Goal: Task Accomplishment & Management: Manage account settings

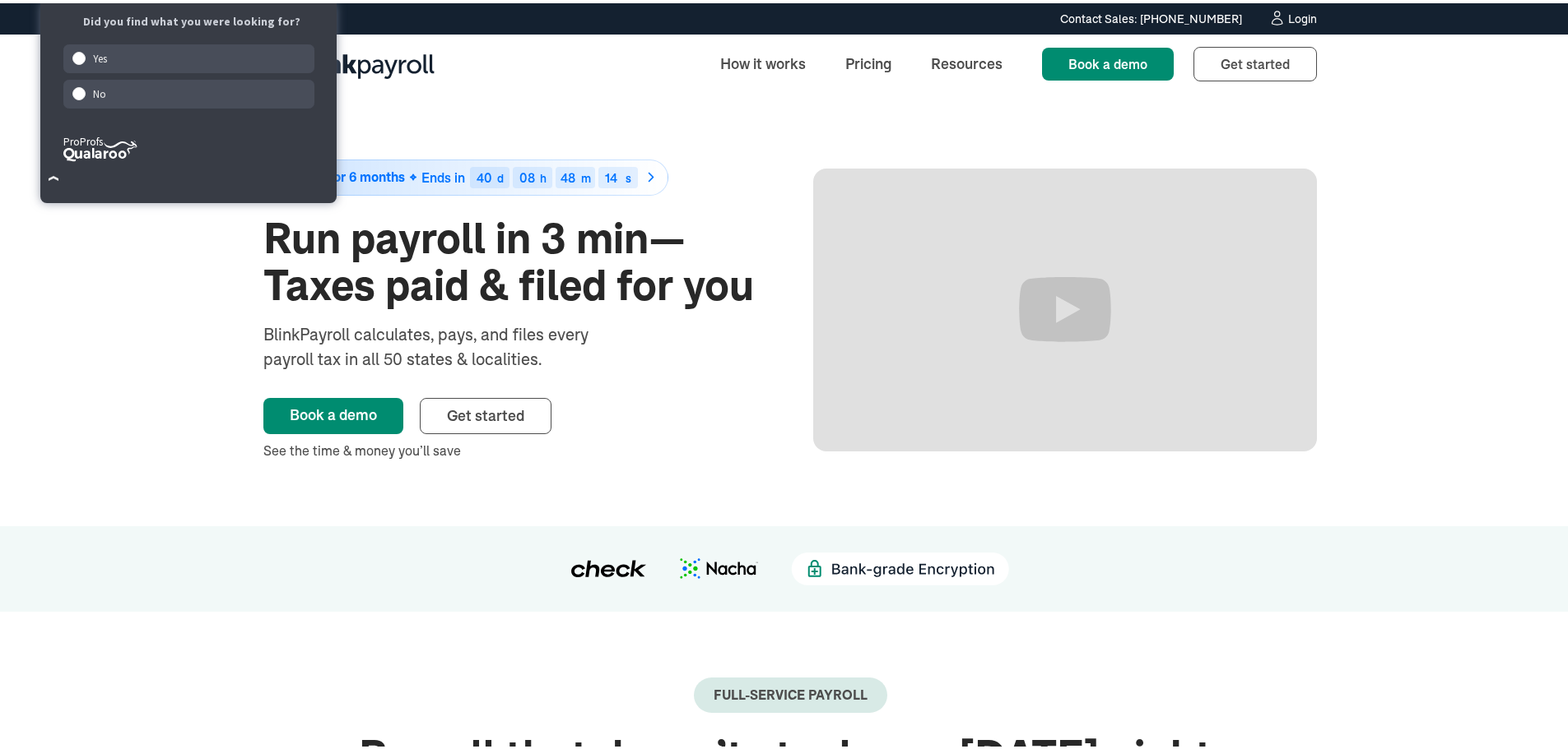
click at [1286, 5] on div "Contact Sales: [PHONE_NUMBER] Contact Sales: [PHONE_NUMBER] Login" at bounding box center [790, 15] width 1580 height 31
click at [1284, 8] on link "Login" at bounding box center [1293, 15] width 49 height 18
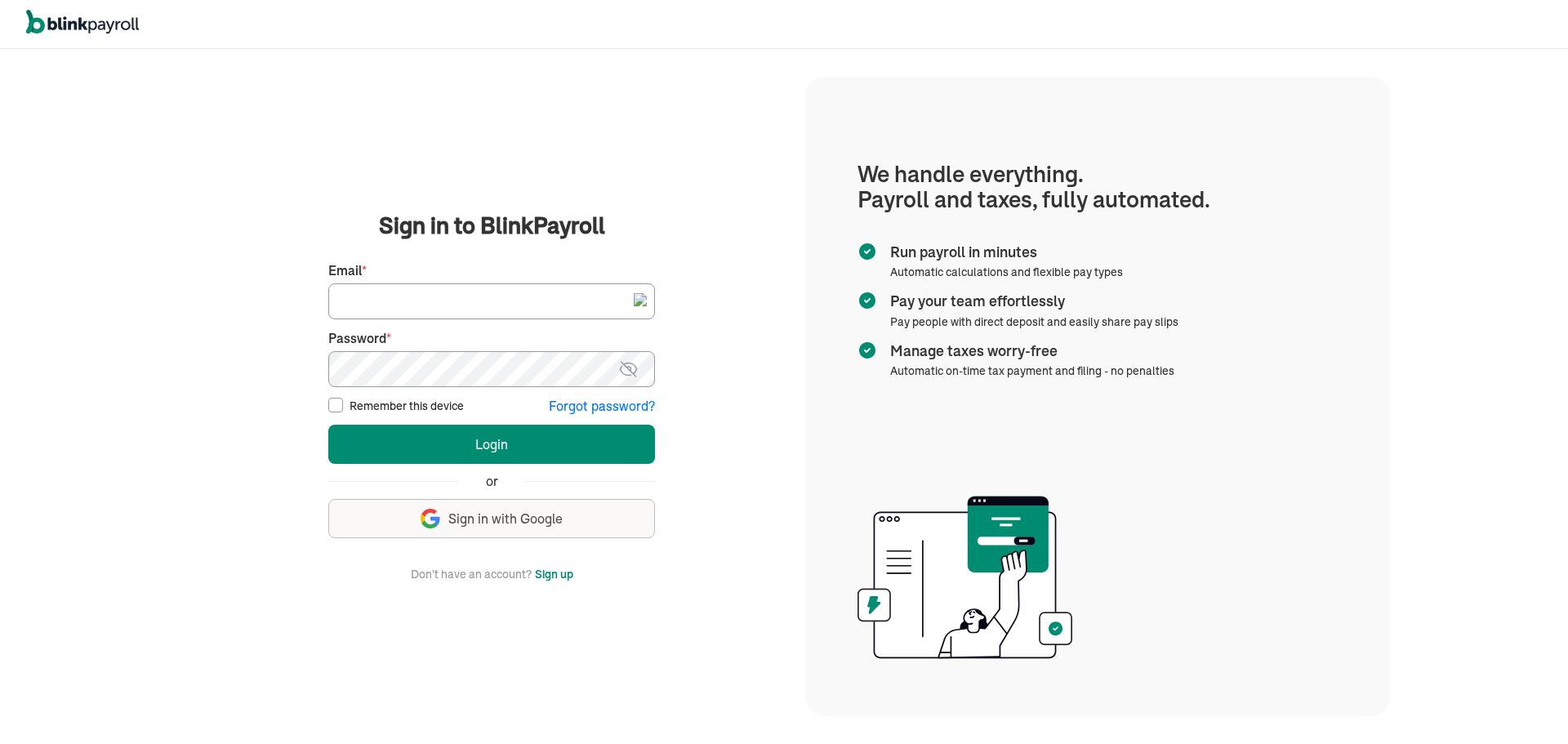
click at [407, 308] on input "Email *" at bounding box center [492, 301] width 327 height 36
type input "AKATTAN@USEPEAKPAY.COM"
click at [328, 425] on button "Login" at bounding box center [492, 444] width 327 height 39
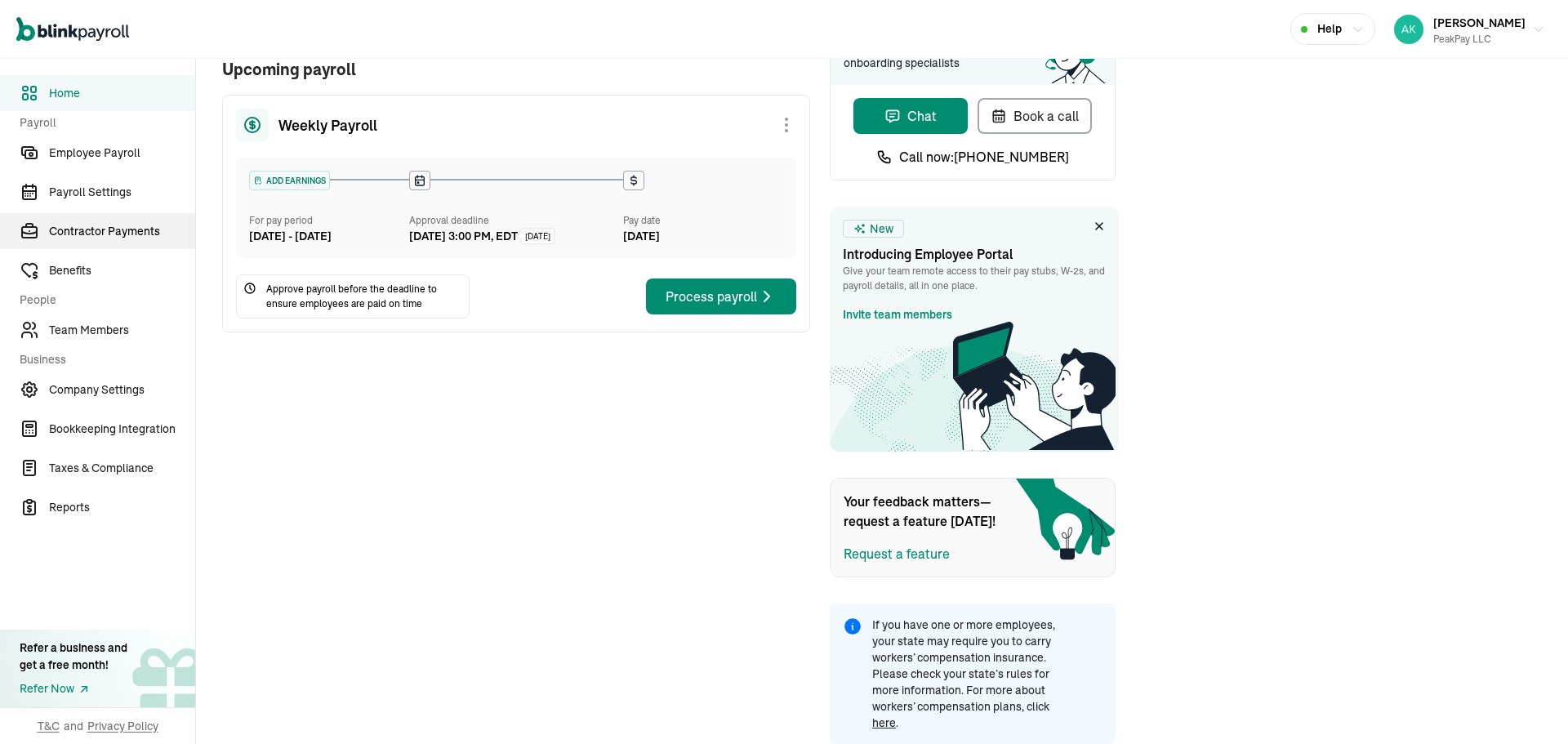
click at [124, 245] on link "Contractor Payments" at bounding box center [97, 230] width 195 height 36
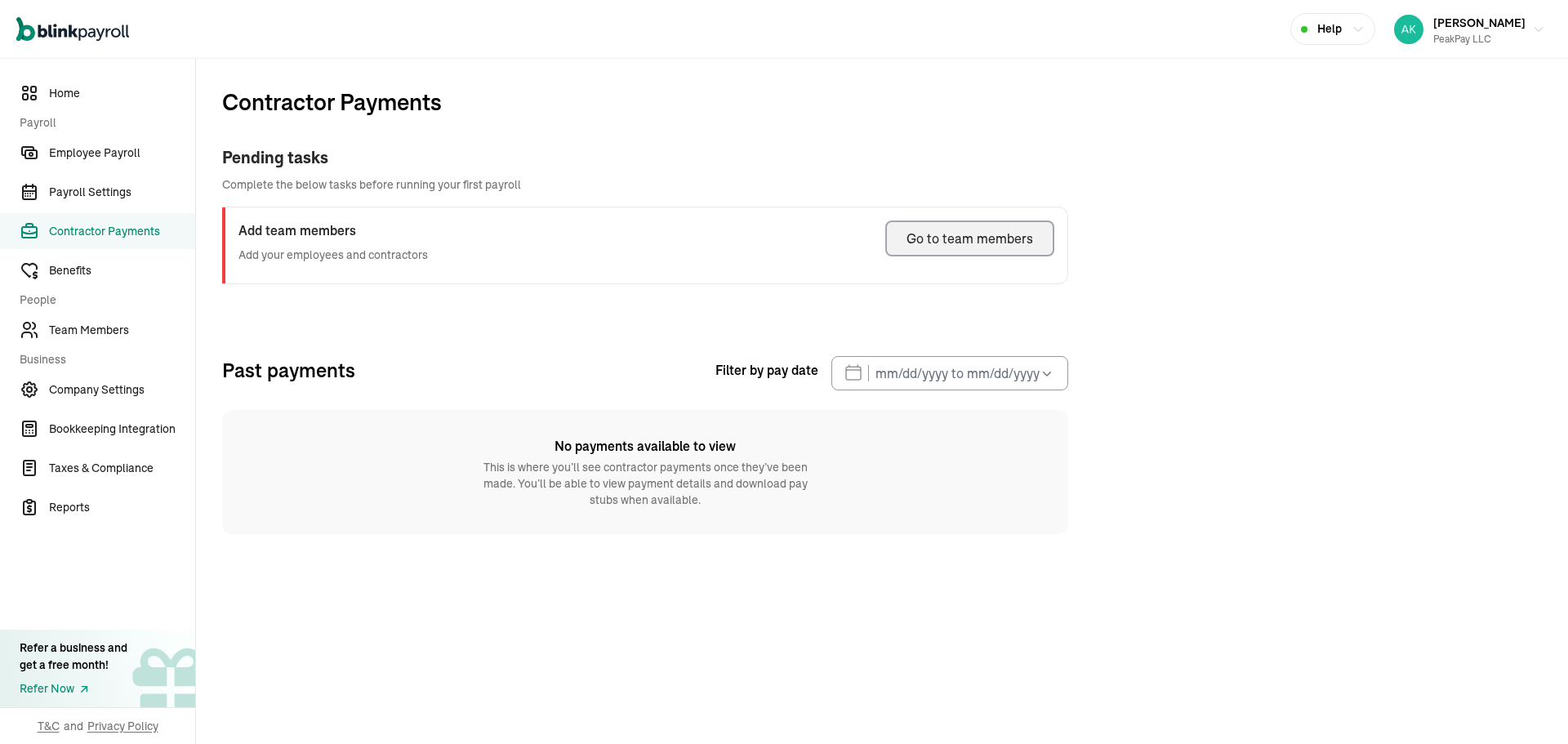
click at [941, 248] on button "Go to team members" at bounding box center [970, 238] width 169 height 36
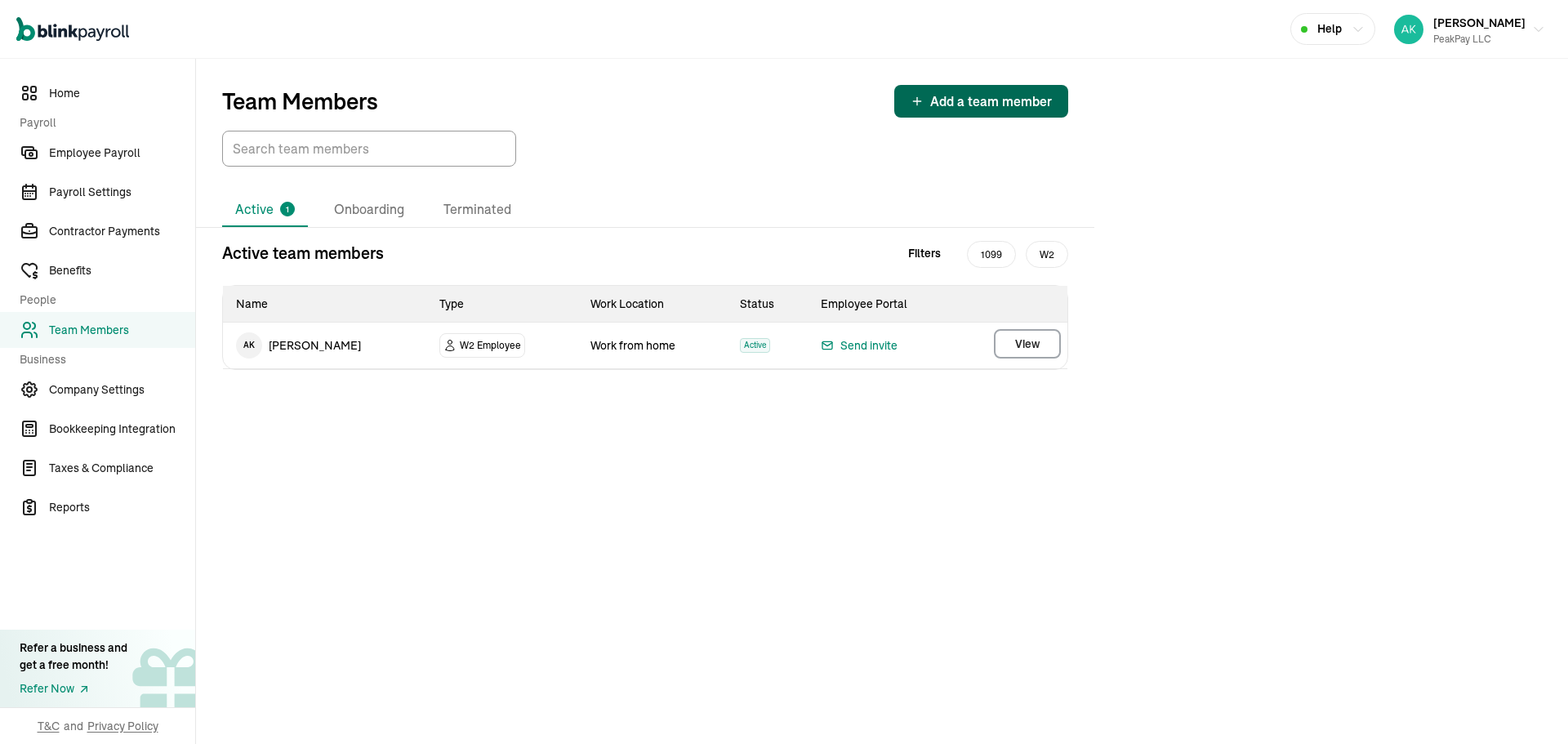
click at [948, 91] on span "Add a team member" at bounding box center [991, 101] width 121 height 19
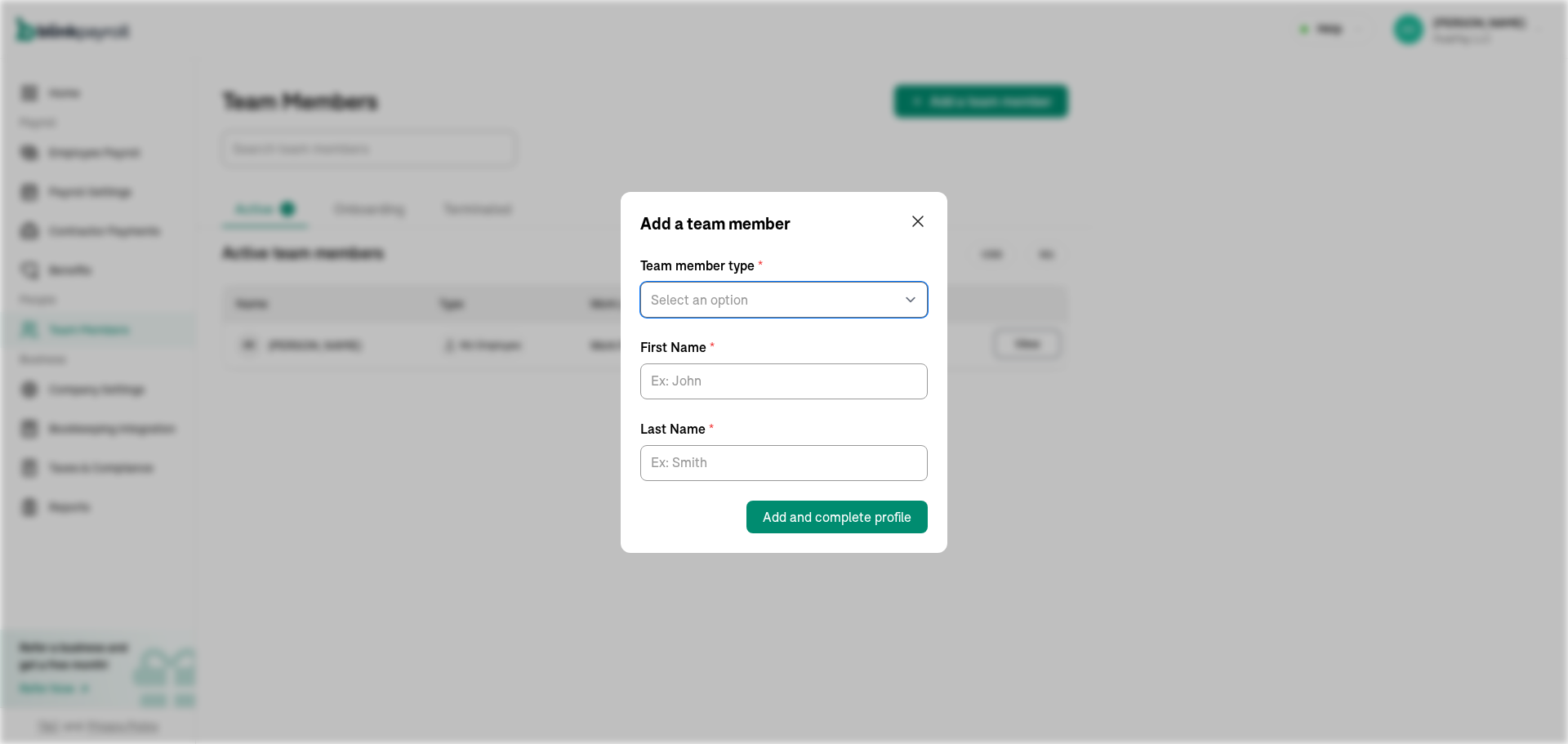
click at [818, 287] on select "Select an option W2 Employee Individual - 1099 Contractor Business - 1099 Contr…" at bounding box center [783, 299] width 287 height 36
select select "businessVendor"
click at [640, 318] on select "Select an option W2 Employee Individual - 1099 Contractor Business - 1099 Contr…" at bounding box center [783, 299] width 287 height 36
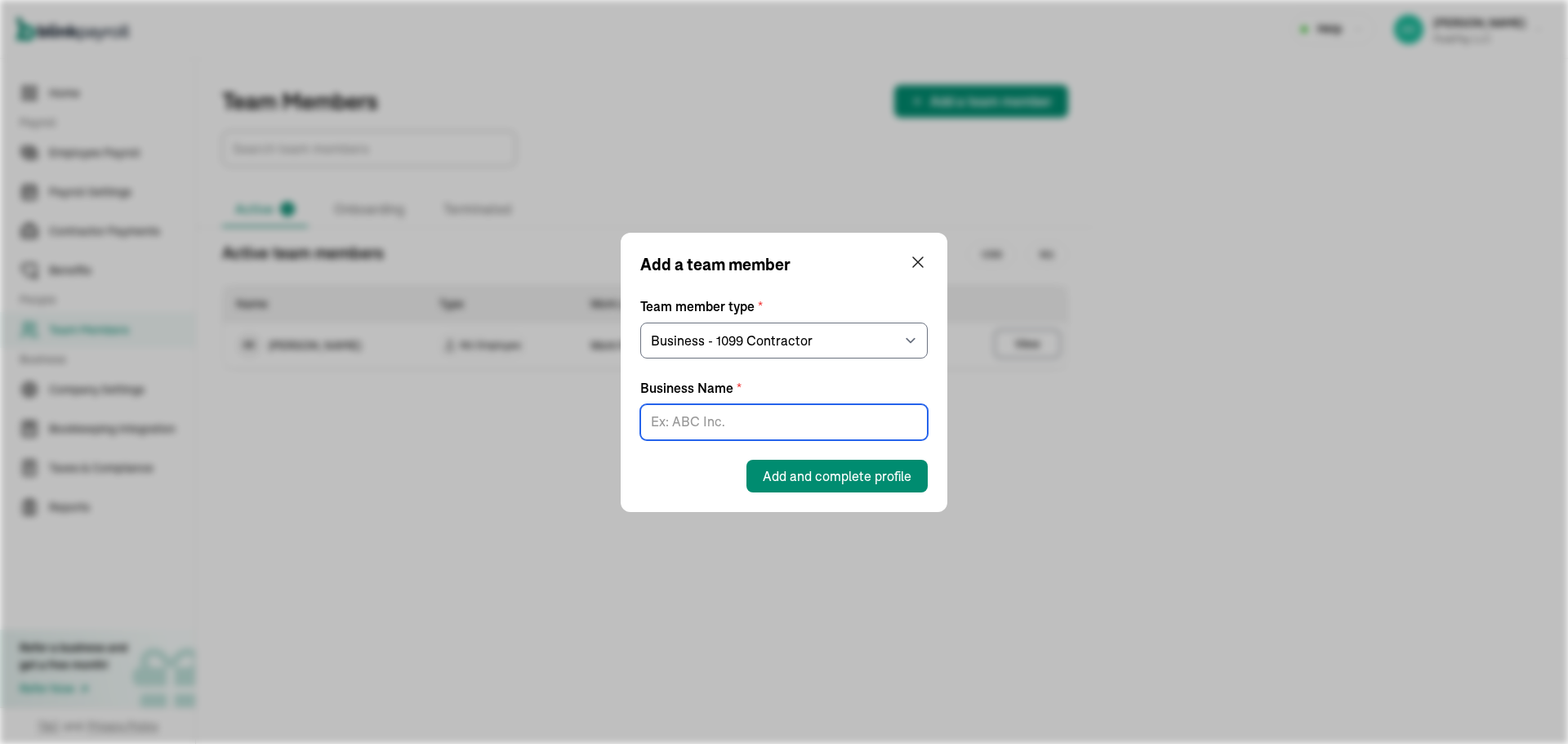
click at [769, 422] on input "Business Name *" at bounding box center [783, 422] width 287 height 36
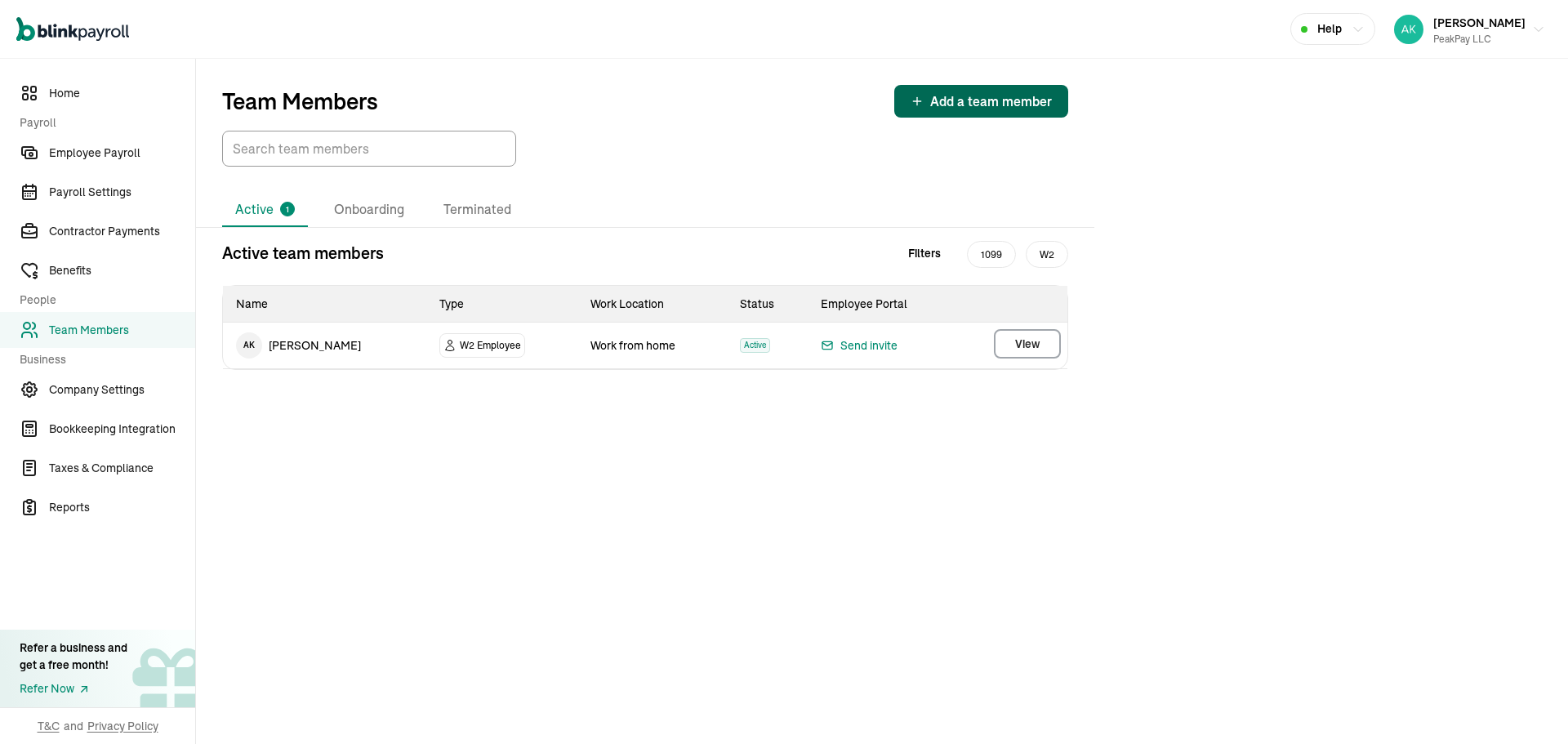
click at [976, 107] on span "Add a team member" at bounding box center [991, 101] width 121 height 19
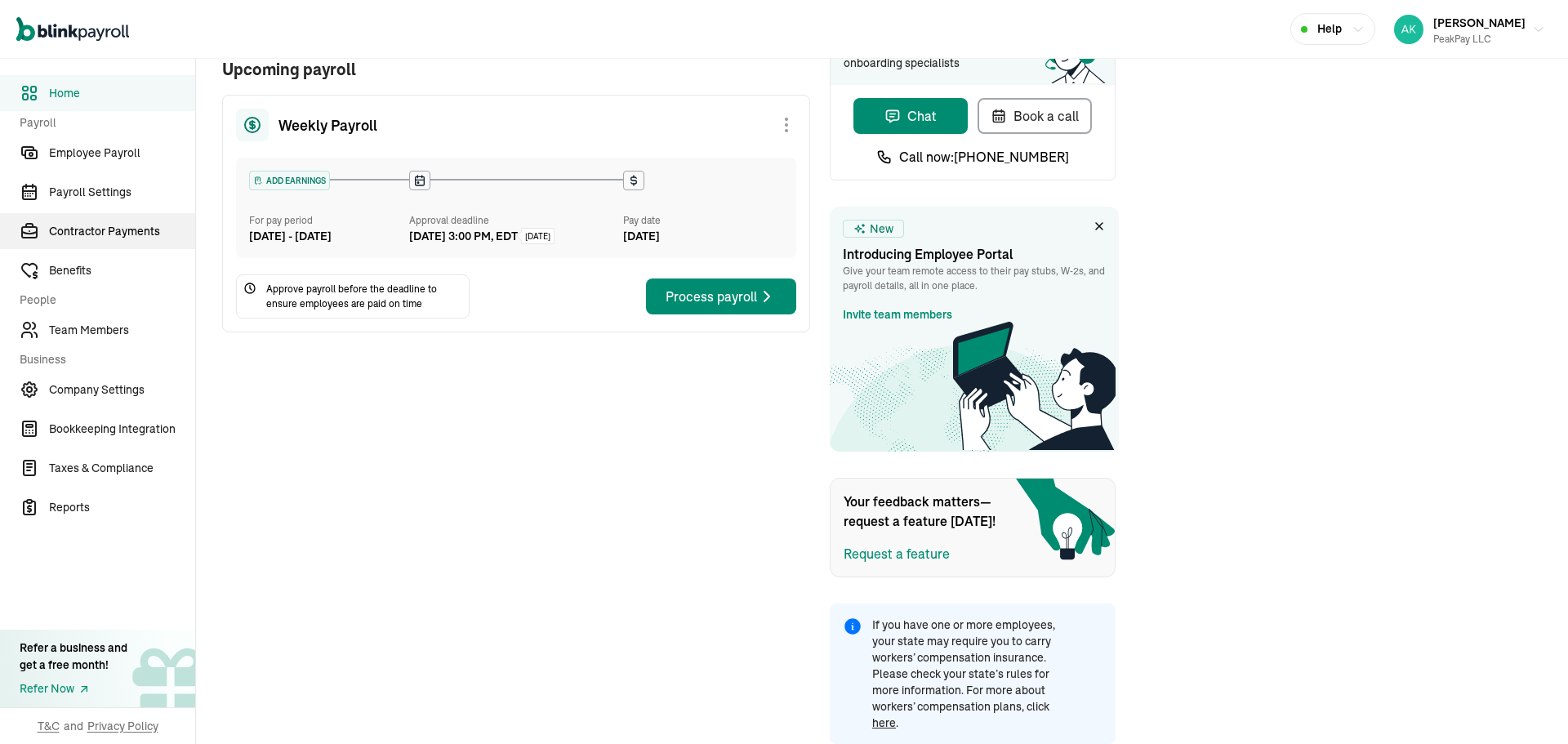
click at [124, 245] on link "Contractor Payments" at bounding box center [97, 230] width 195 height 36
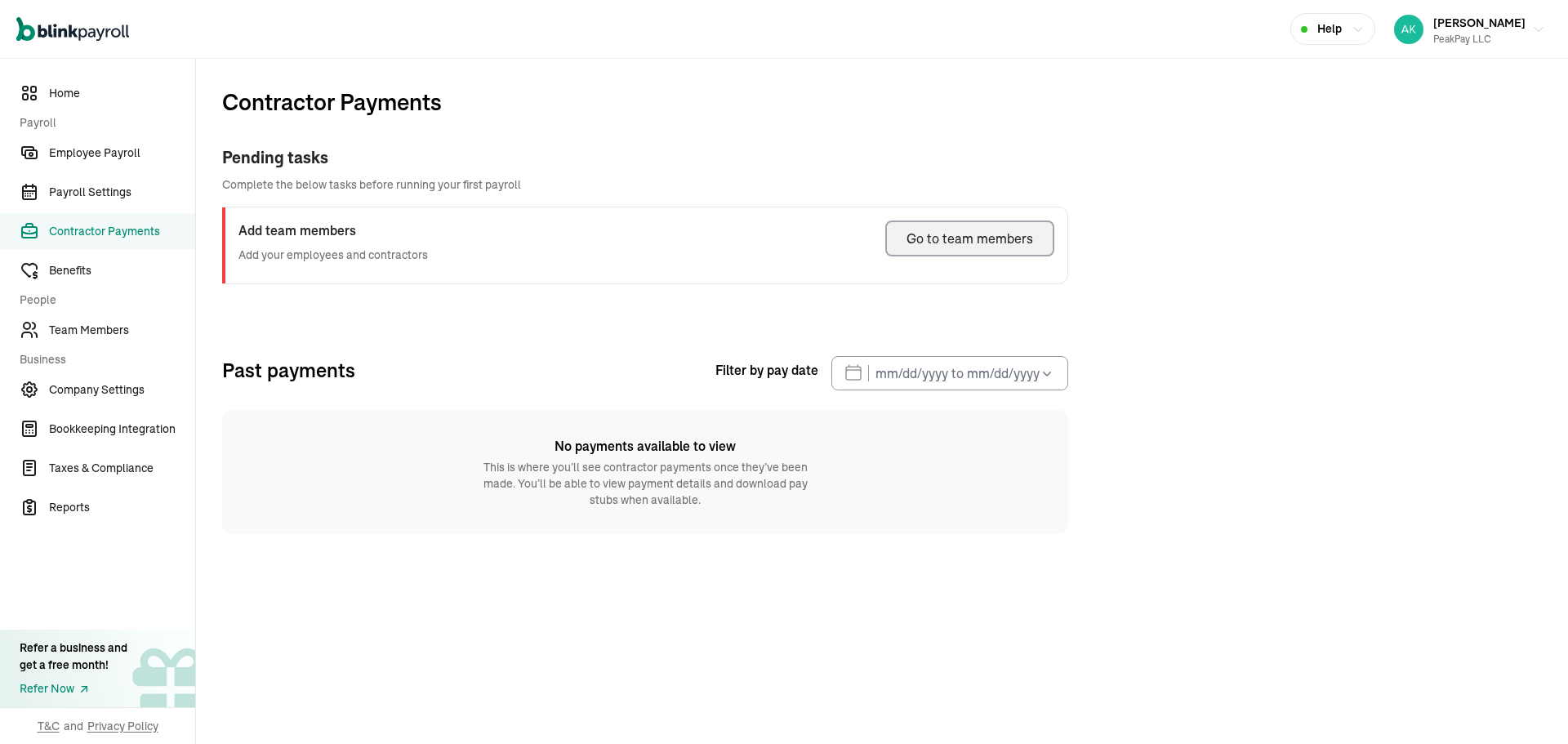
click at [941, 248] on button "Go to team members" at bounding box center [970, 238] width 169 height 36
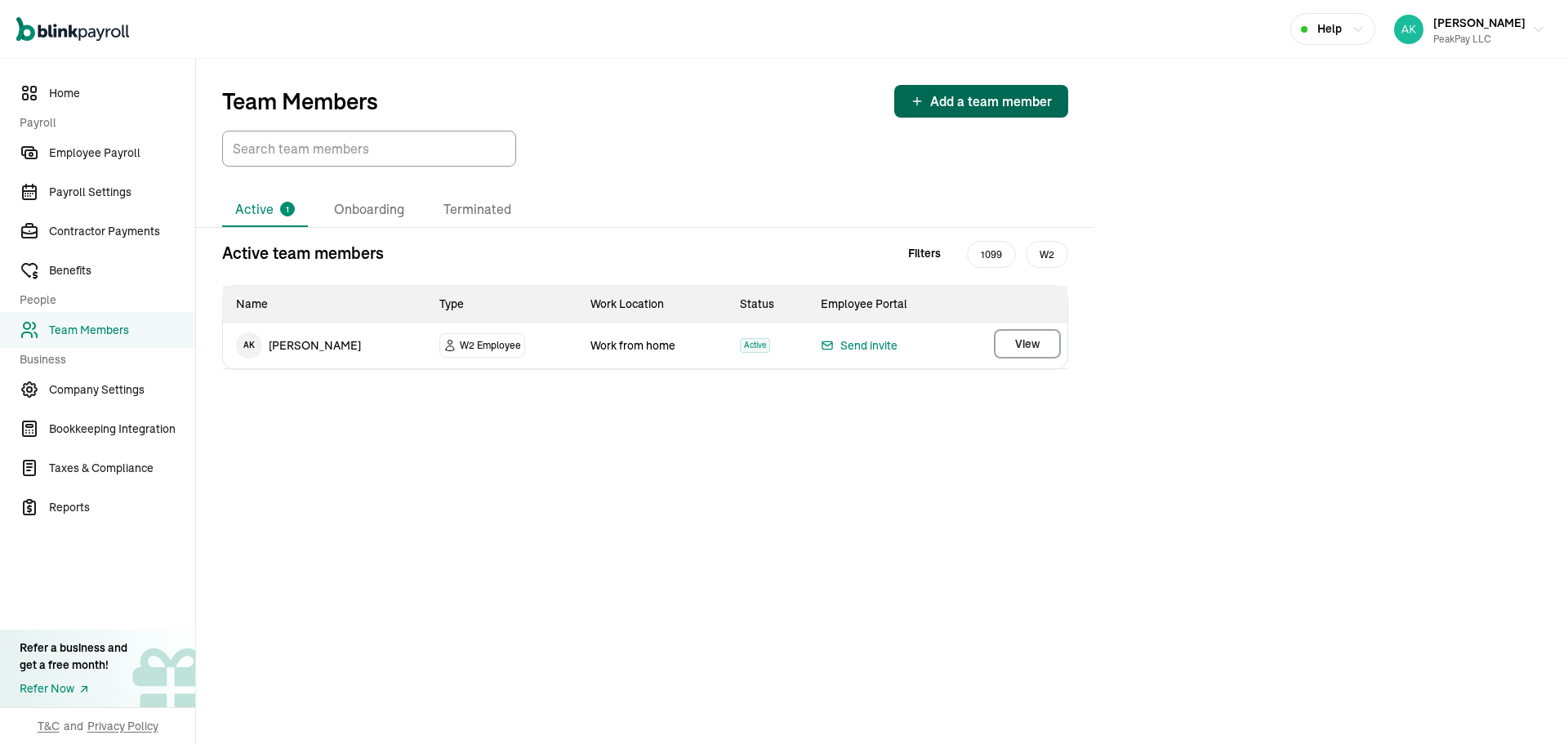
click at [948, 91] on span "Add a team member" at bounding box center [991, 101] width 121 height 19
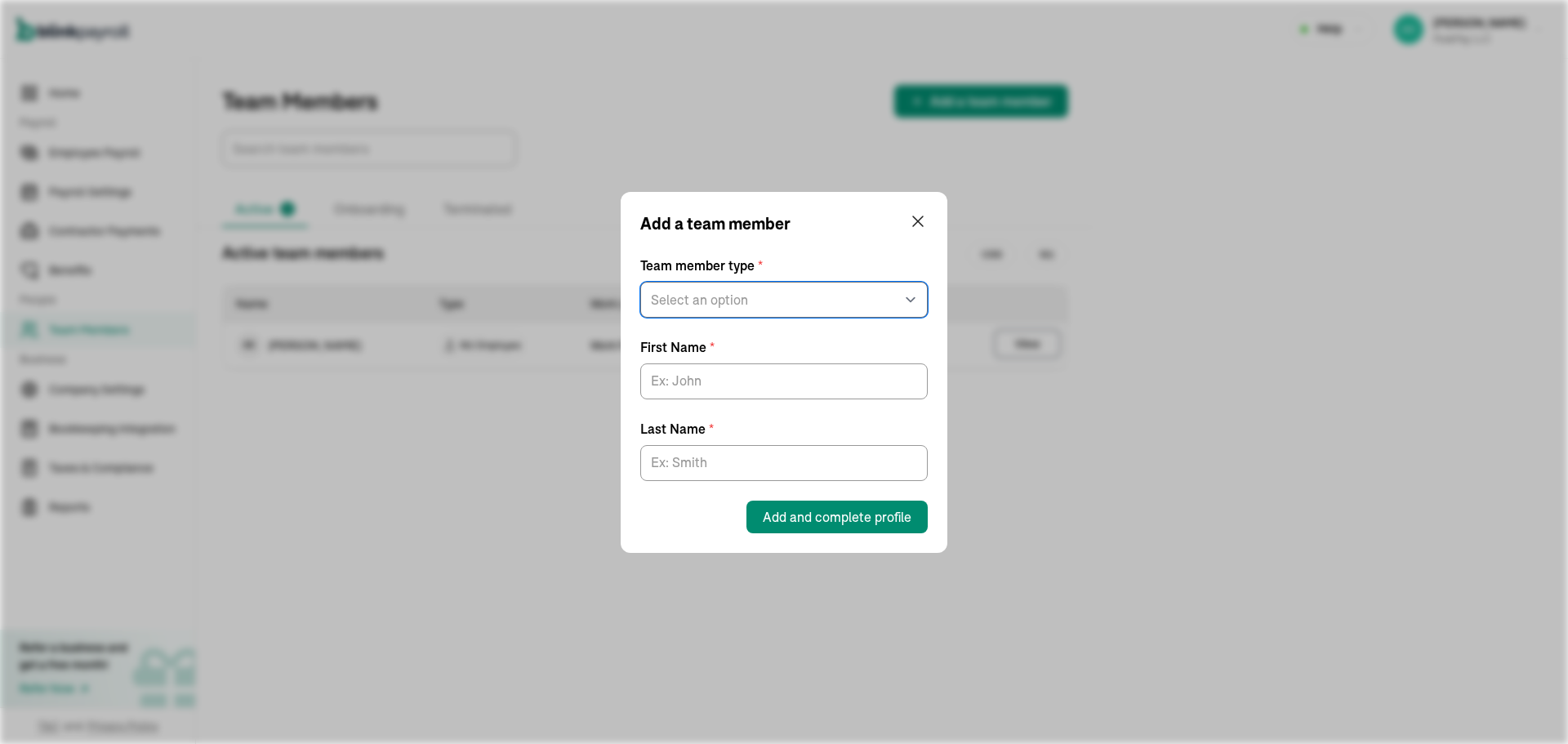
click at [818, 287] on select "Select an option W2 Employee Individual - 1099 Contractor Business - 1099 Contr…" at bounding box center [783, 299] width 287 height 36
select select "businessVendor"
click at [640, 318] on select "Select an option W2 Employee Individual - 1099 Contractor Business - 1099 Contr…" at bounding box center [783, 299] width 287 height 36
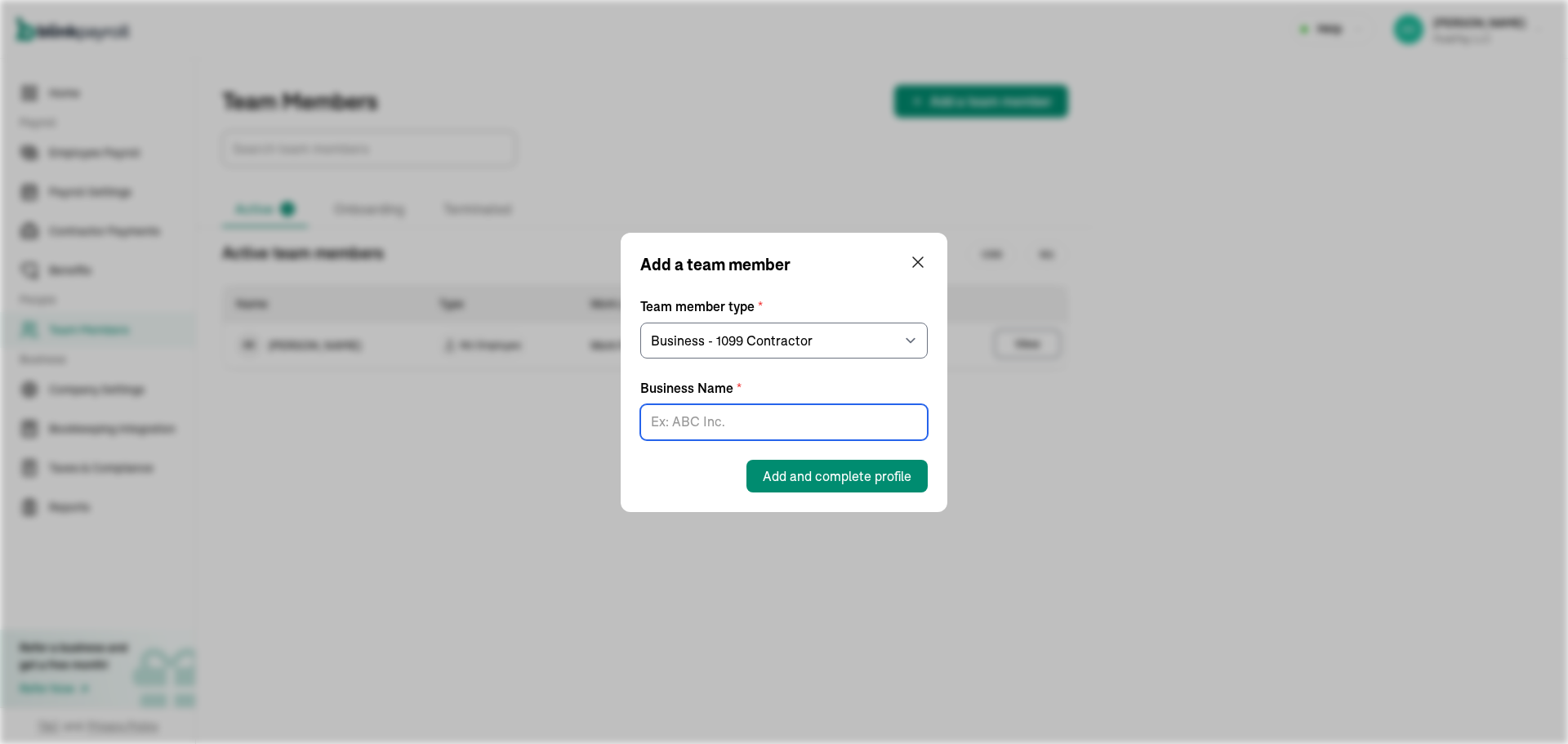
click at [769, 422] on input "Business Name *" at bounding box center [783, 422] width 287 height 36
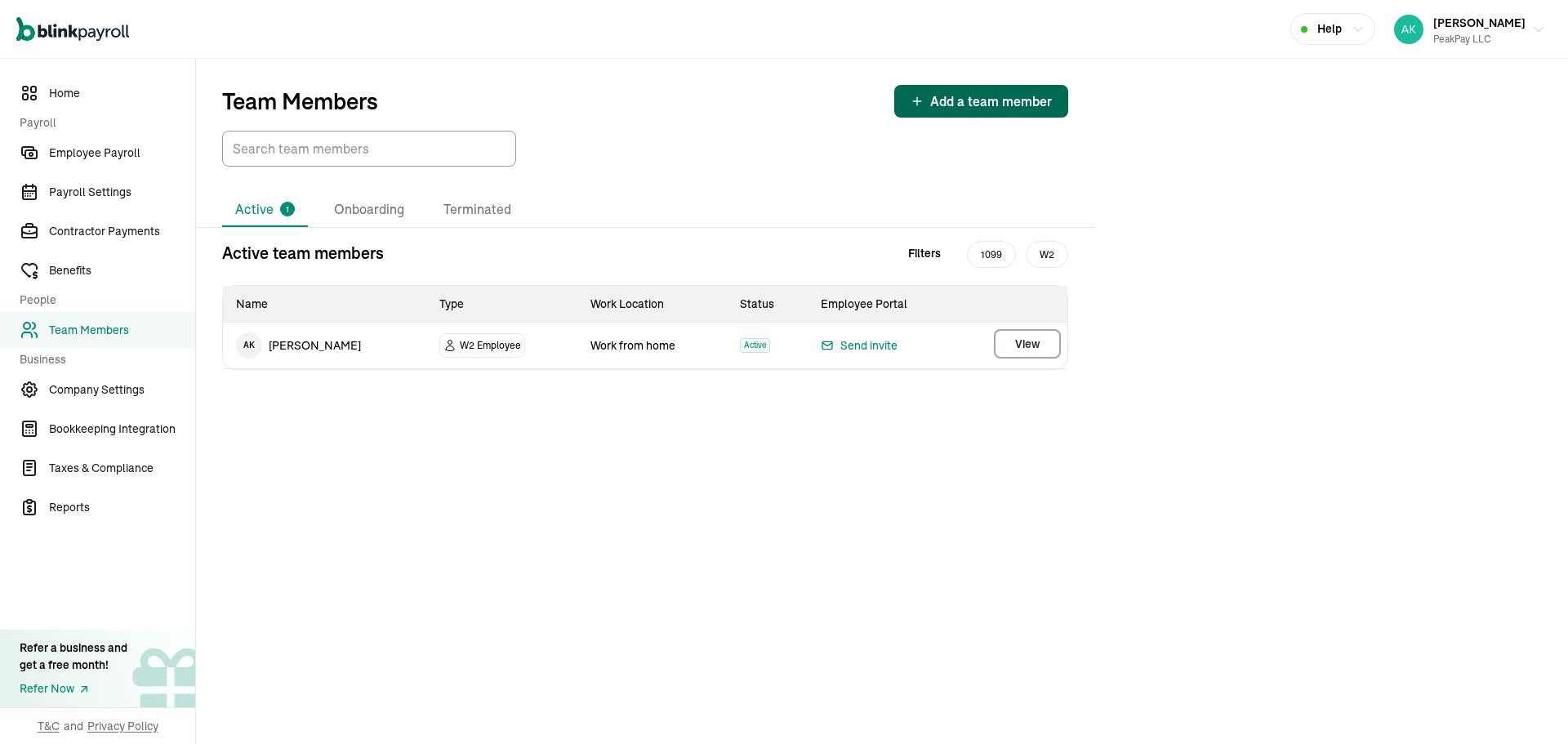
click at [976, 107] on span "Add a team member" at bounding box center [991, 101] width 121 height 19
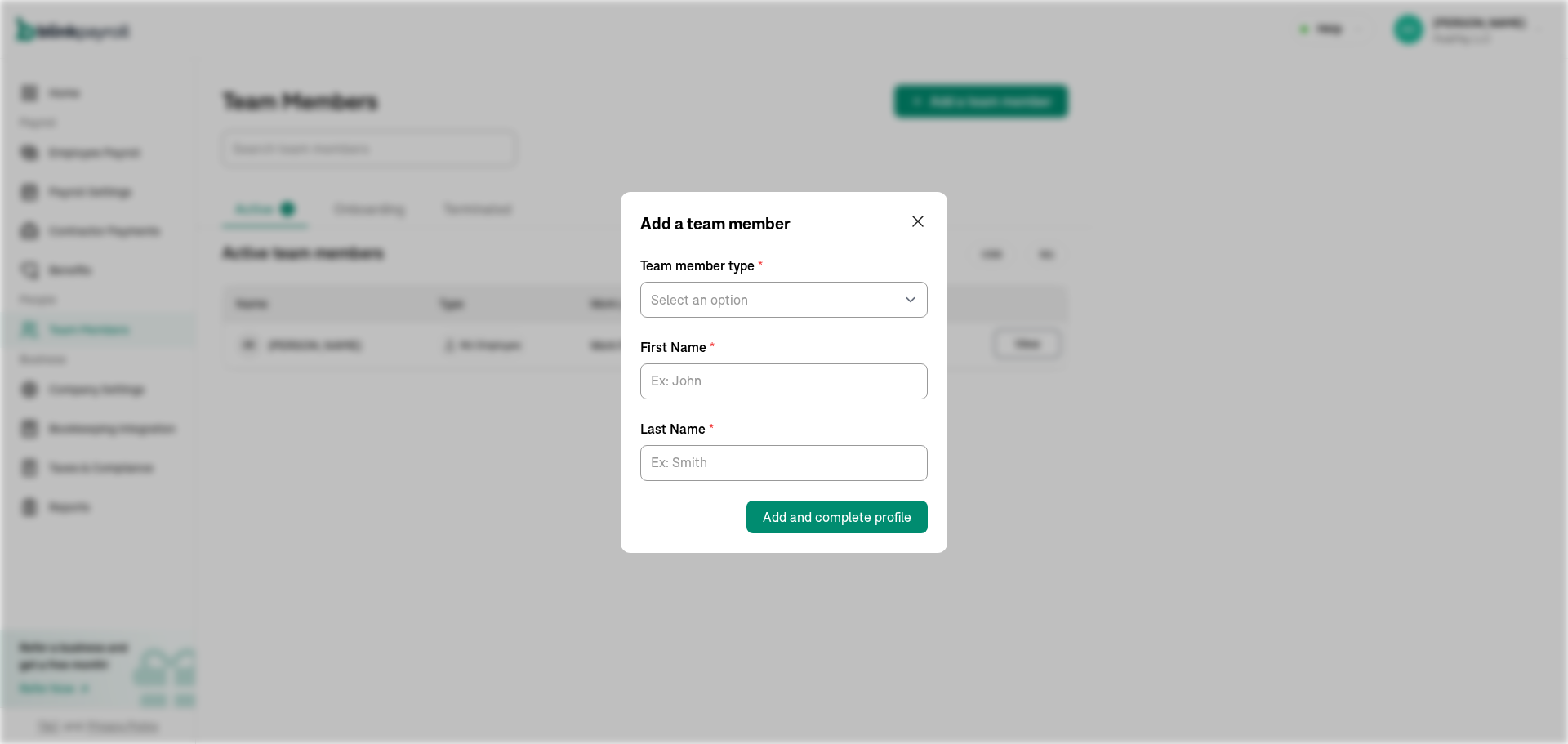
click at [803, 319] on div "Team member type * Select an option W2 Employee Individual - 1099 Contractor Bu…" at bounding box center [783, 395] width 287 height 278
drag, startPoint x: 802, startPoint y: 301, endPoint x: 802, endPoint y: 315, distance: 14.0
click at [802, 301] on select "Select an option W2 Employee Individual - 1099 Contractor Business - 1099 Contr…" at bounding box center [783, 299] width 287 height 36
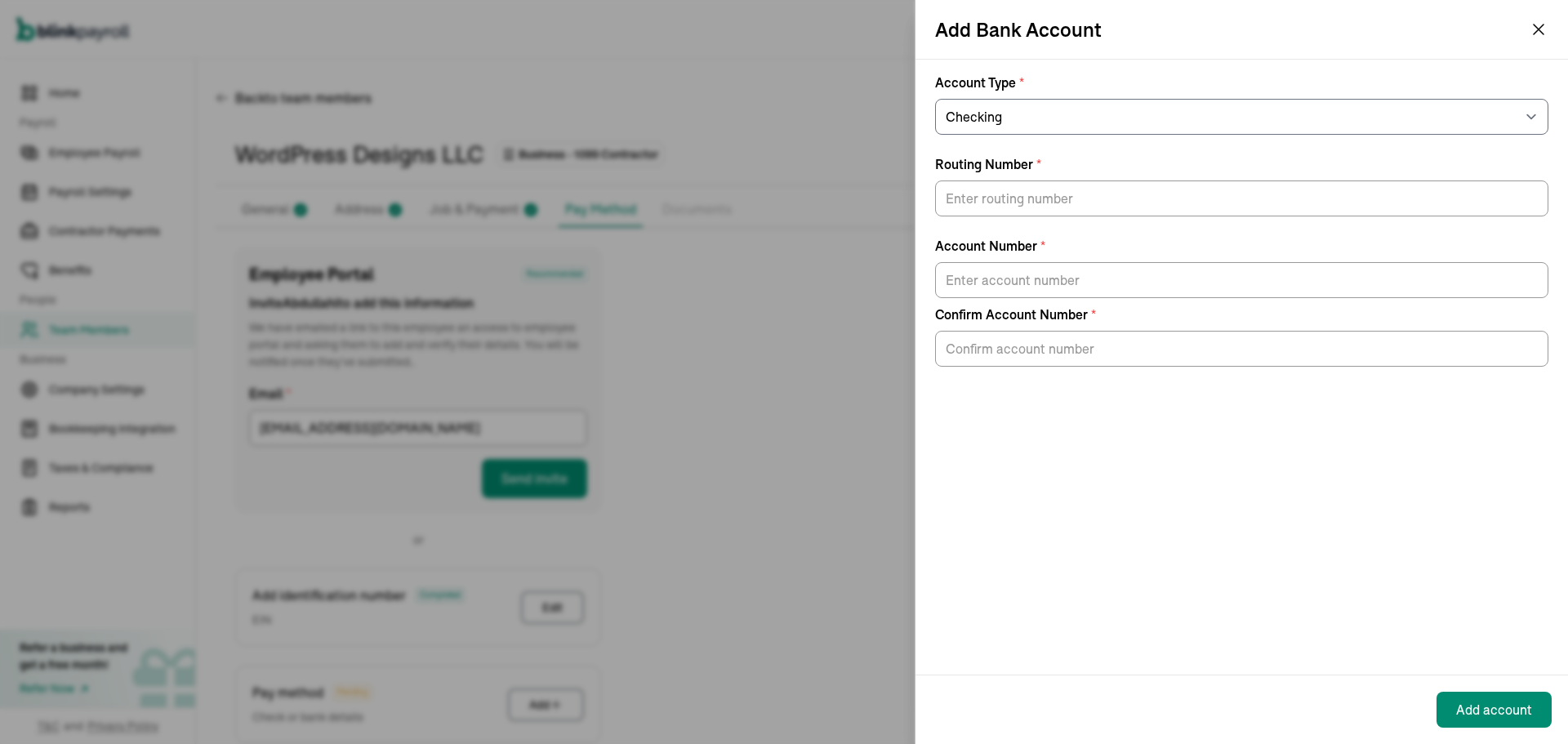
select select "Checking"
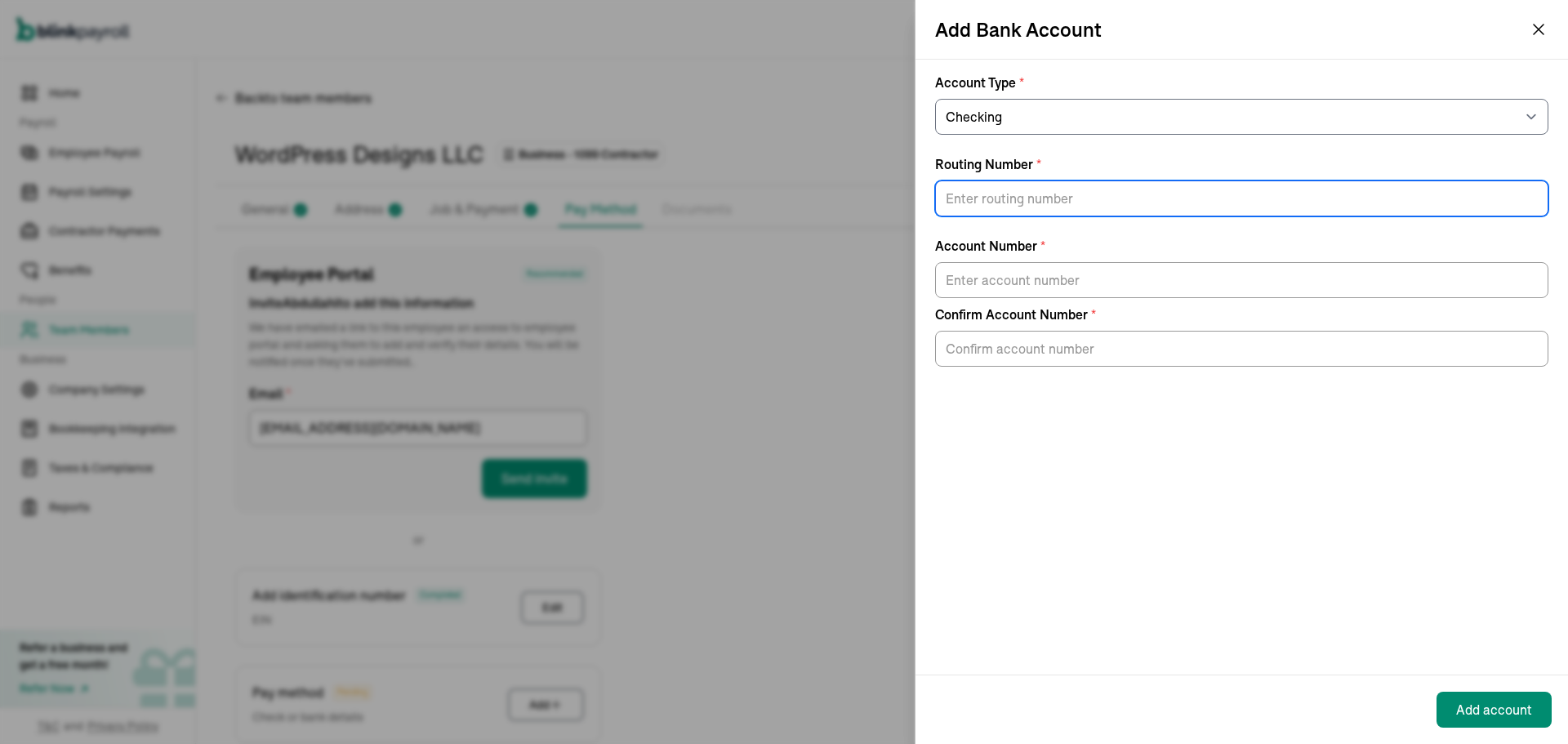
scroll to position [188, 0]
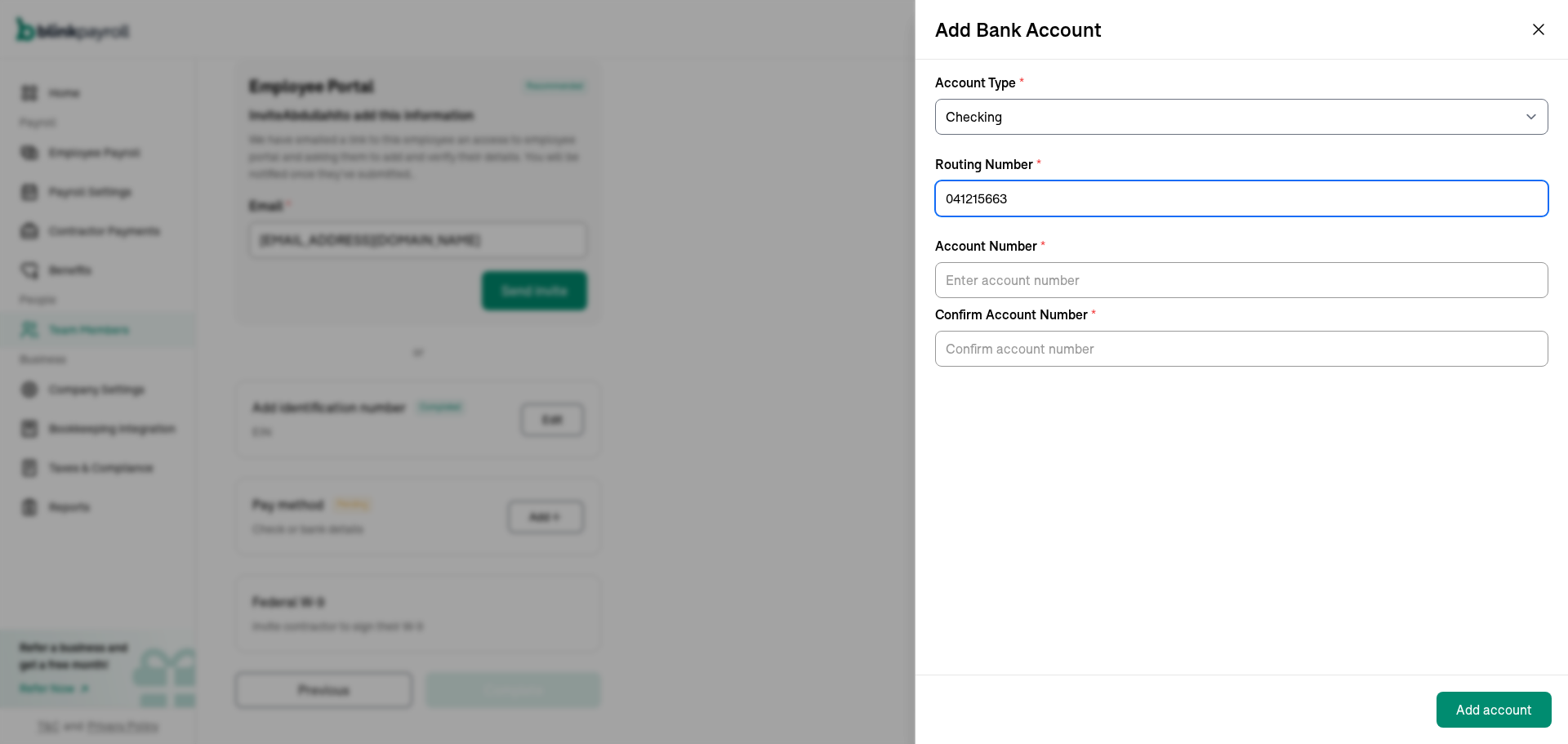
type input "041215663"
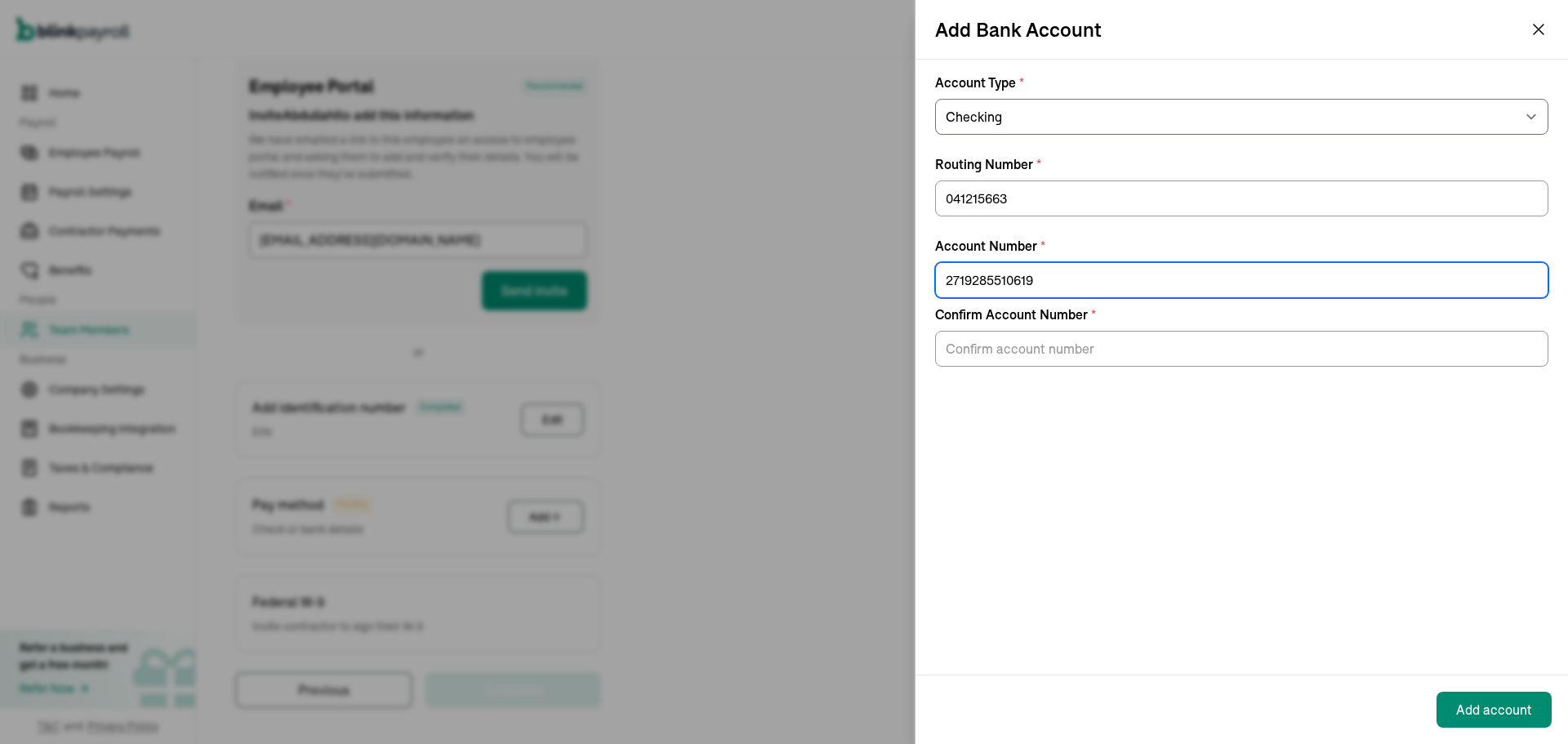
type input "2719285510619"
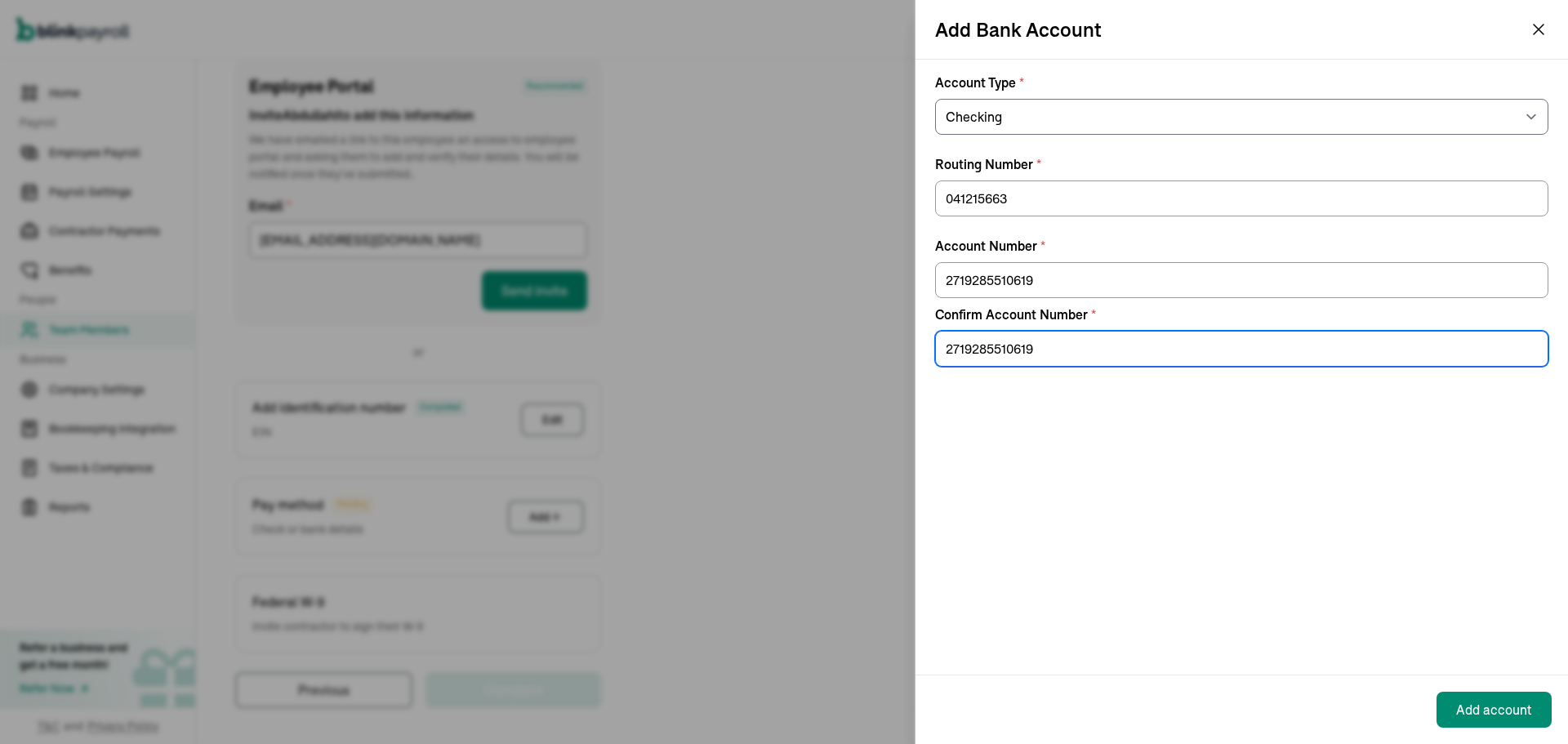
type input "2719285510619"
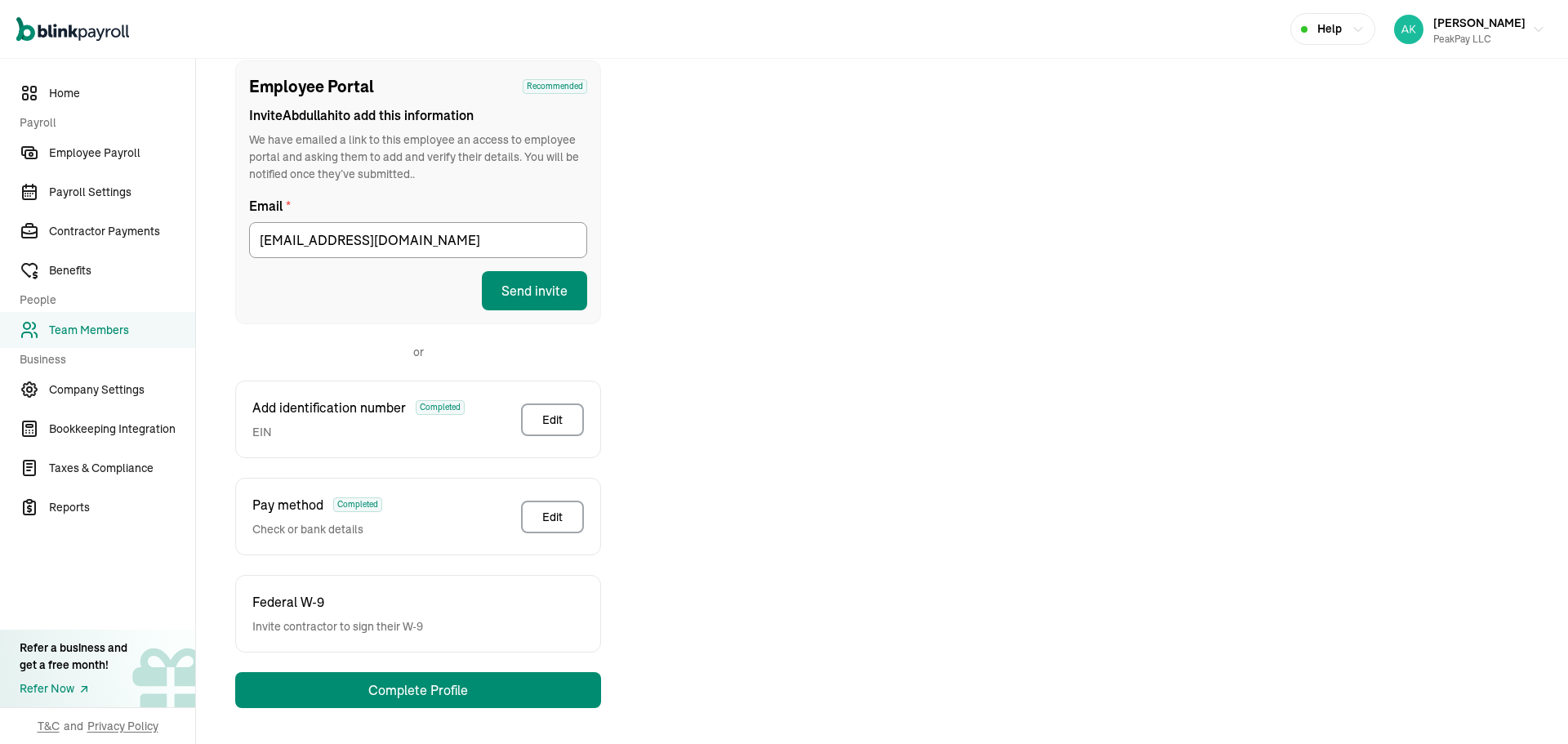
click at [570, 668] on div "Employee Portal Recommended Invite Abdullahi to add this information We have em…" at bounding box center [418, 384] width 405 height 648
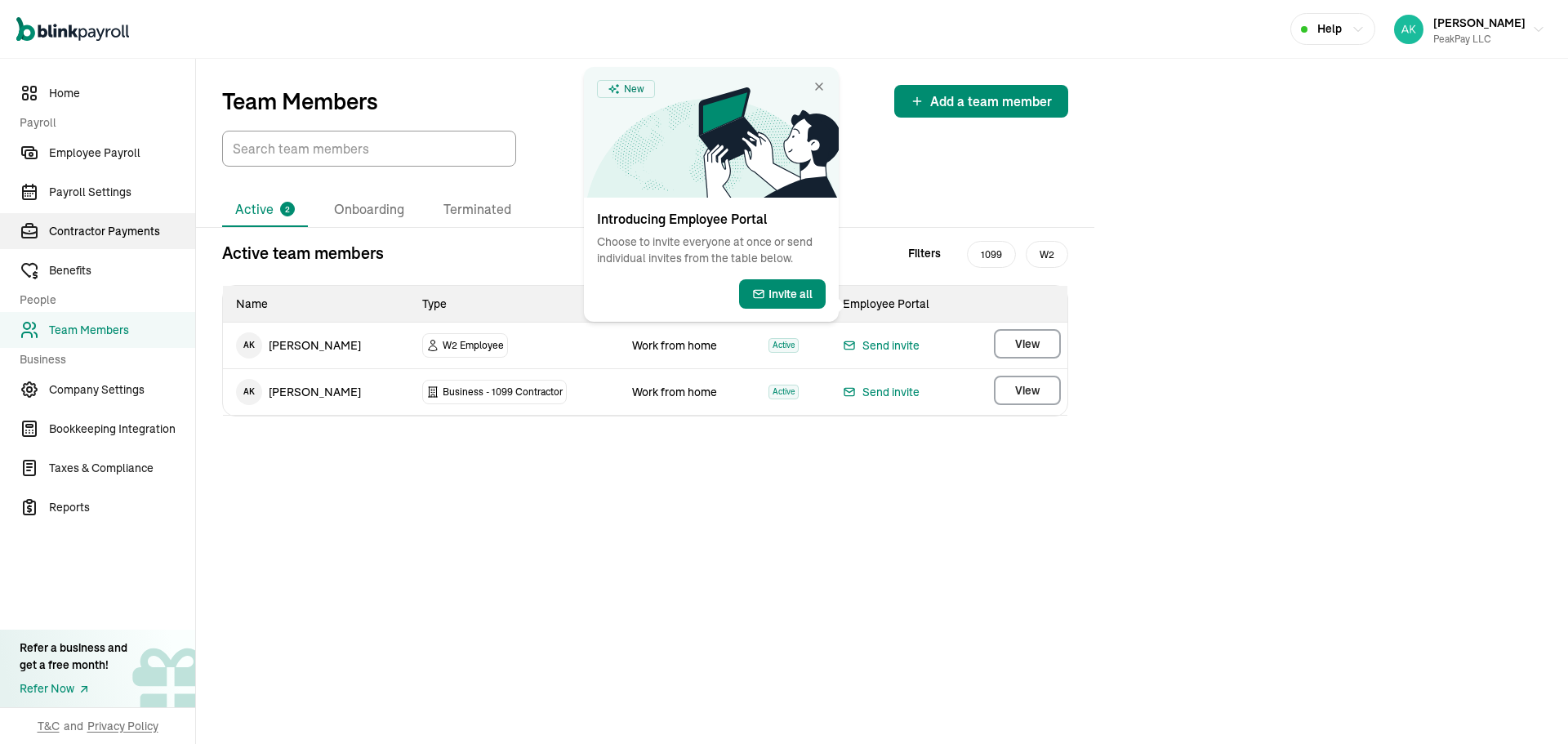
click at [106, 228] on span "Contractor Payments" at bounding box center [122, 231] width 147 height 17
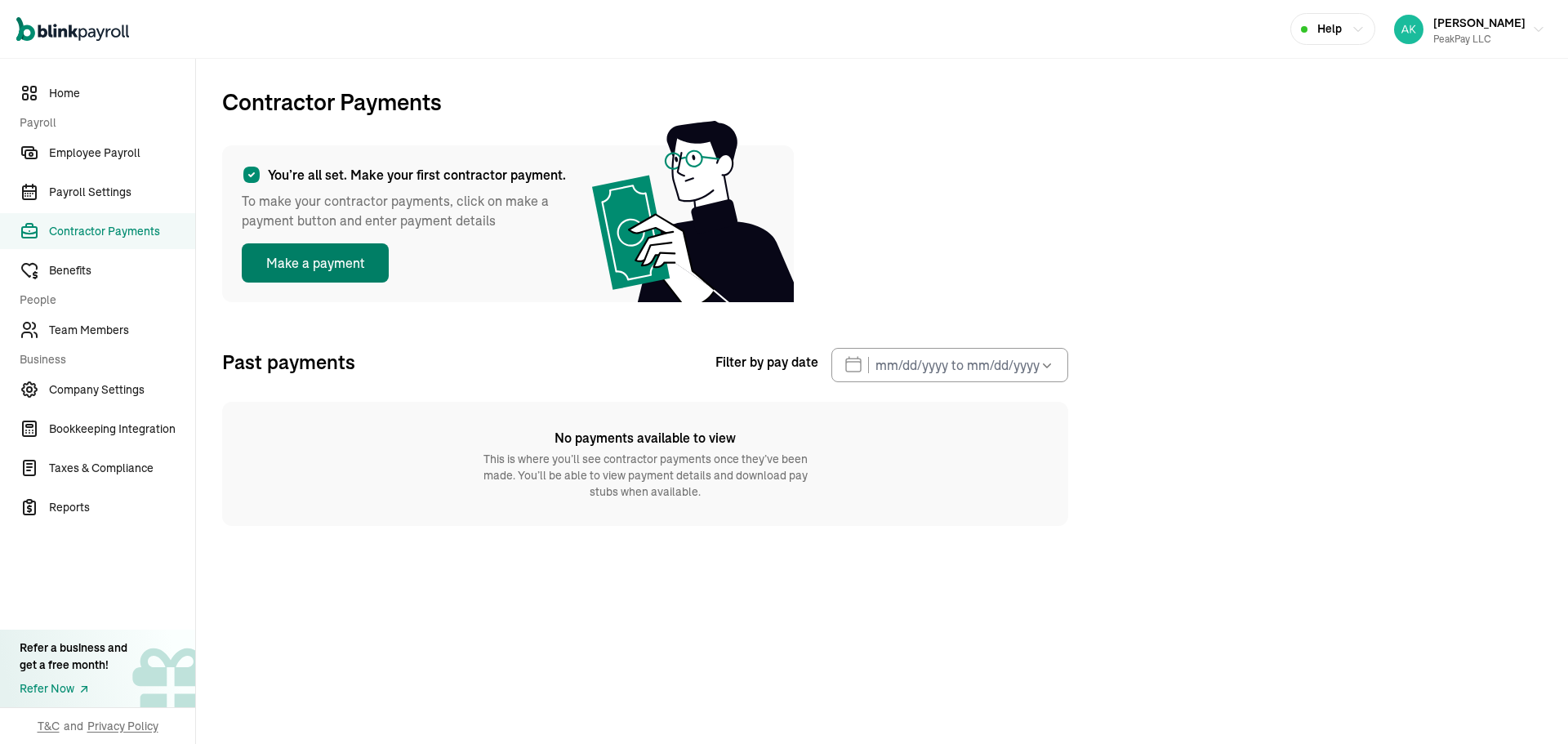
click at [287, 256] on button "Make a payment" at bounding box center [316, 263] width 147 height 39
select select "direct_deposit"
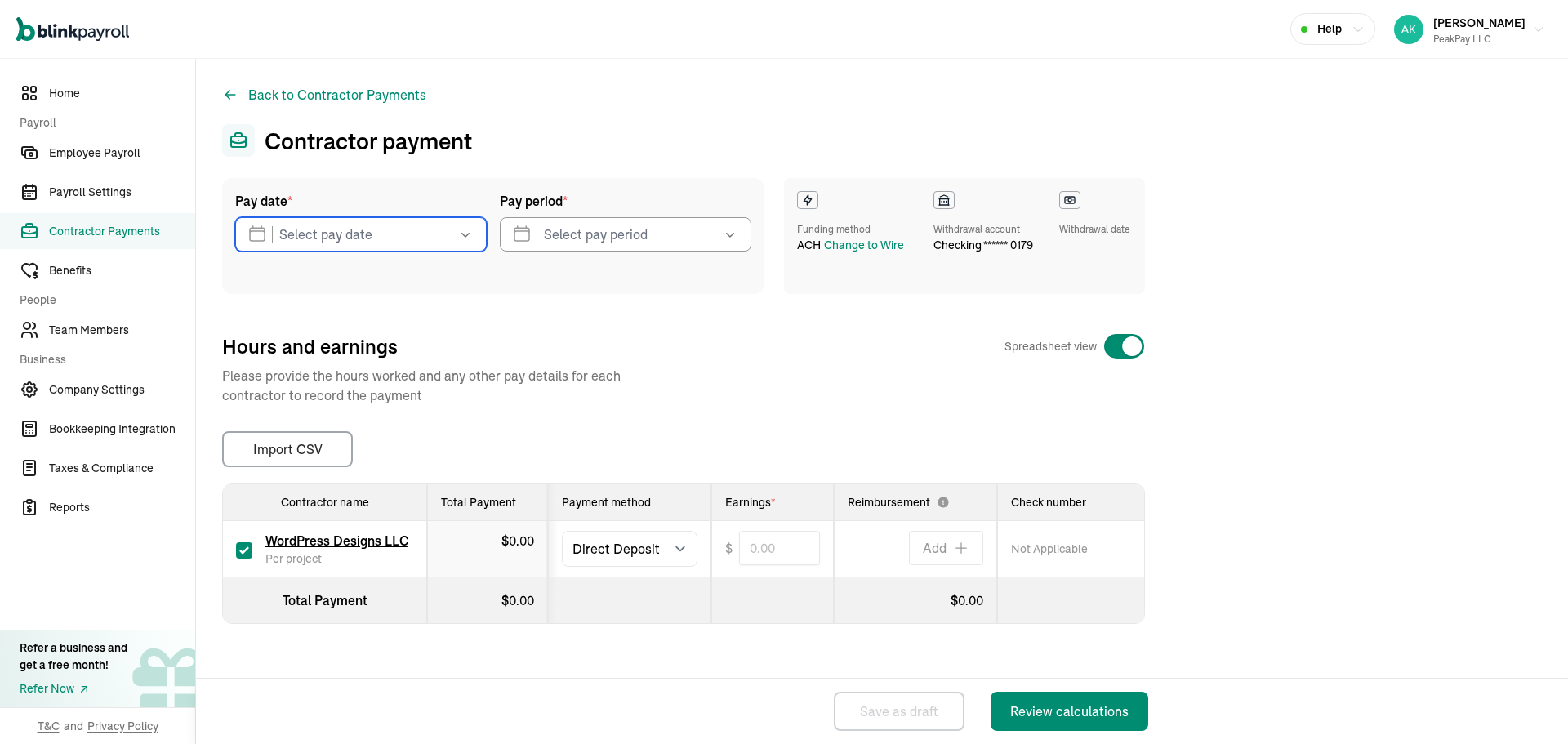
click at [353, 235] on input "text" at bounding box center [361, 234] width 251 height 34
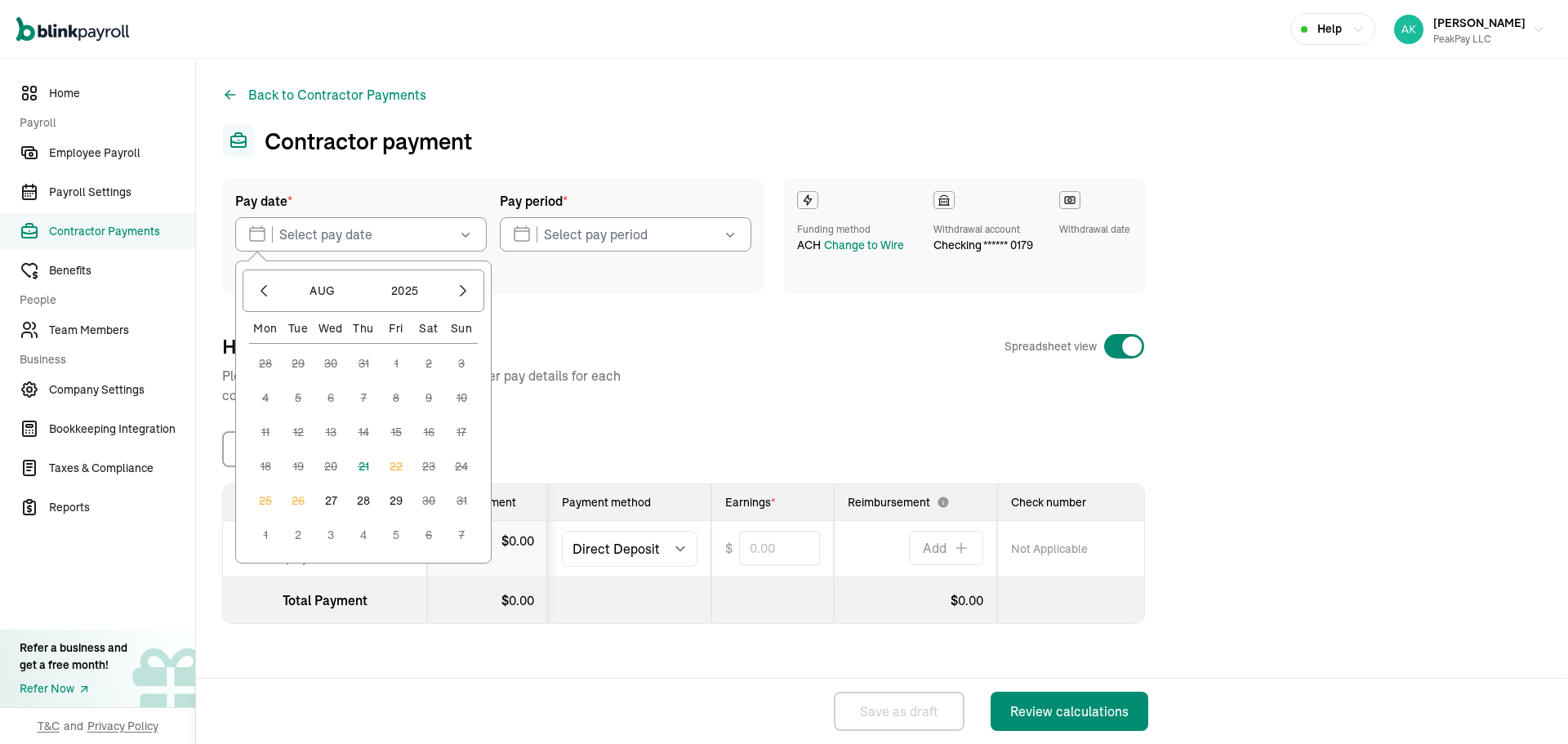
click at [333, 505] on button "27" at bounding box center [330, 500] width 33 height 33
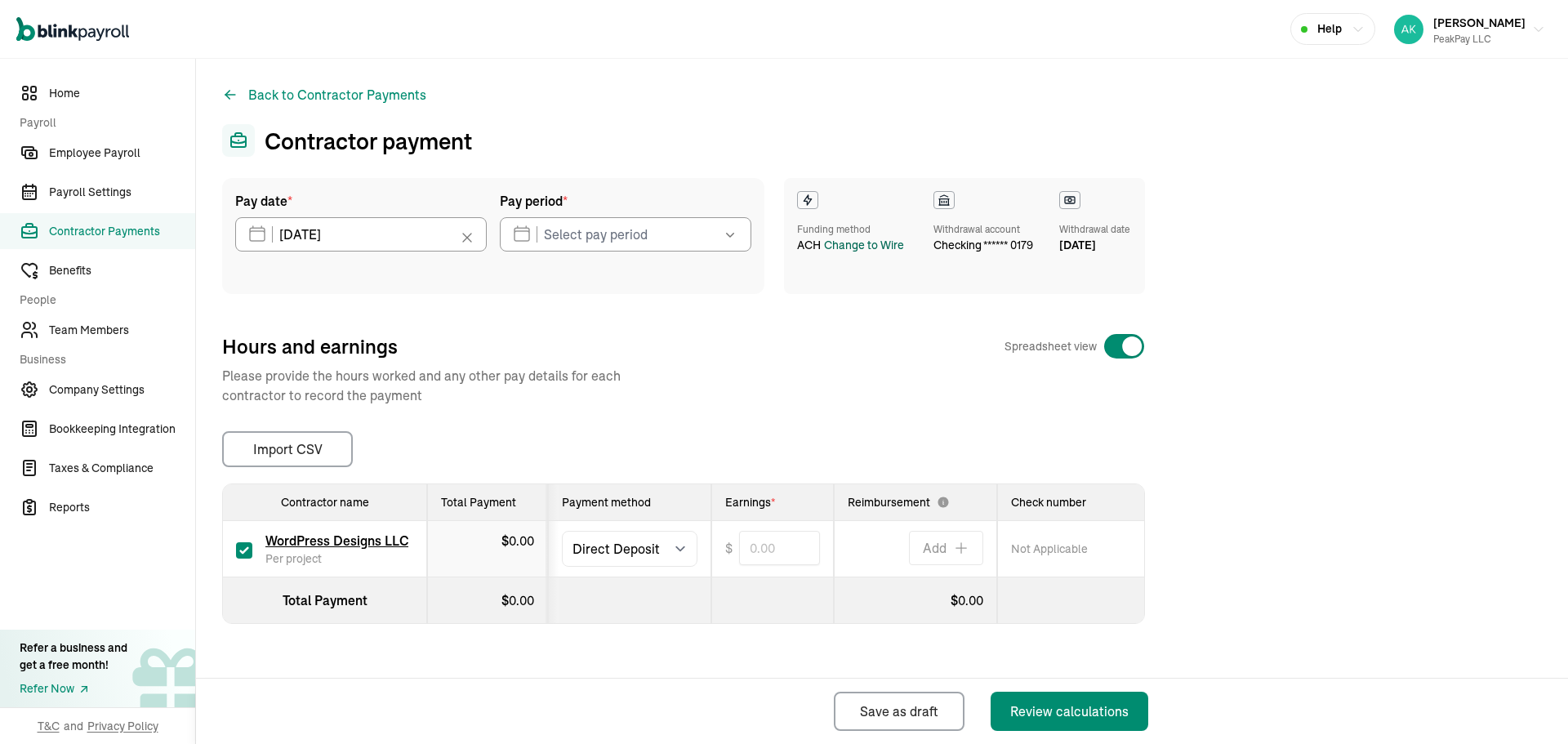
click at [862, 254] on div "Change to Wire" at bounding box center [864, 245] width 80 height 17
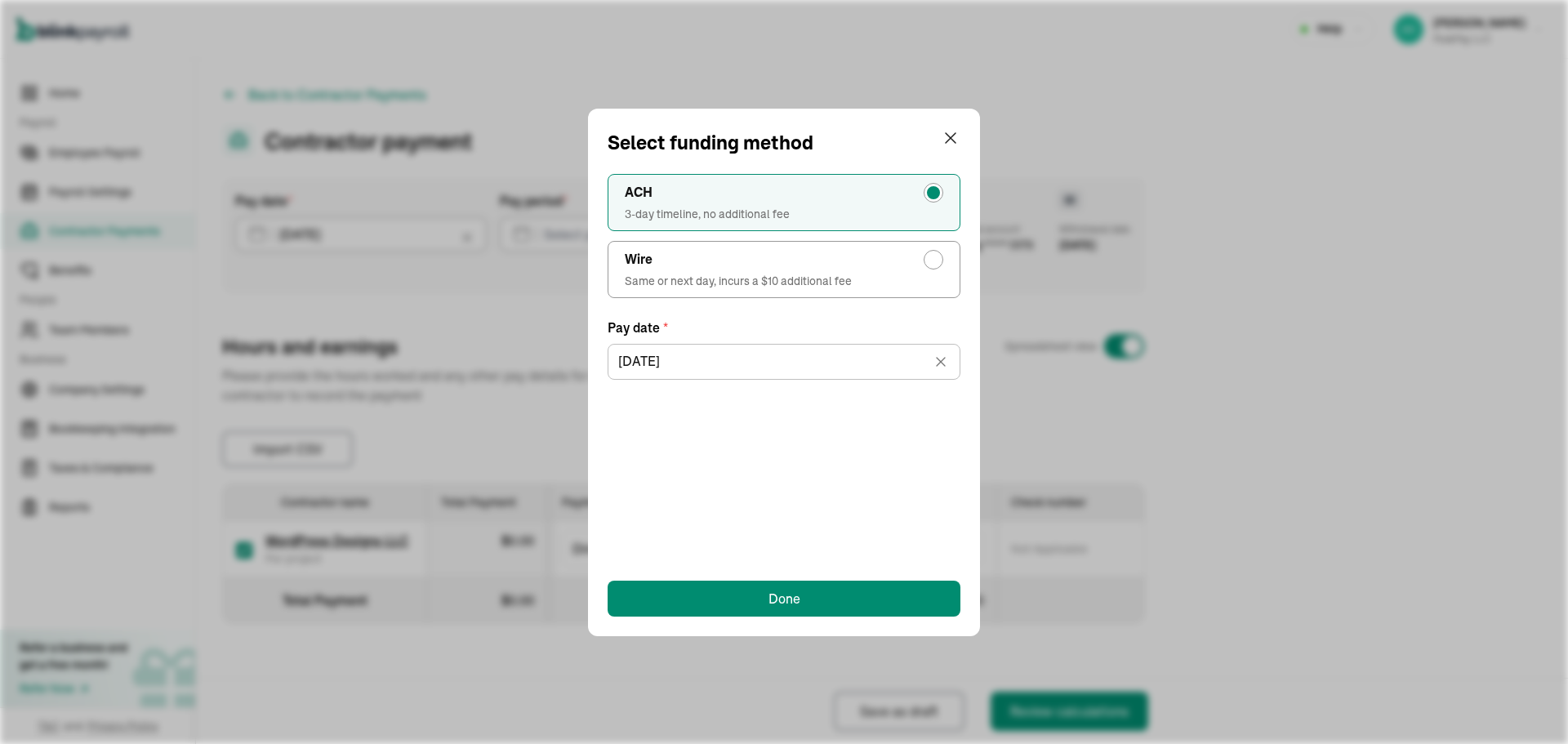
click at [800, 255] on div "Wire" at bounding box center [784, 259] width 318 height 19
click at [931, 255] on input "Wire Same or next day, incurs a $10 additional fee" at bounding box center [938, 256] width 13 height 13
radio input "true"
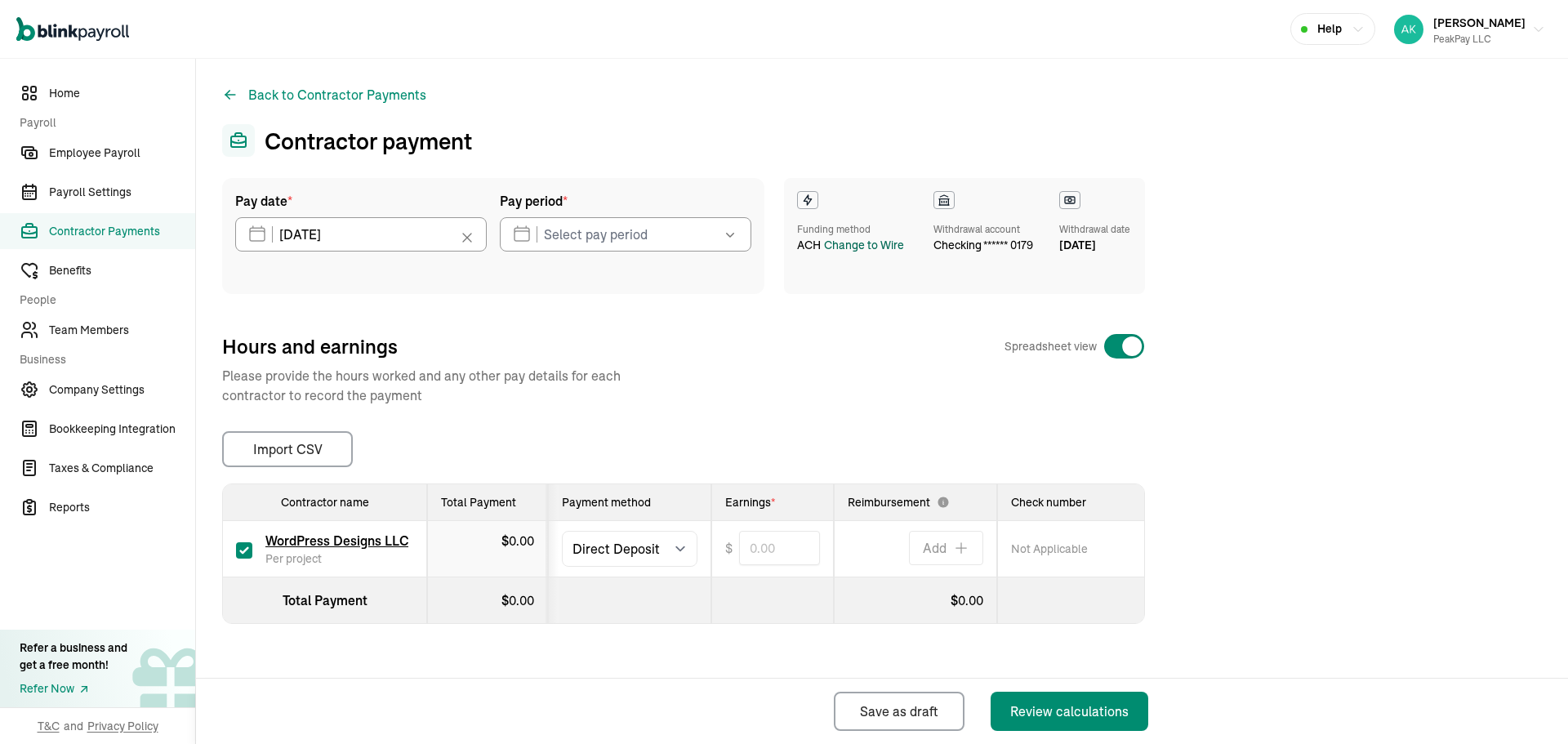
click at [865, 254] on div "Change to Wire" at bounding box center [864, 245] width 80 height 17
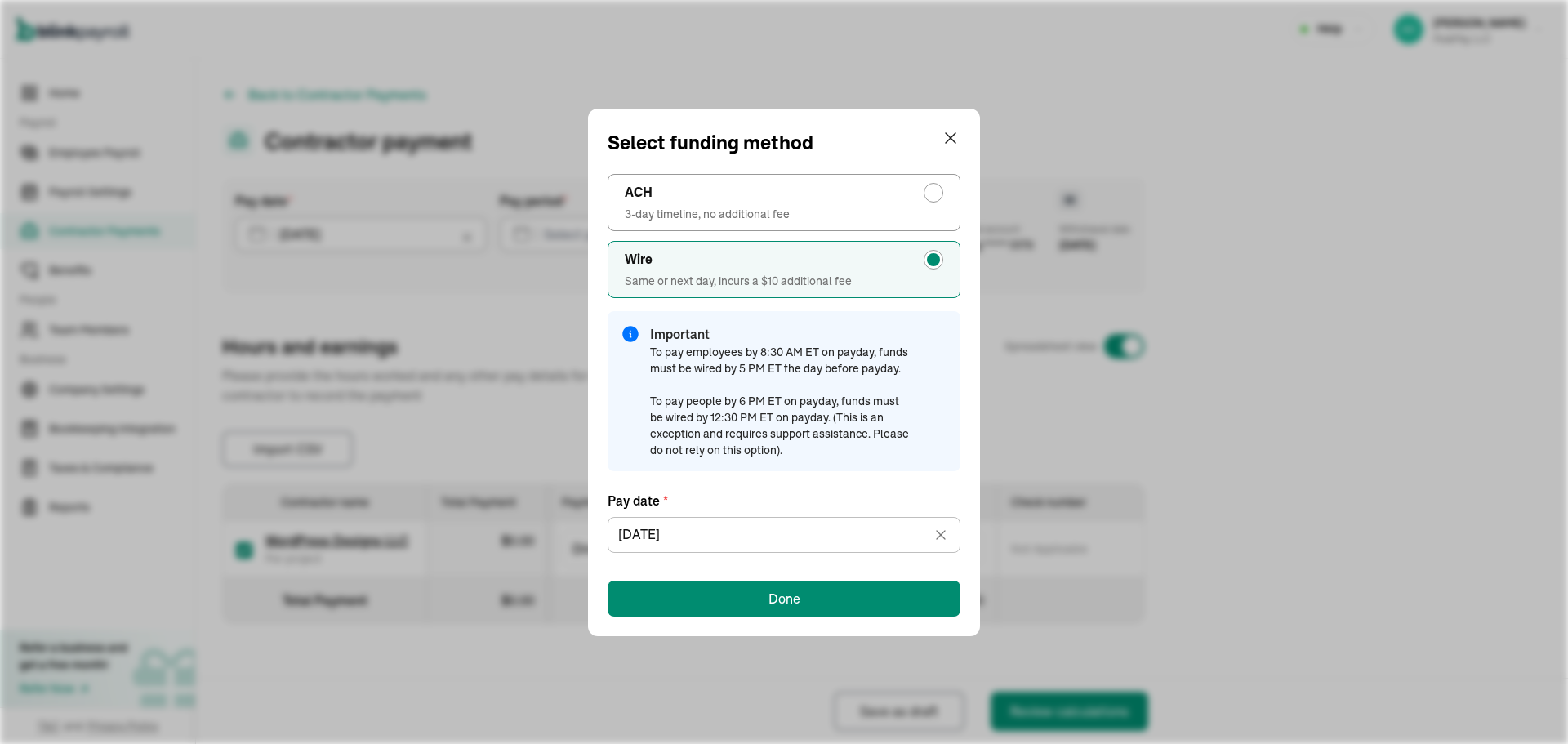
click at [732, 576] on div "ACH 3-day timeline, no additional fee Wire Same or next day, incurs a $10 addit…" at bounding box center [783, 387] width 353 height 459
click at [732, 582] on button "Done" at bounding box center [783, 598] width 353 height 36
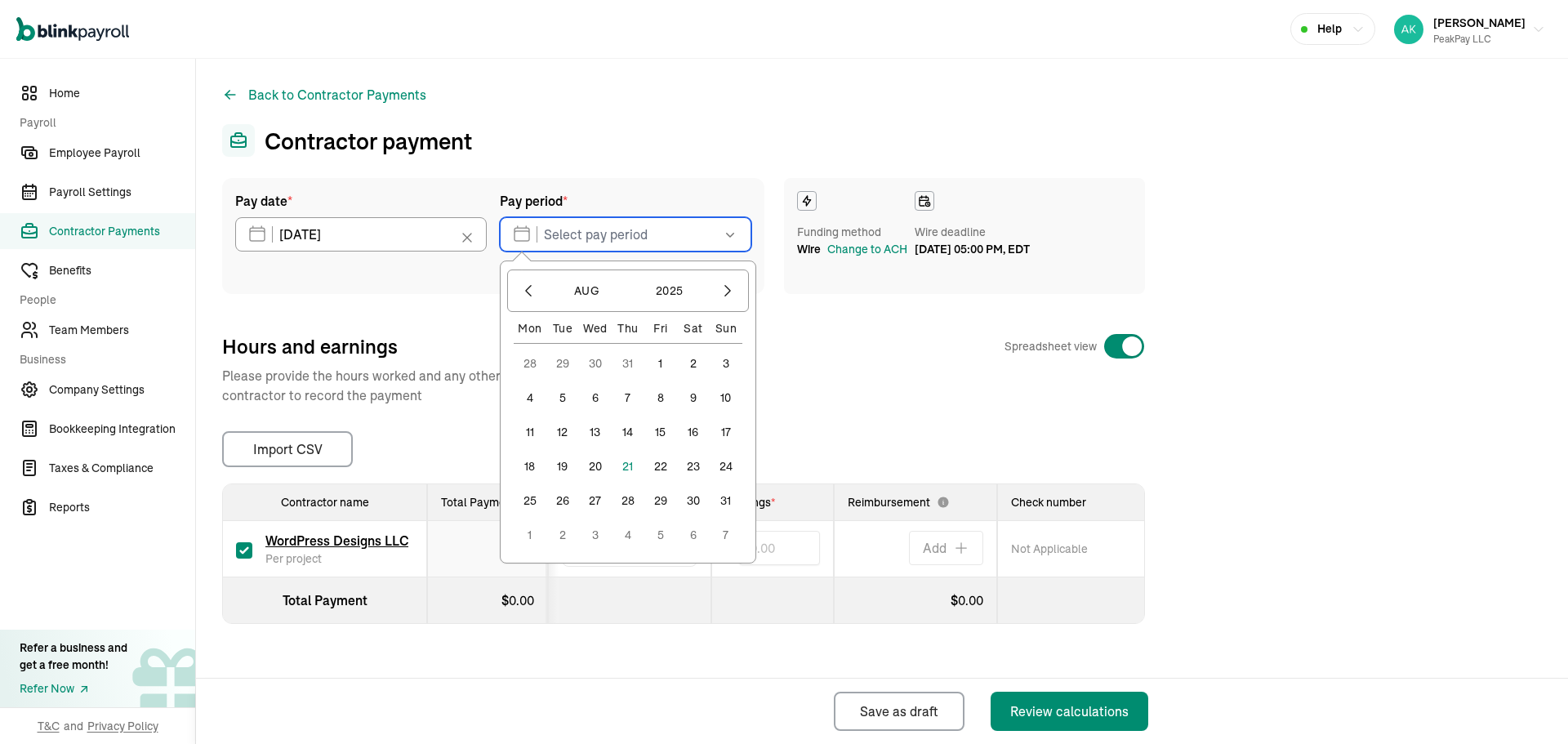
click at [611, 246] on input "text" at bounding box center [626, 234] width 251 height 34
click at [388, 250] on input "[DATE]" at bounding box center [361, 234] width 251 height 34
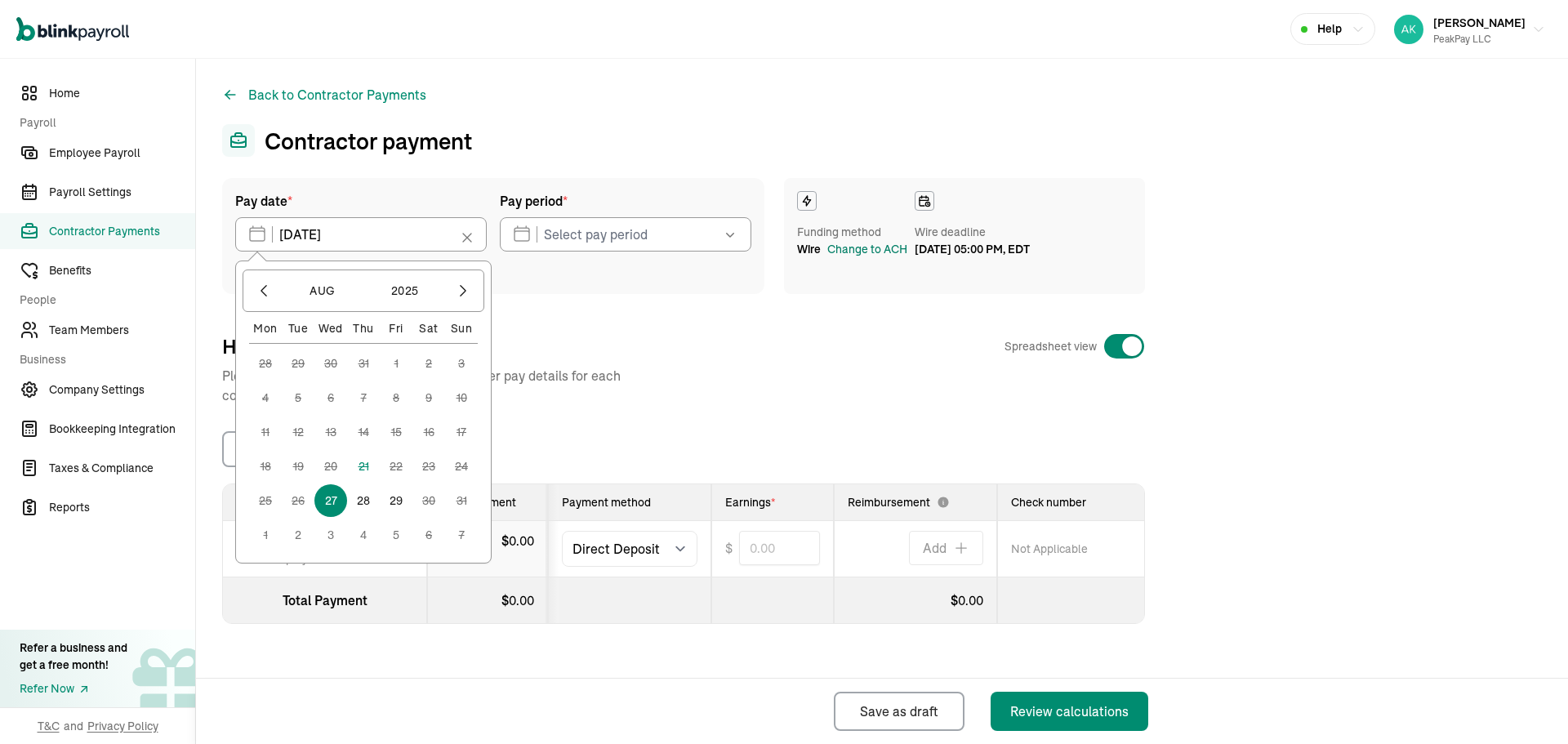
click at [840, 255] on div "Change to ACH" at bounding box center [868, 250] width 80 height 17
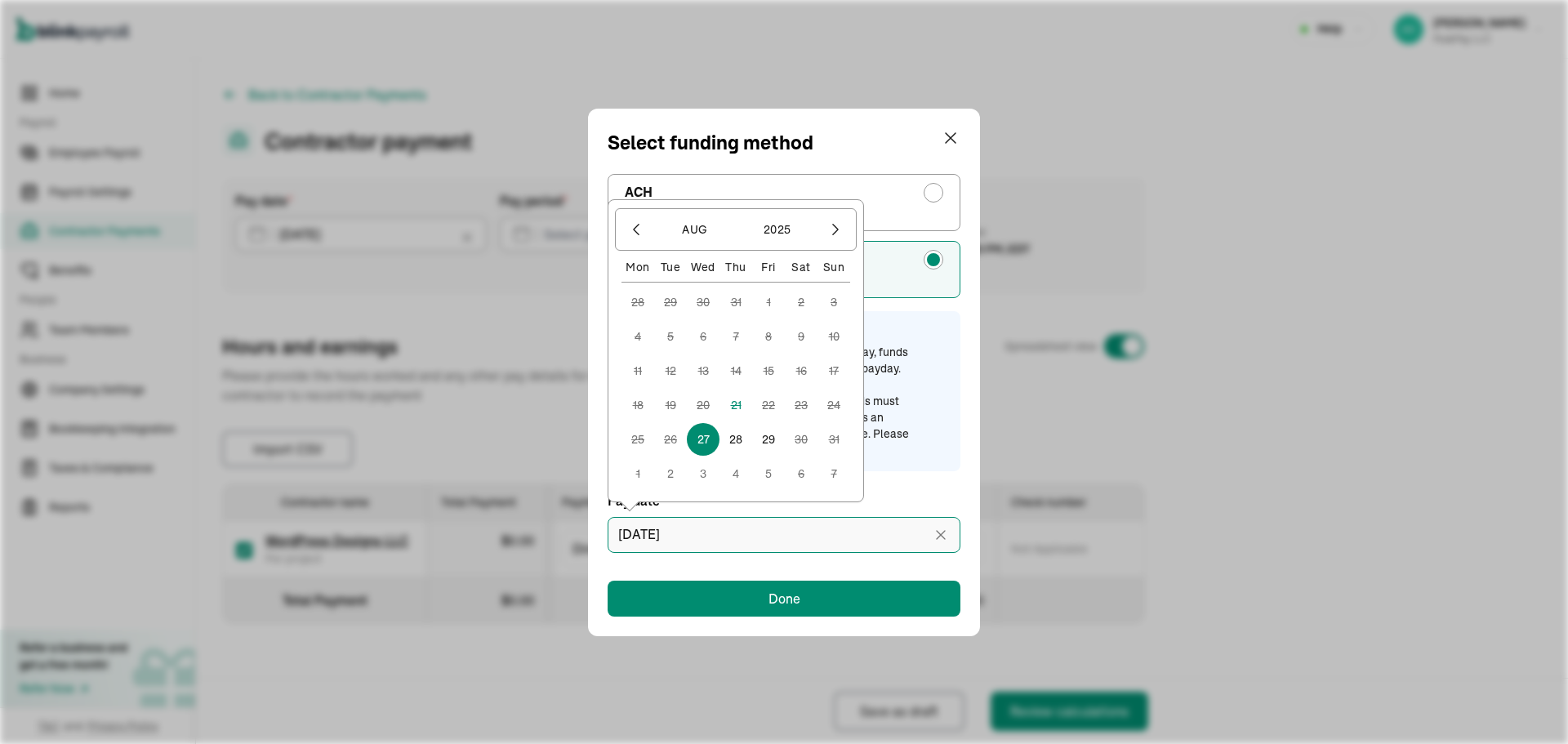
click at [725, 527] on input "[DATE]" at bounding box center [783, 535] width 353 height 36
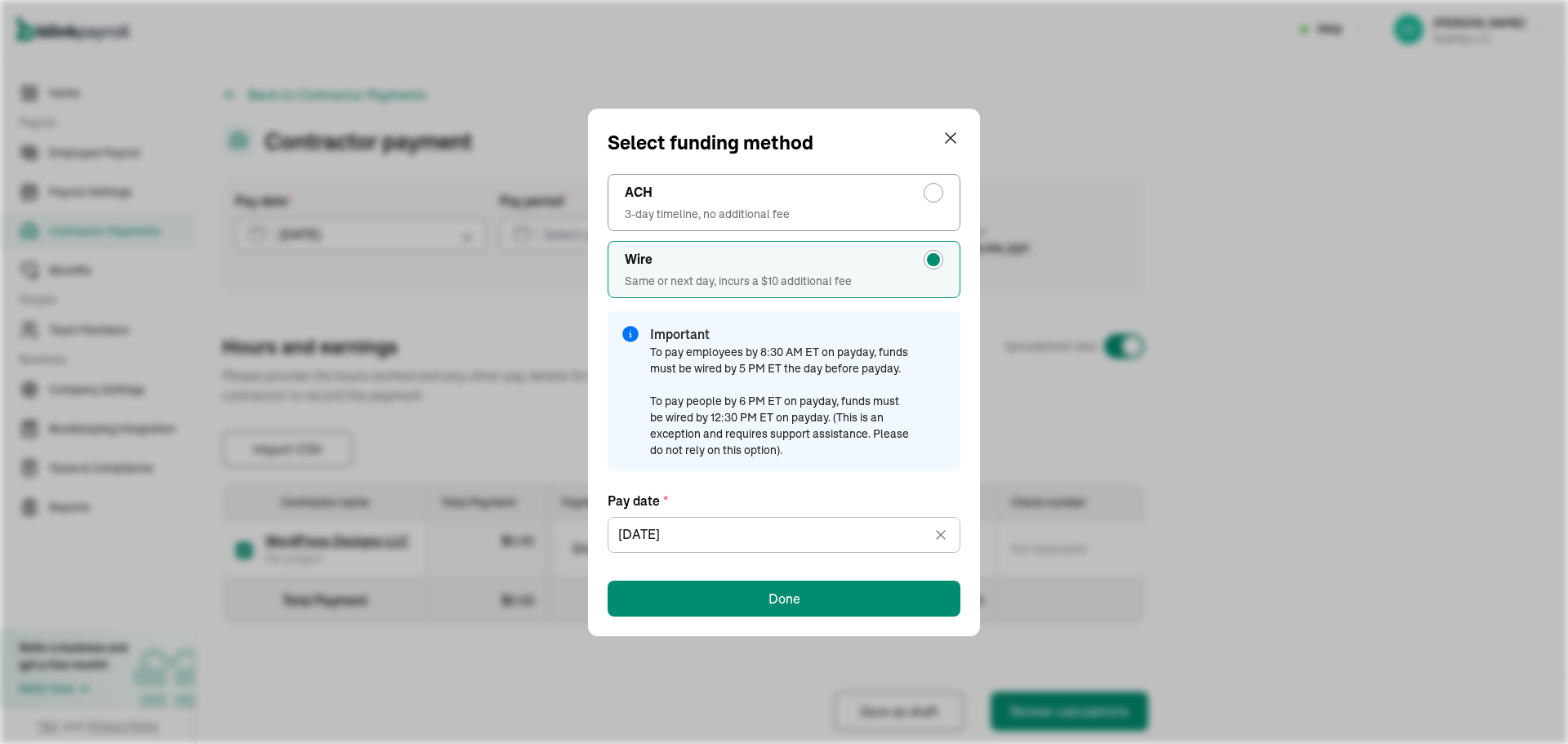
drag, startPoint x: 894, startPoint y: 493, endPoint x: 868, endPoint y: 447, distance: 52.8
click at [895, 493] on label "Pay date *" at bounding box center [783, 500] width 353 height 19
click at [699, 583] on button "Done" at bounding box center [783, 598] width 353 height 36
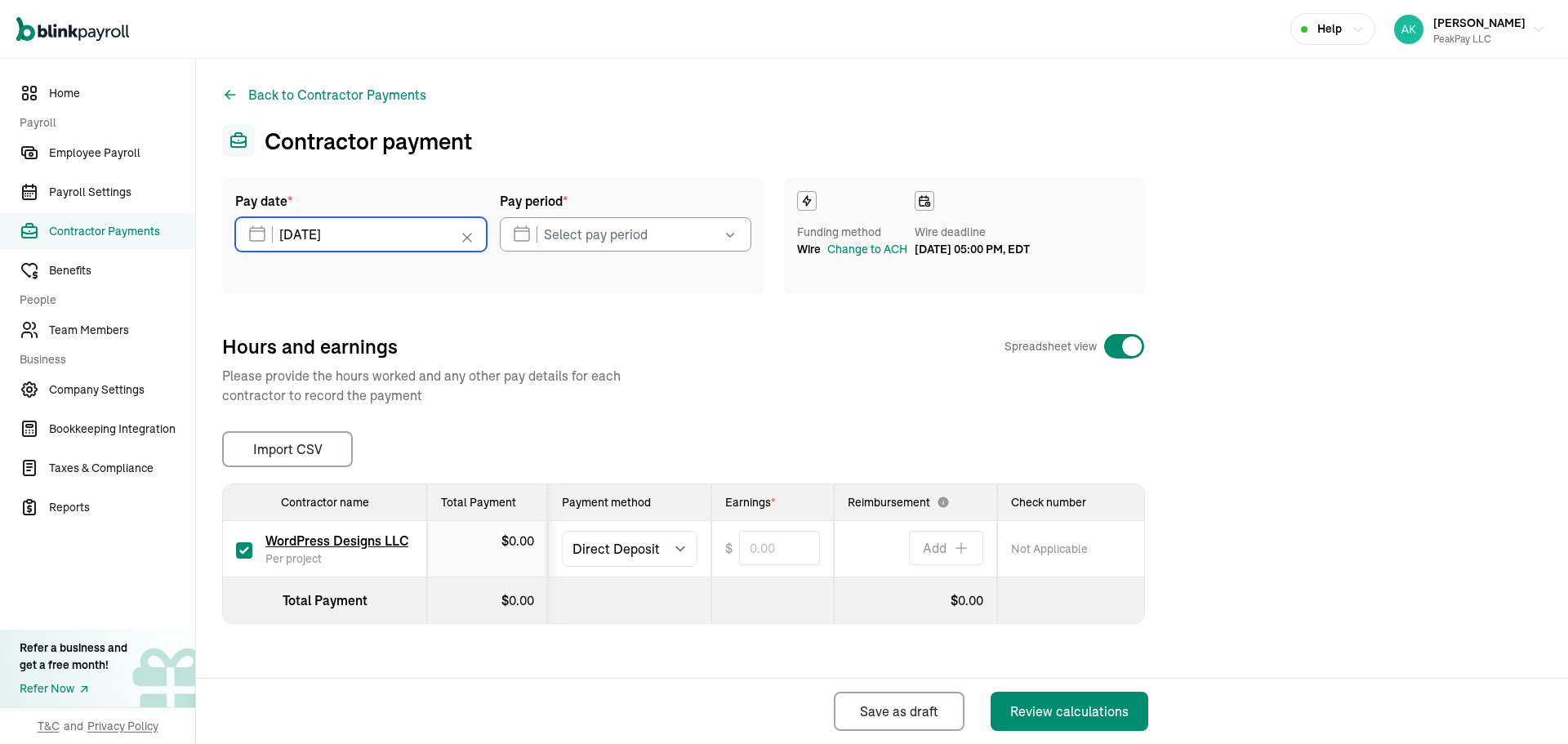
click at [366, 227] on input "[DATE]" at bounding box center [361, 234] width 251 height 34
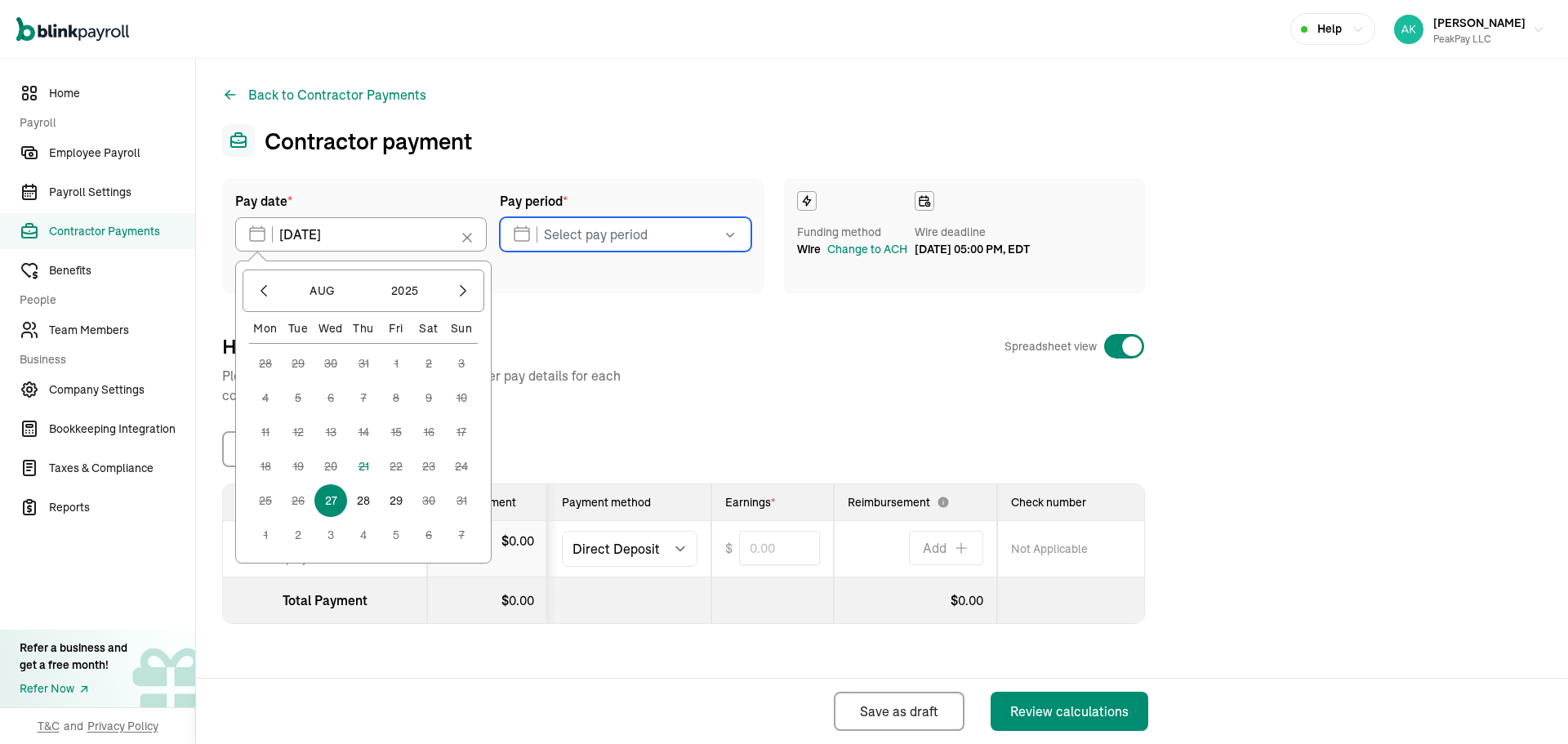
click at [590, 244] on input "text" at bounding box center [626, 234] width 251 height 34
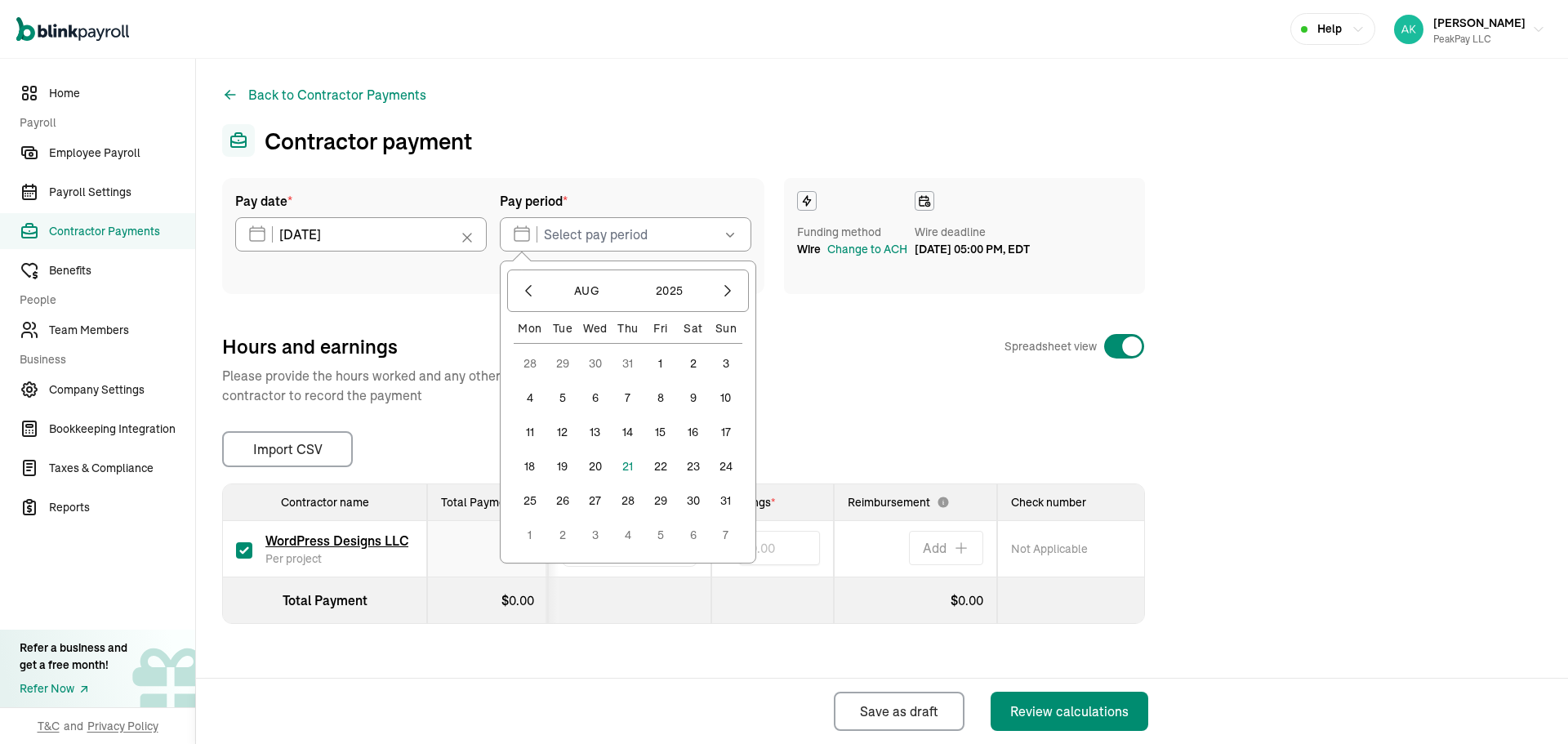
click at [571, 458] on button "19" at bounding box center [562, 466] width 33 height 33
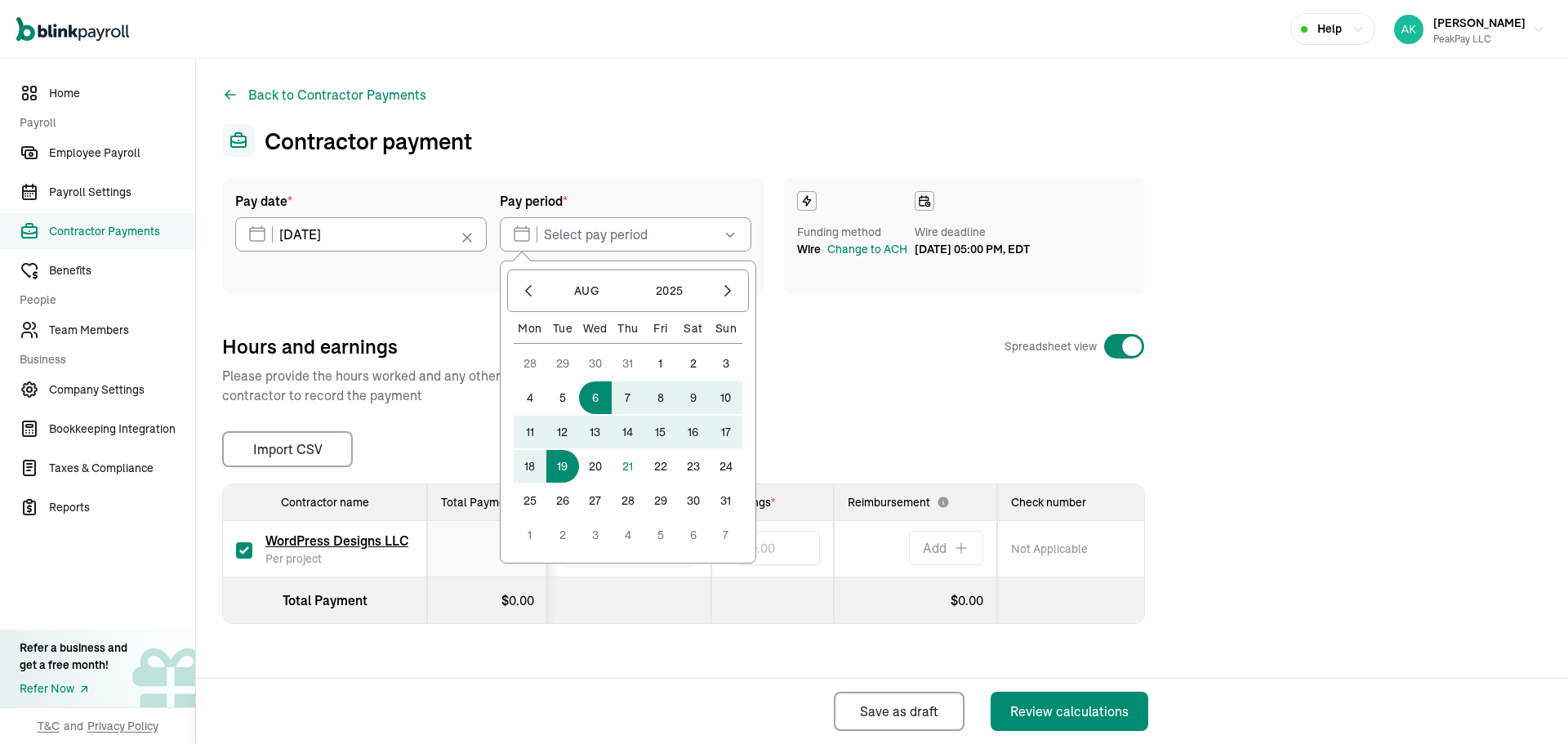
click at [580, 409] on div "28 29 30 31 1 2 3 4 5 6 7 8 9 10 11 12 13 14 15 16 17 18 19 20 21 22 23 24 25 2…" at bounding box center [627, 449] width 229 height 204
click at [593, 410] on button "6" at bounding box center [595, 397] width 33 height 33
type input "[DATE] ~ [DATE]"
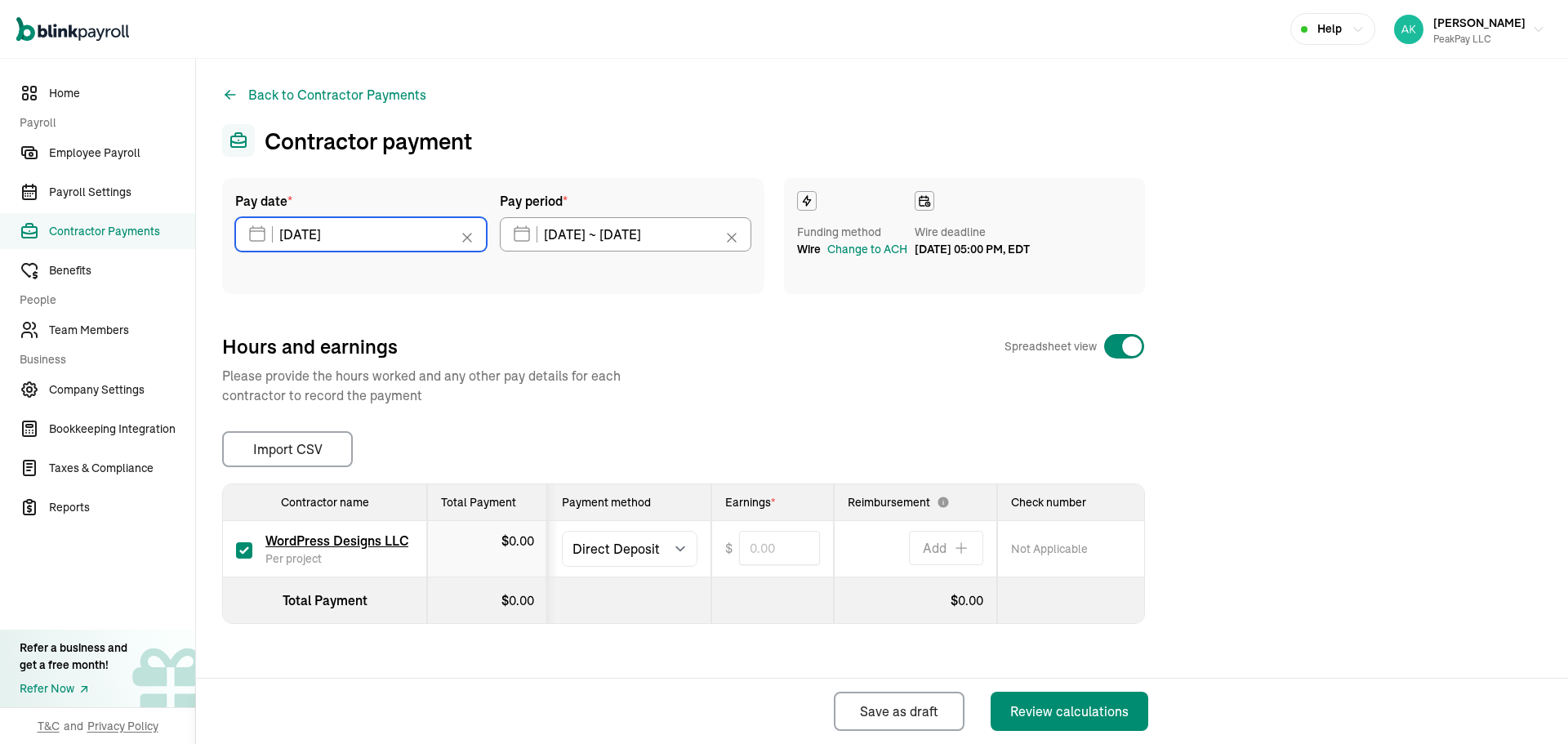
click at [433, 237] on input "[DATE]" at bounding box center [361, 234] width 251 height 34
click at [720, 396] on div "Hours and earnings Spreadsheet view Please provide the hours worked and any oth…" at bounding box center [683, 369] width 923 height 72
click at [380, 231] on input "[DATE]" at bounding box center [361, 234] width 251 height 34
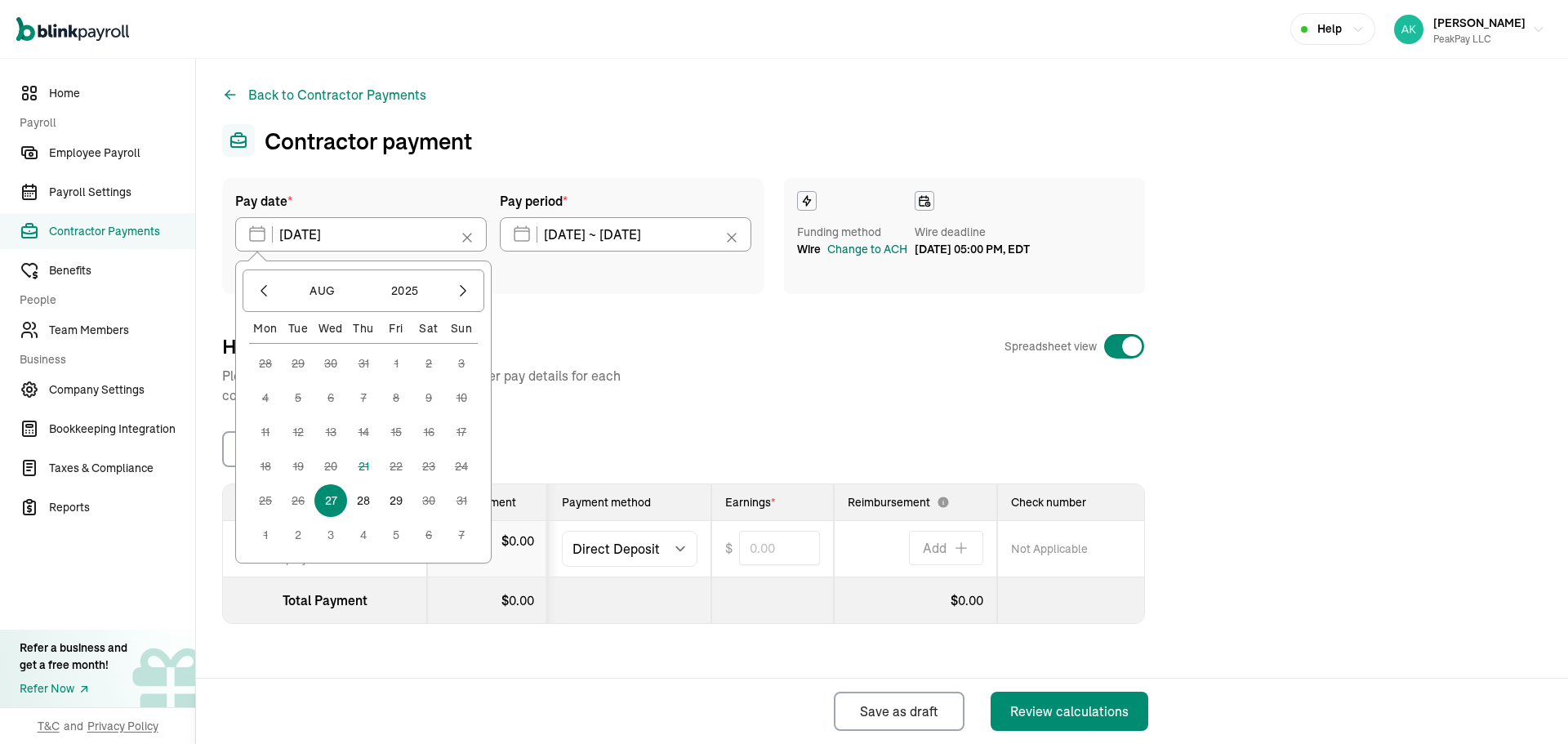
click at [874, 258] on div "Change to ACH" at bounding box center [868, 250] width 80 height 17
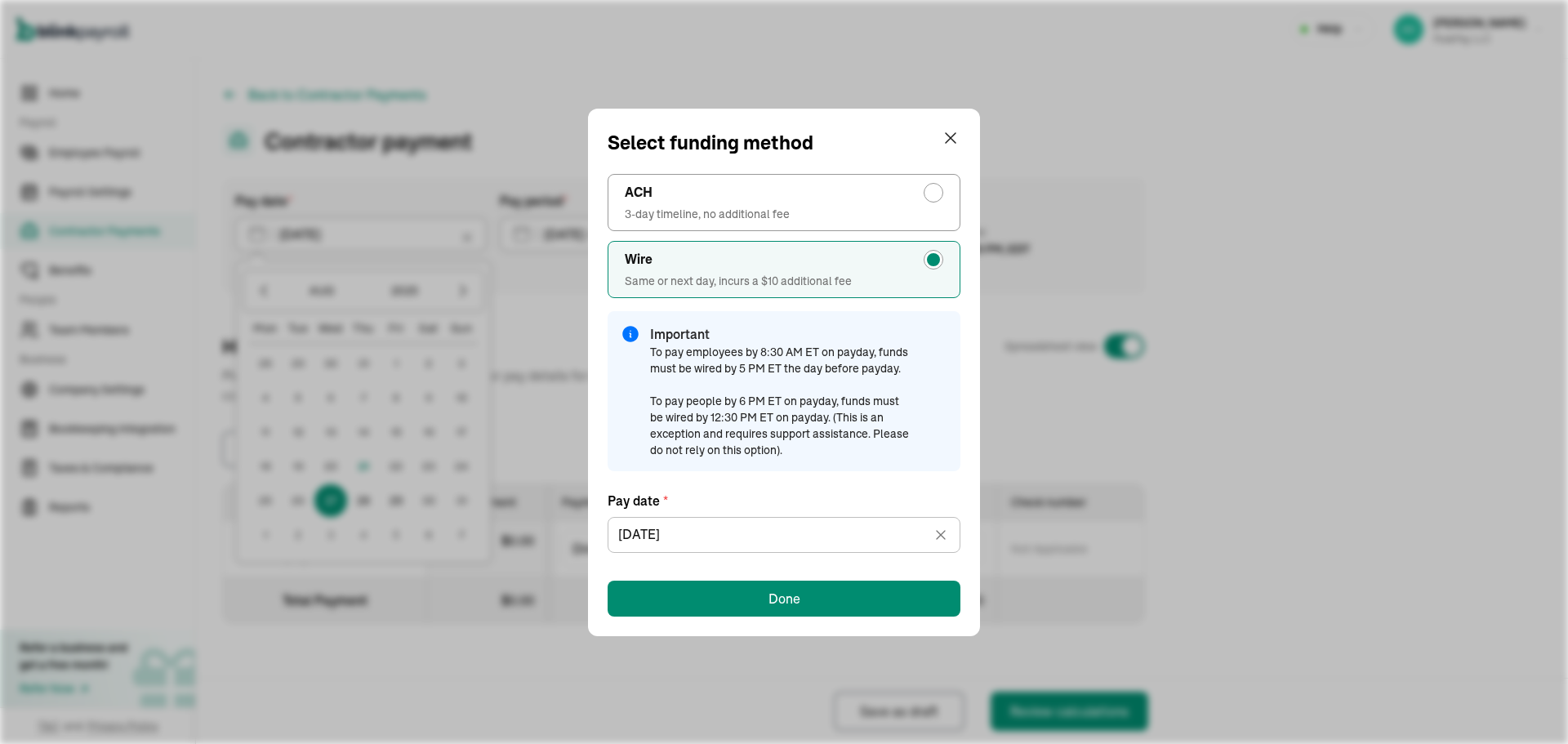
click at [828, 208] on span "3-day timeline, no additional fee" at bounding box center [784, 214] width 318 height 17
click at [931, 195] on input "ACH 3-day timeline, no additional fee" at bounding box center [938, 189] width 13 height 13
radio input "true"
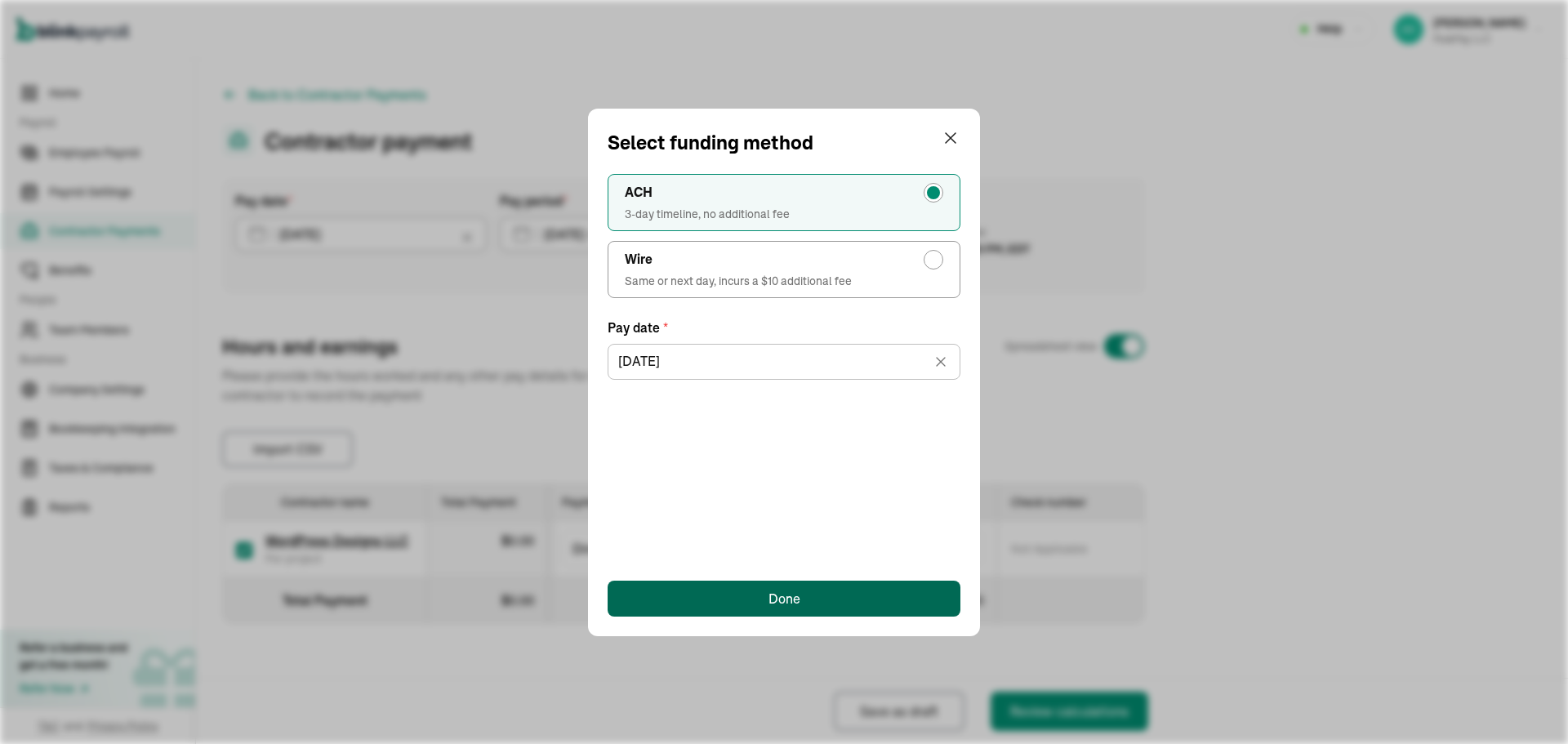
click at [783, 594] on div "Done" at bounding box center [785, 598] width 32 height 19
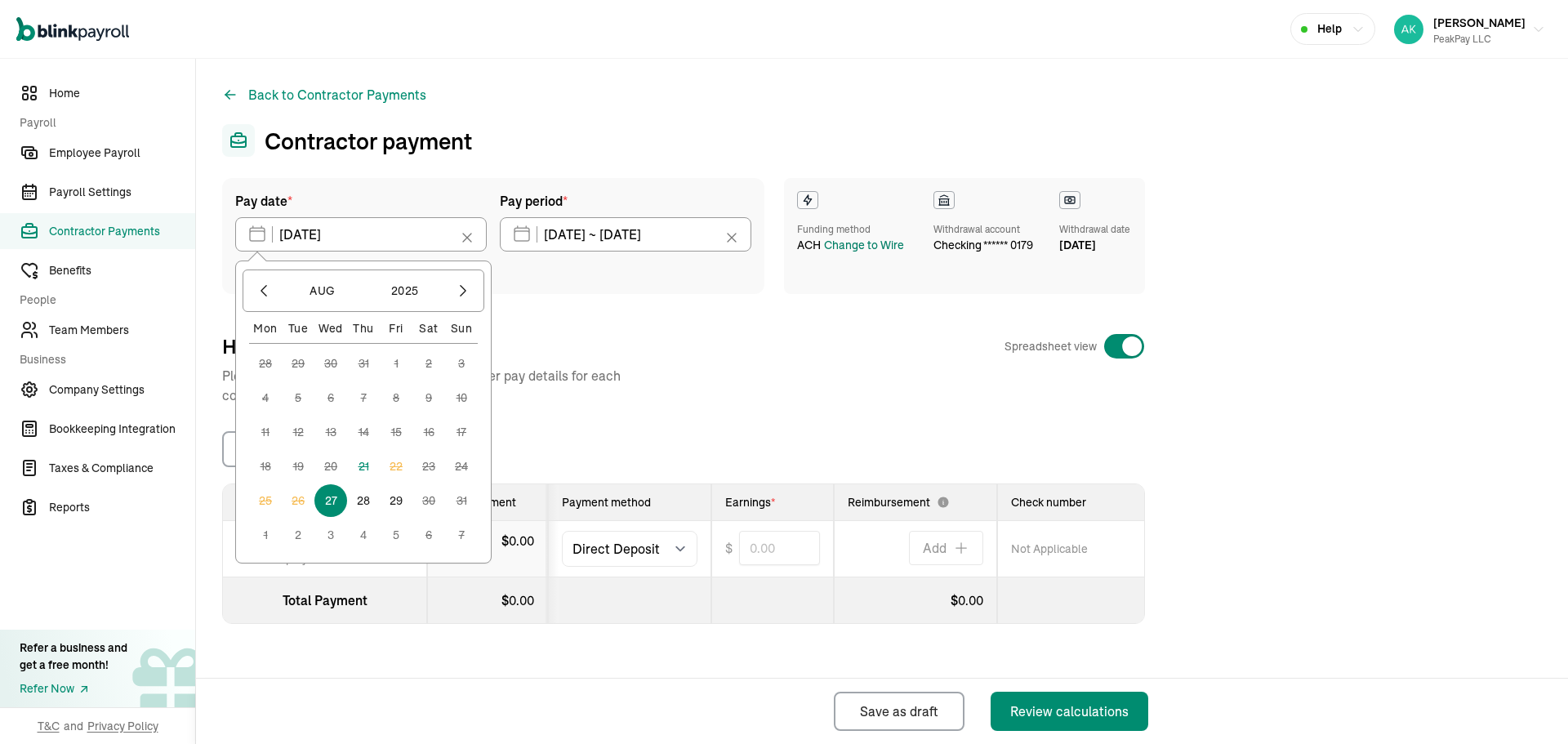
click at [849, 254] on div "Change to Wire" at bounding box center [864, 245] width 80 height 17
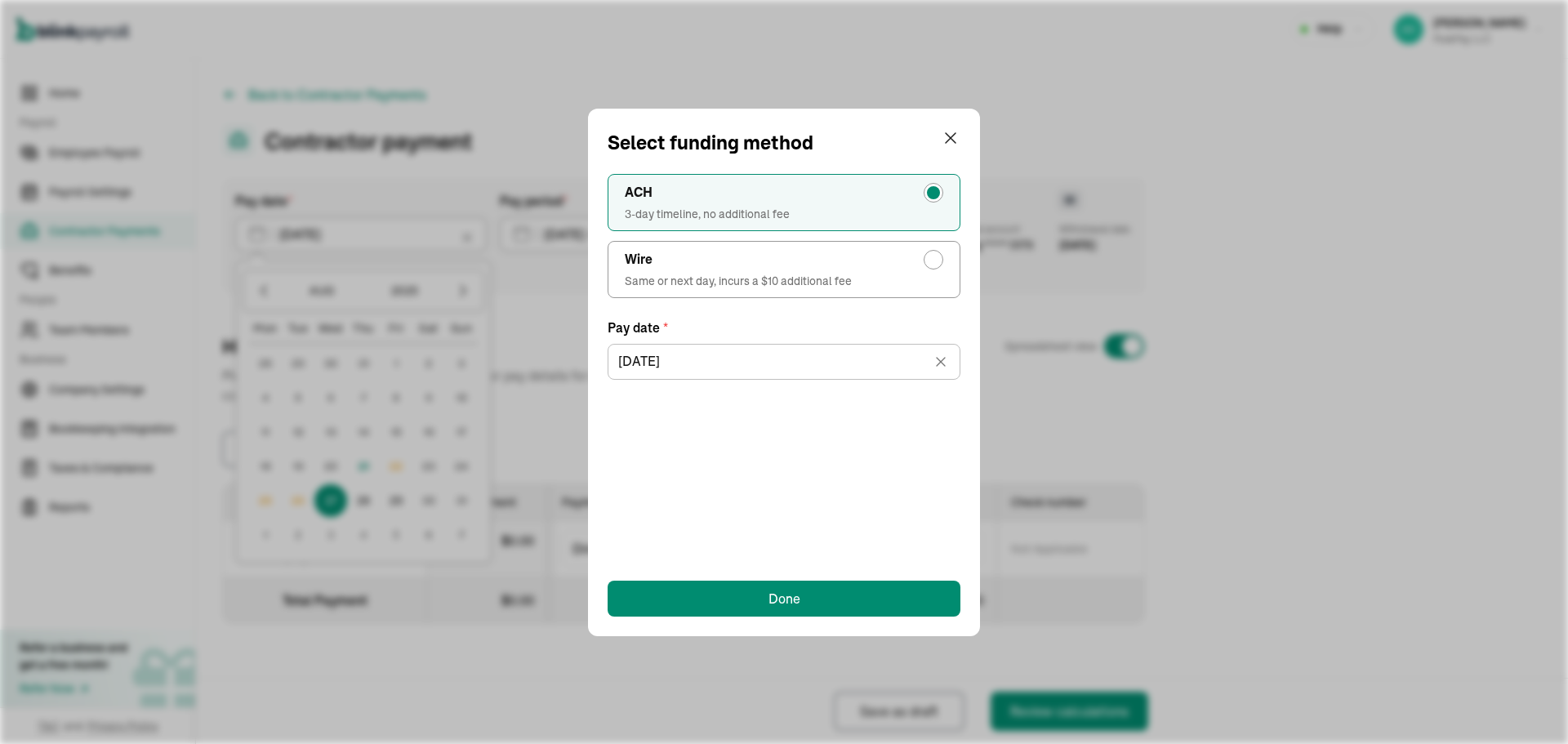
click at [741, 280] on span "Same or next day, incurs a $10 additional fee" at bounding box center [784, 282] width 318 height 17
click at [931, 262] on input "Wire Same or next day, incurs a $10 additional fee" at bounding box center [938, 256] width 13 height 13
radio input "true"
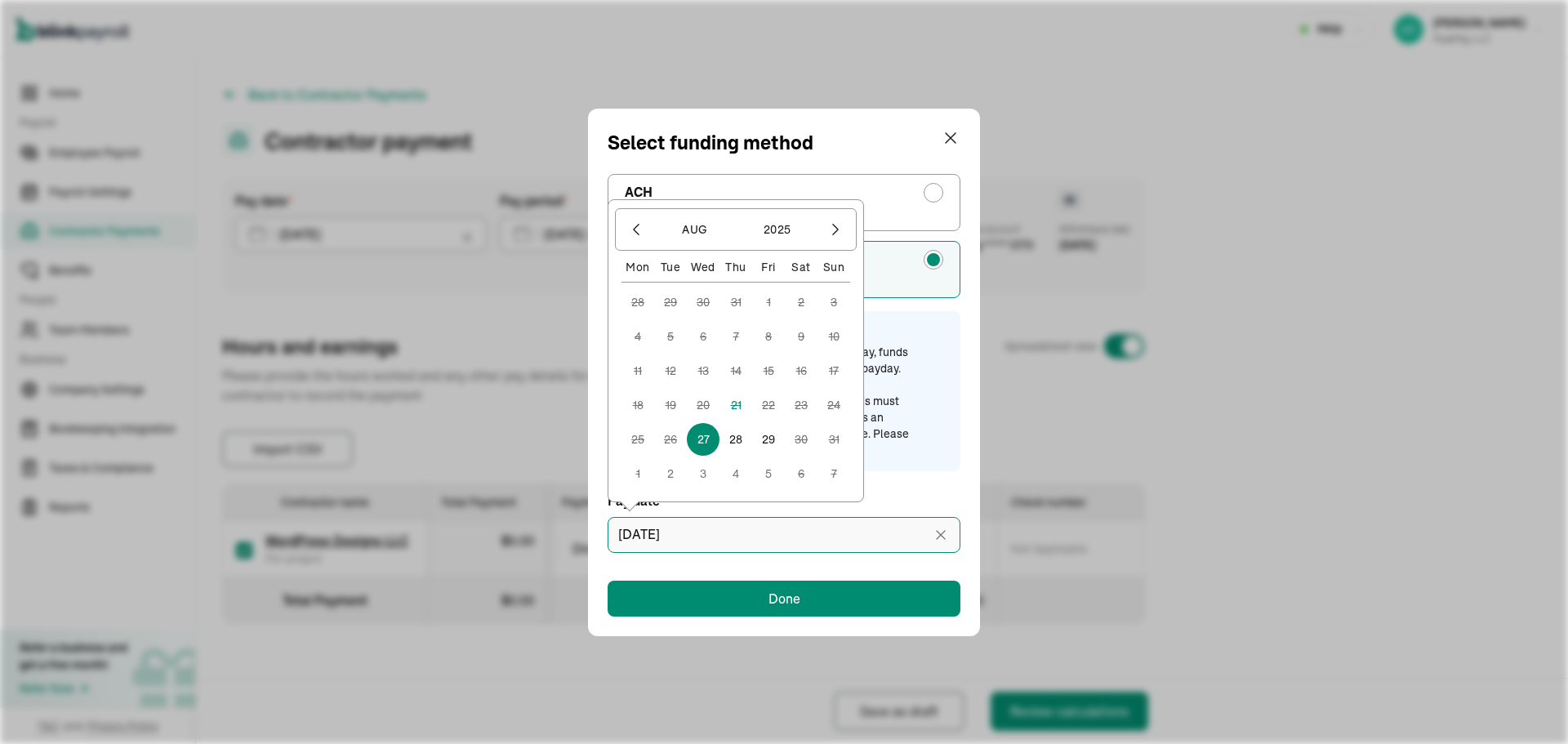
drag, startPoint x: 685, startPoint y: 535, endPoint x: 673, endPoint y: 535, distance: 12.0
click at [684, 535] on input "[DATE]" at bounding box center [783, 535] width 353 height 36
click at [647, 535] on input "[DATE]" at bounding box center [783, 535] width 353 height 36
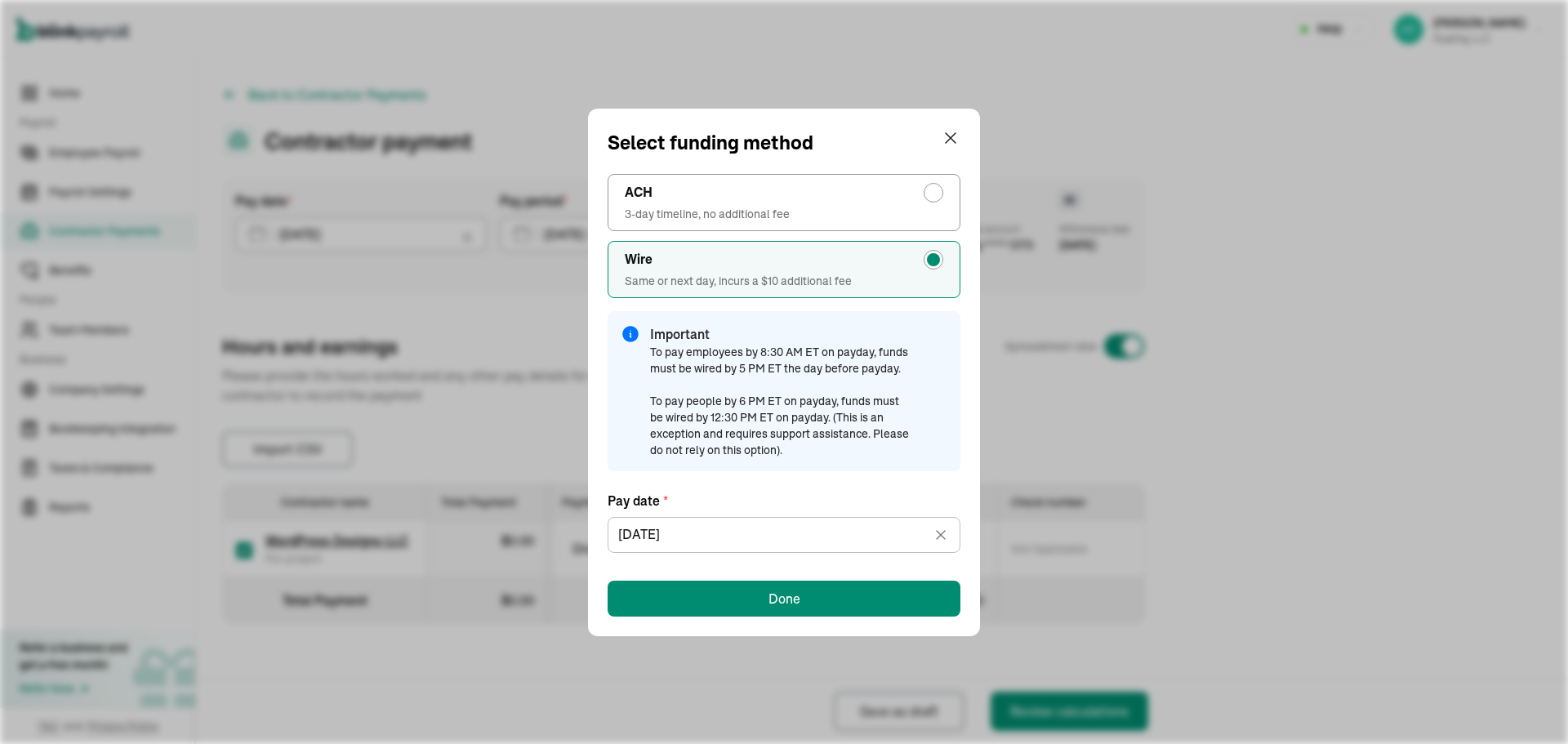
click at [760, 574] on div "ACH 3-day timeline, no additional fee Wire Same or next day, incurs a $10 addit…" at bounding box center [783, 387] width 353 height 459
click at [752, 581] on button "Done" at bounding box center [783, 598] width 353 height 36
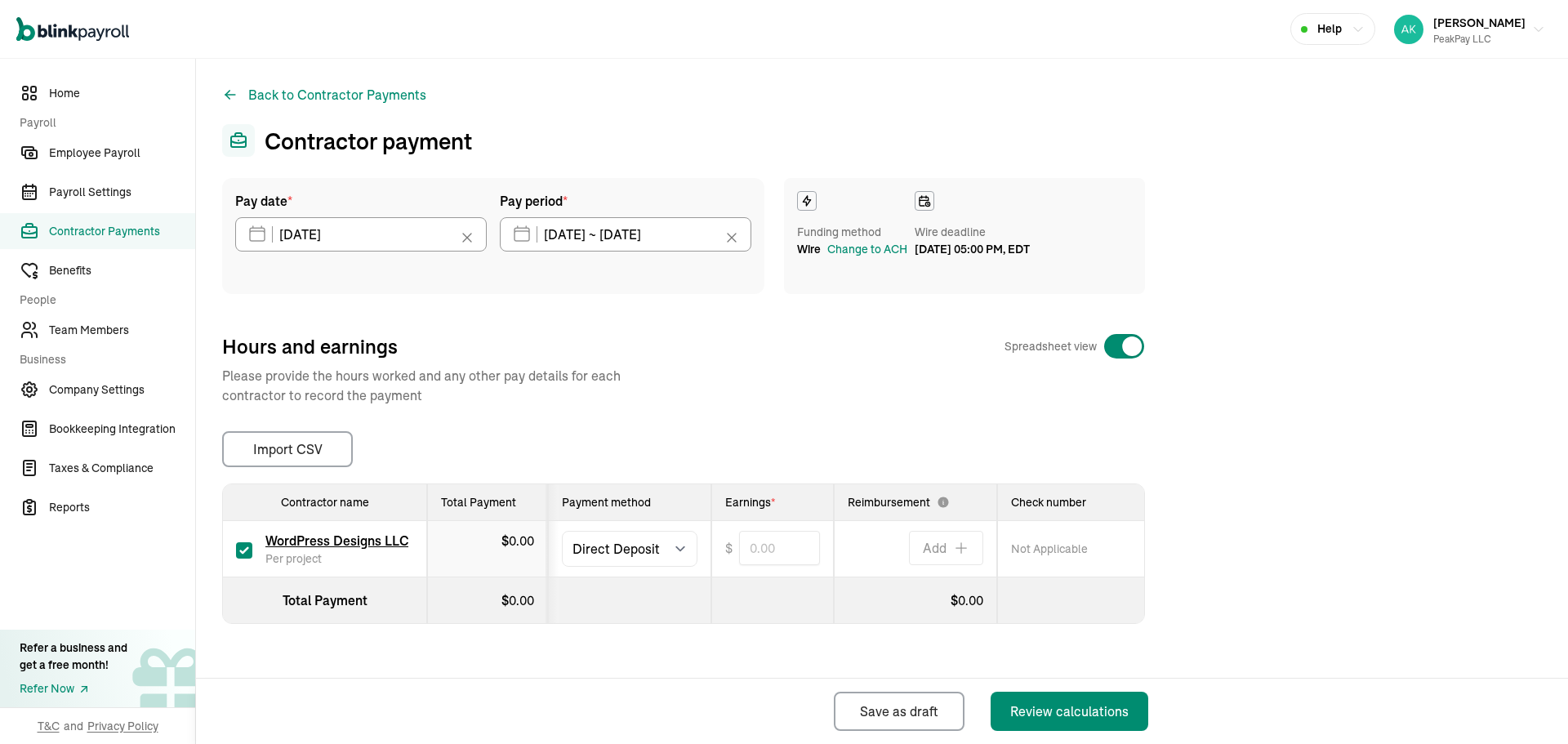
click at [842, 395] on div "Hours and earnings Spreadsheet view Please provide the hours worked and any oth…" at bounding box center [683, 369] width 923 height 72
click at [132, 159] on span "Employee Payroll" at bounding box center [122, 153] width 147 height 17
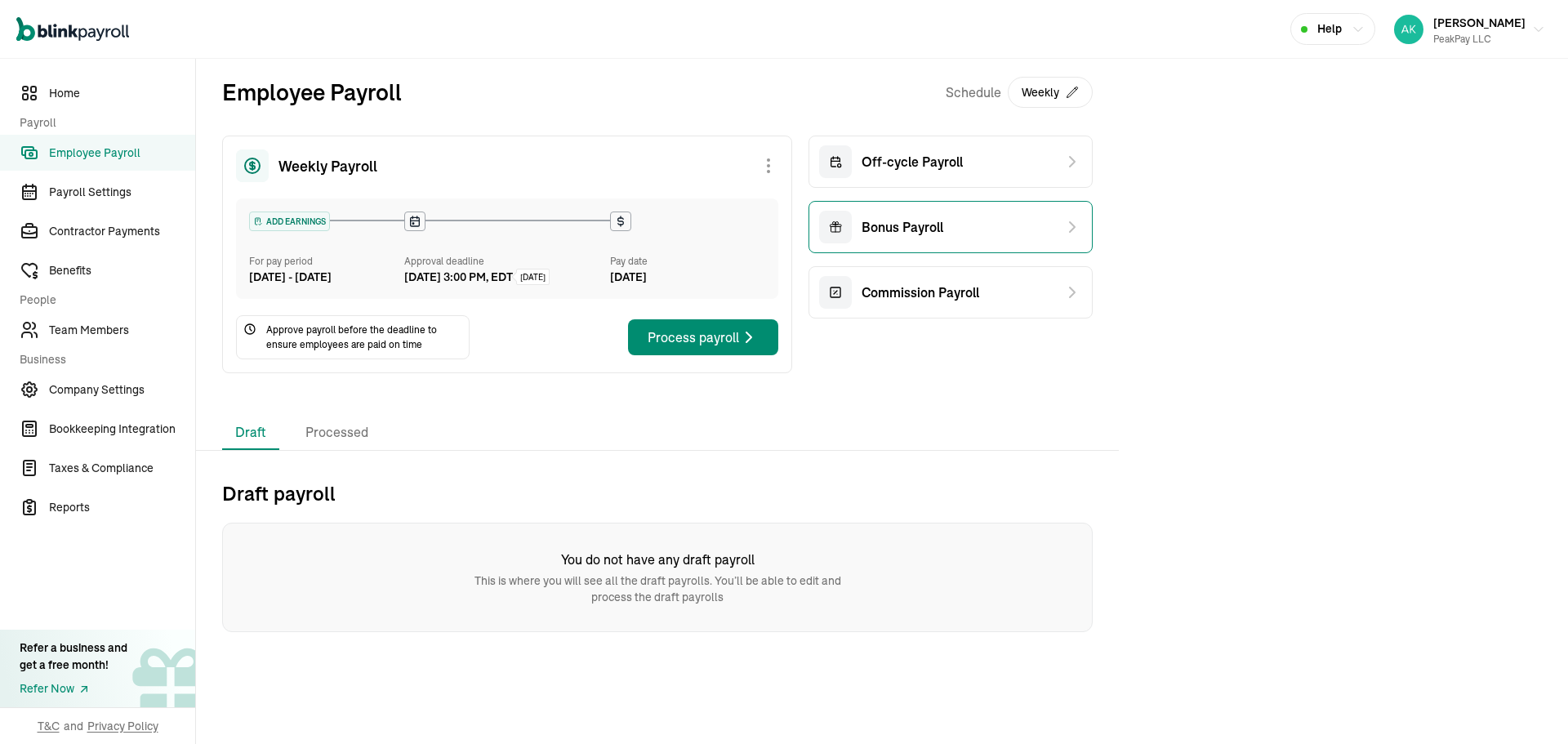
click at [876, 226] on span "Bonus Payroll" at bounding box center [903, 226] width 82 height 19
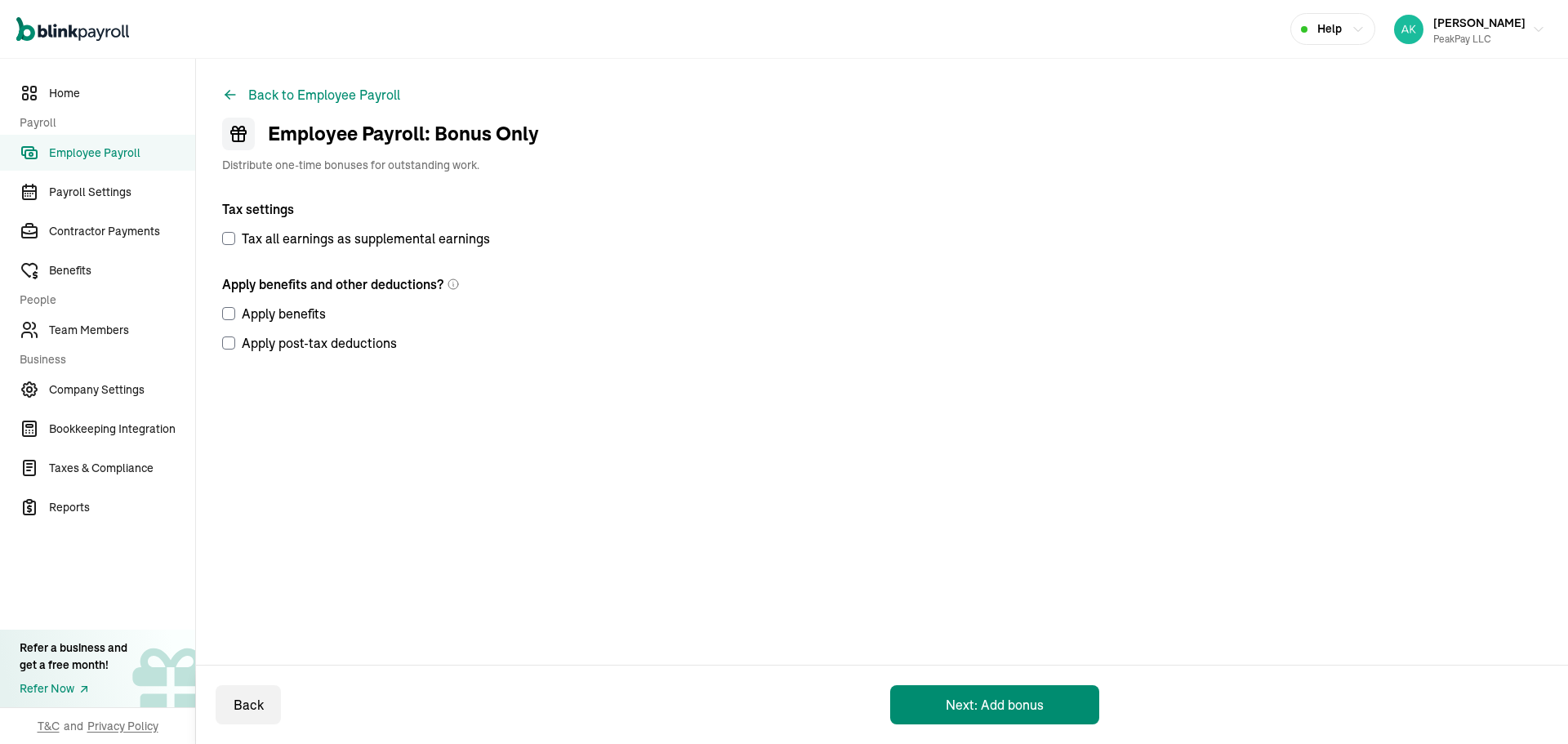
click at [962, 685] on div "Back Next: Add bonus" at bounding box center [658, 705] width 923 height 79
click at [961, 696] on button "Next: Add bonus" at bounding box center [995, 705] width 209 height 39
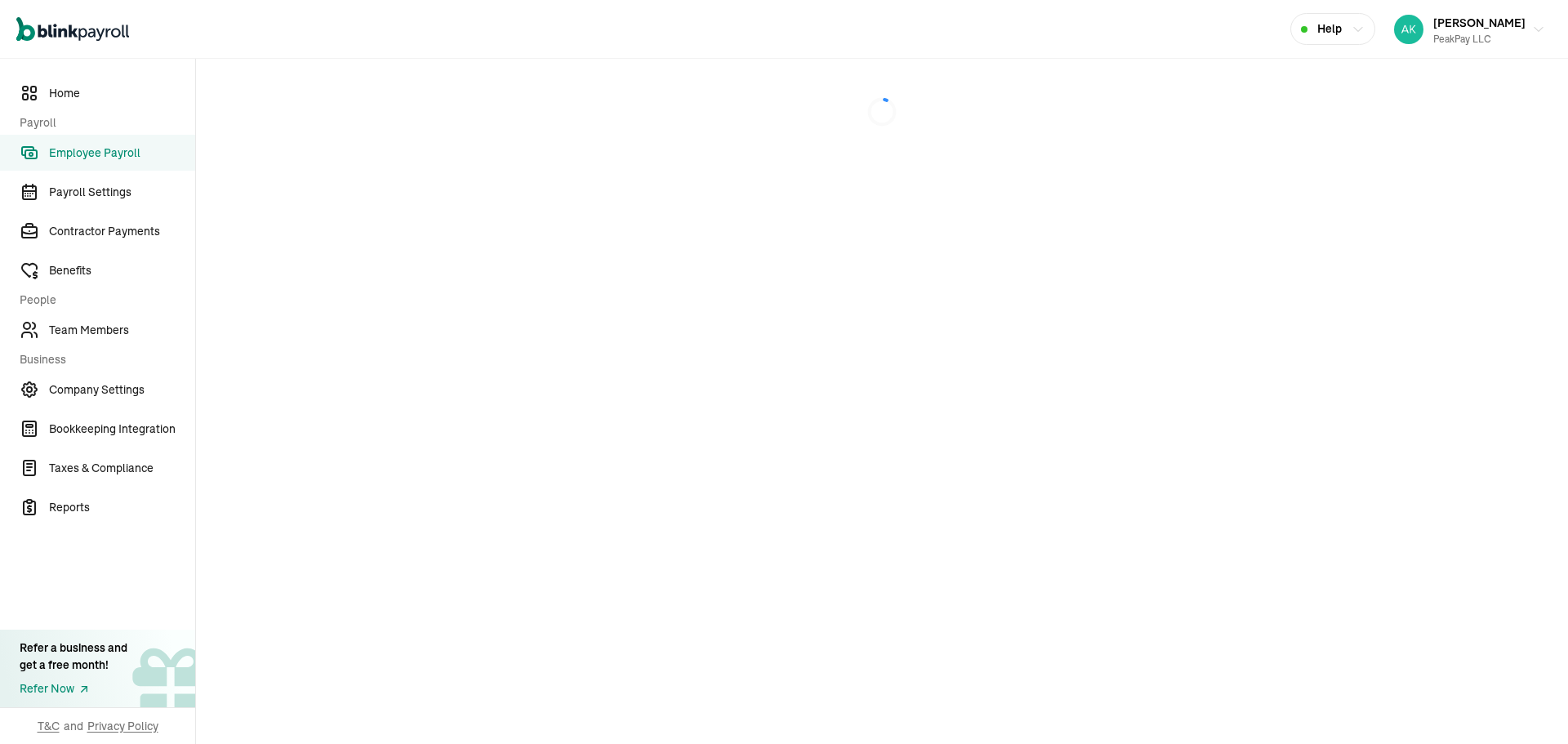
select select "direct_deposit"
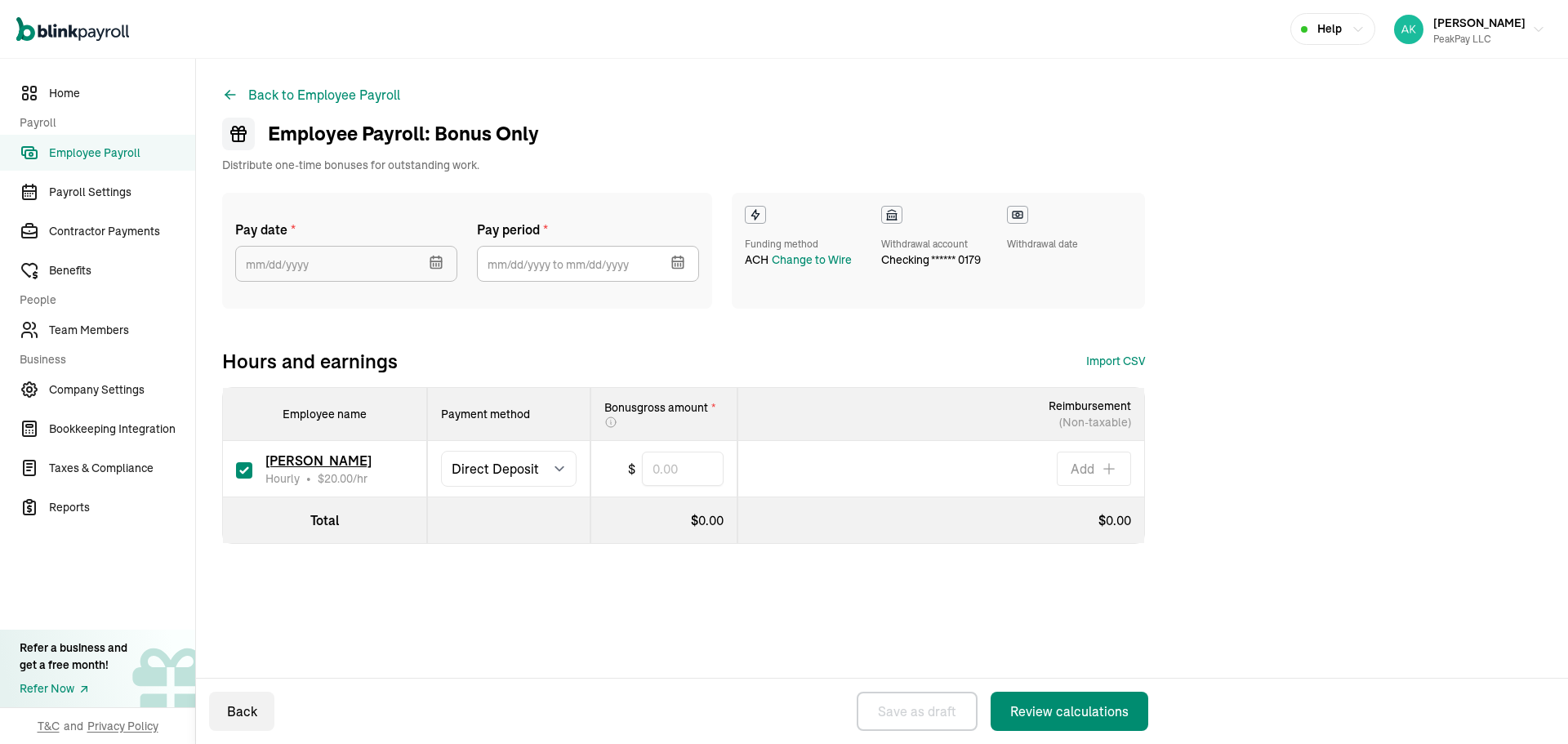
select select "direct_deposit"
click at [425, 270] on button "button" at bounding box center [434, 261] width 46 height 43
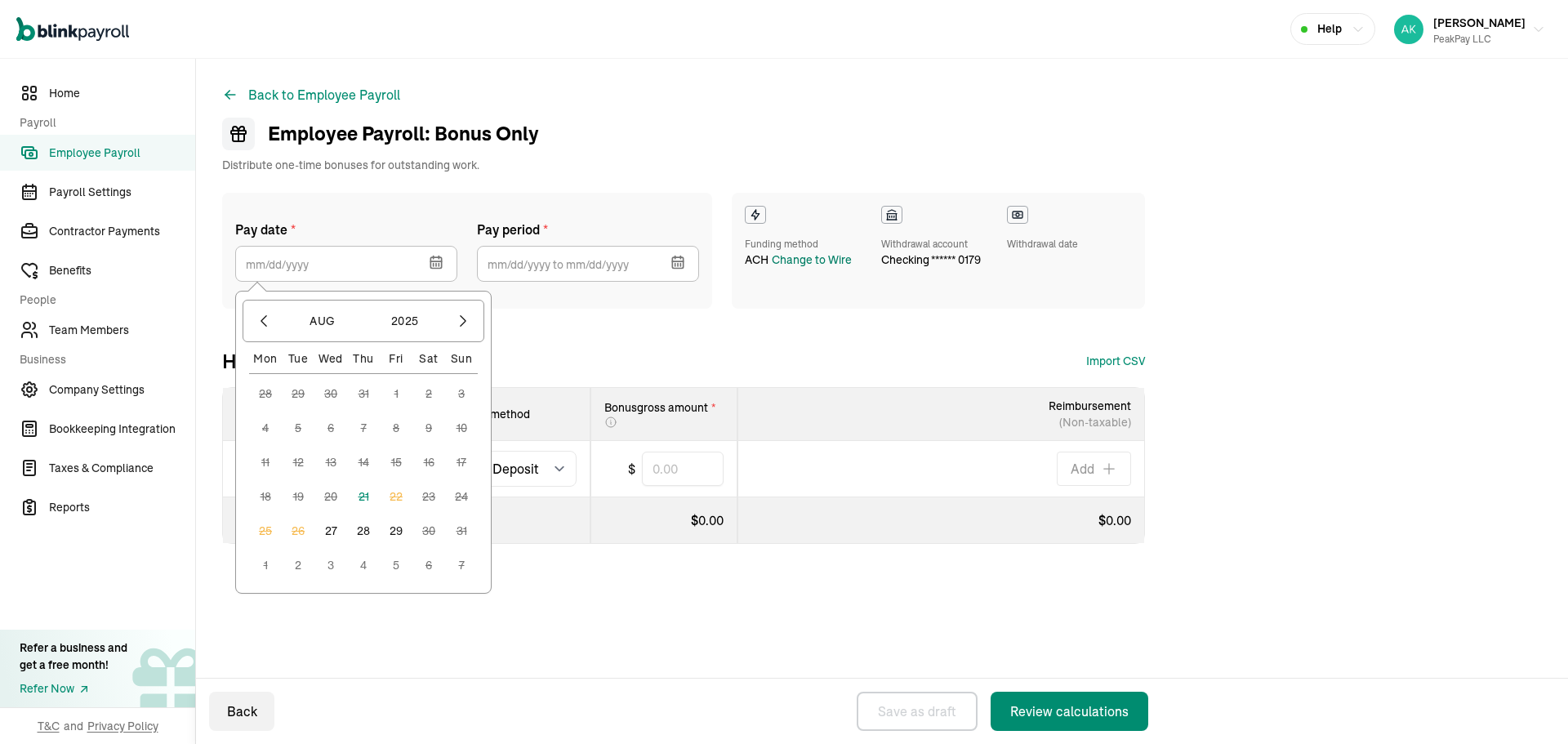
click at [807, 264] on div "Change to Wire" at bounding box center [812, 260] width 80 height 17
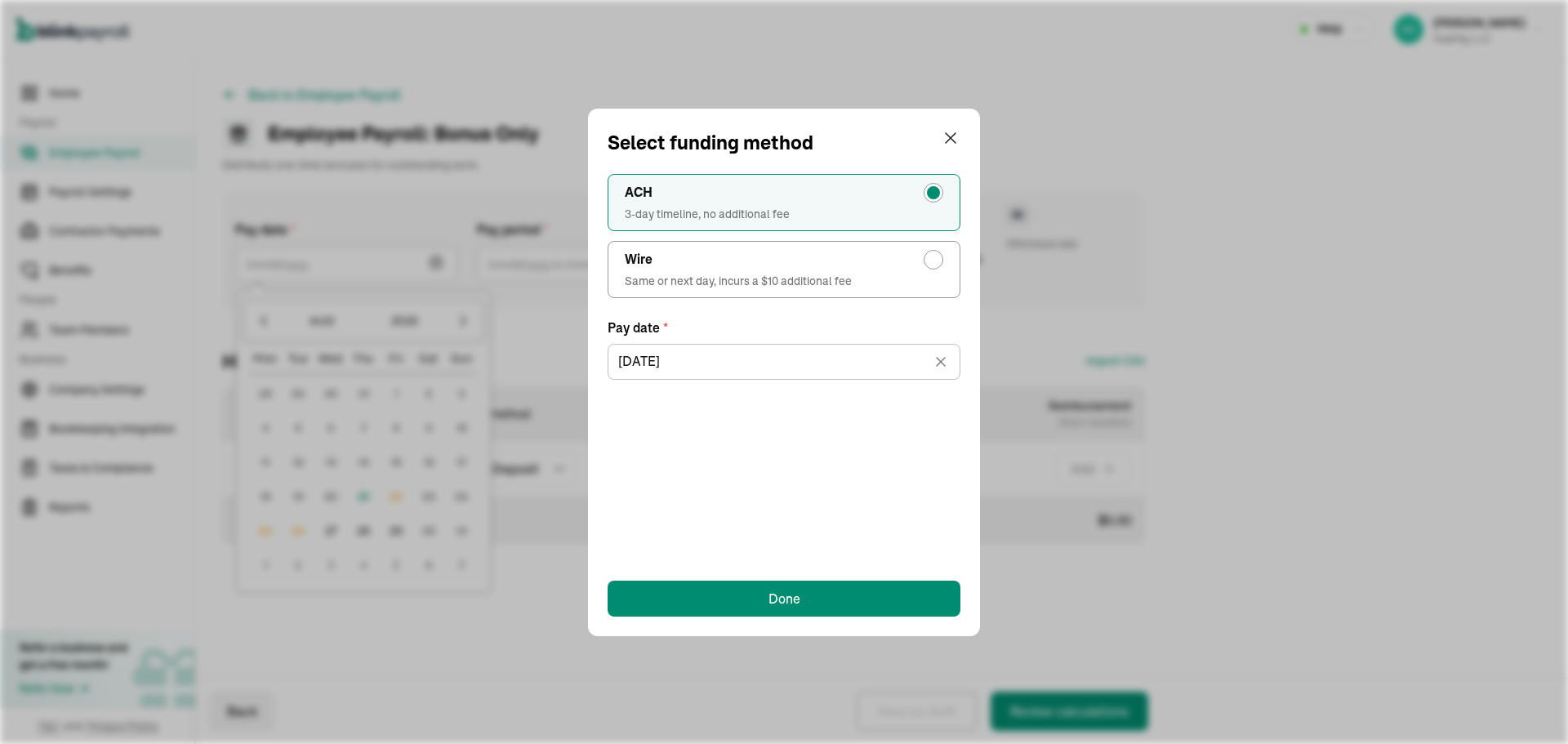
drag, startPoint x: 792, startPoint y: 284, endPoint x: 761, endPoint y: 473, distance: 191.5
click at [792, 285] on span "Same or next day, incurs a $10 additional fee" at bounding box center [784, 282] width 318 height 17
click at [931, 262] on input "Wire Same or next day, incurs a $10 additional fee" at bounding box center [938, 256] width 13 height 13
radio input "true"
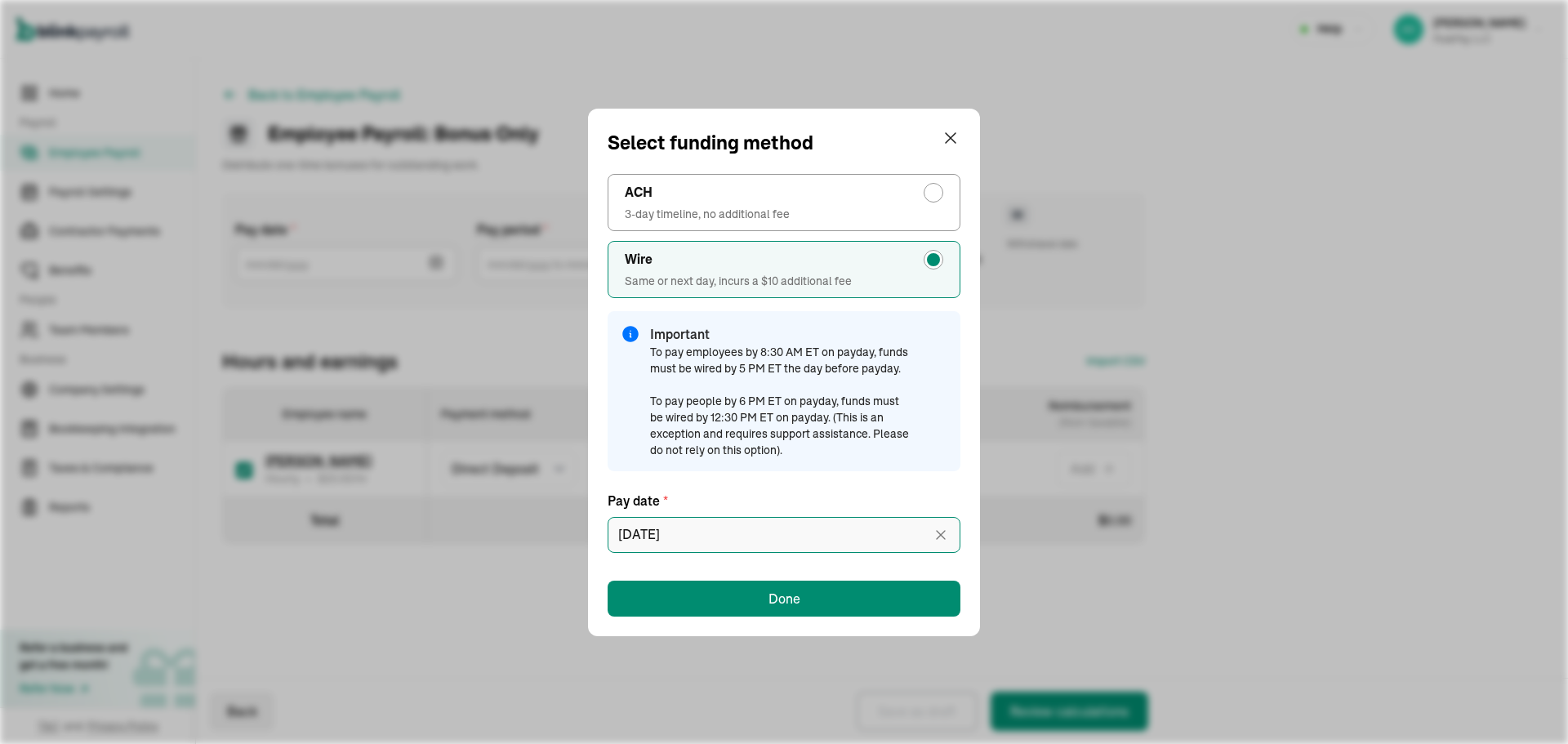
click at [742, 525] on input "[DATE]" at bounding box center [783, 535] width 353 height 36
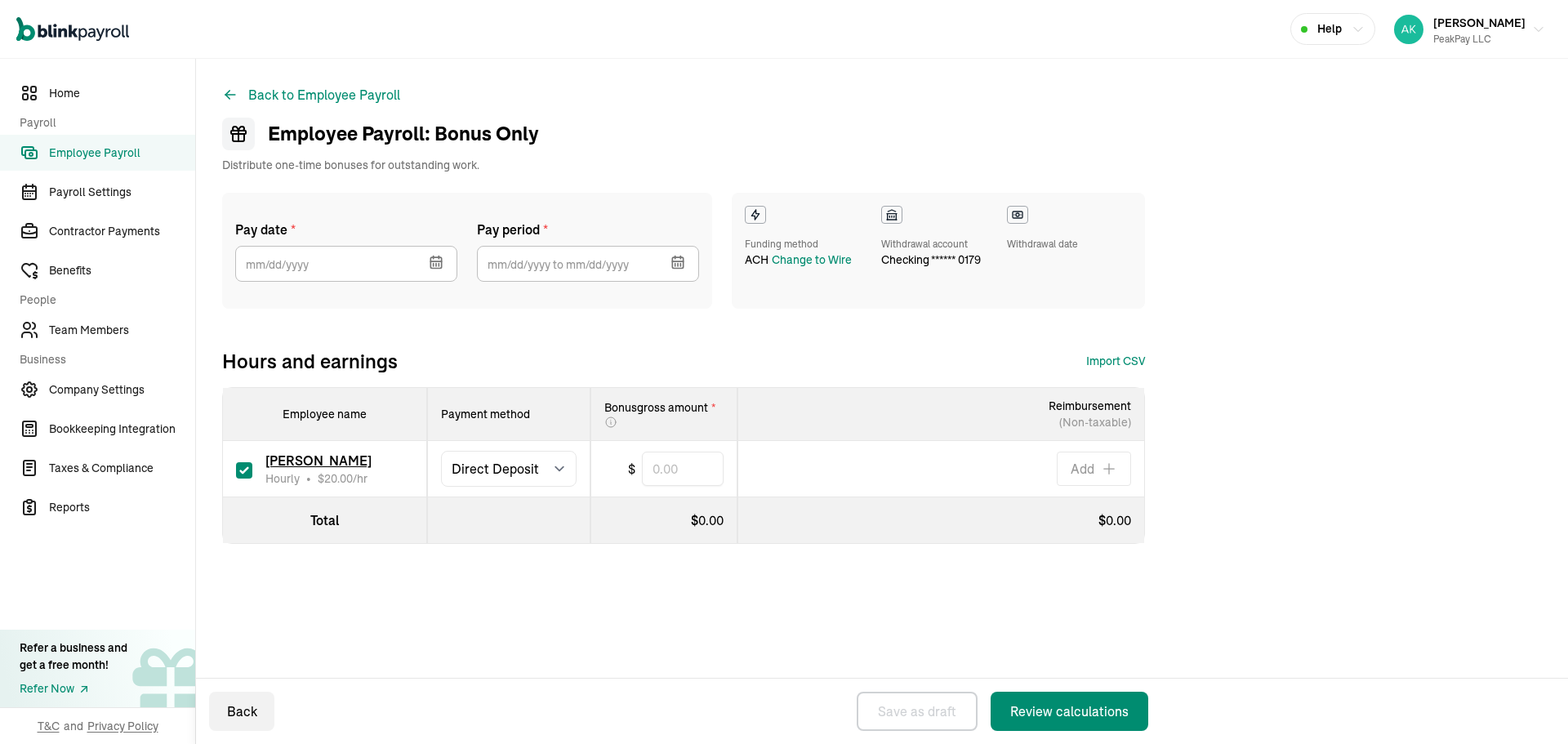
click at [423, 268] on button "button" at bounding box center [434, 261] width 46 height 43
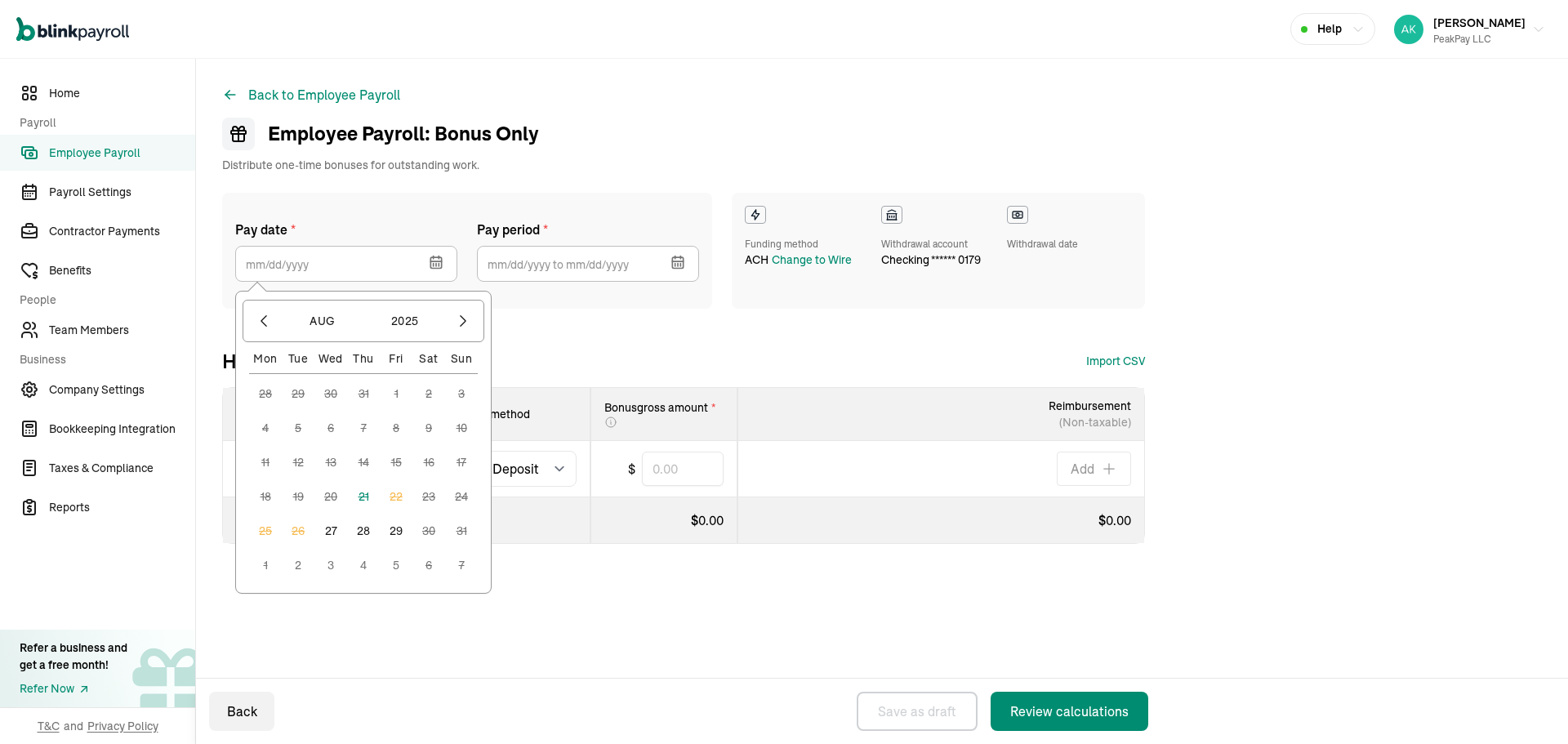
click at [338, 523] on button "27" at bounding box center [330, 530] width 33 height 33
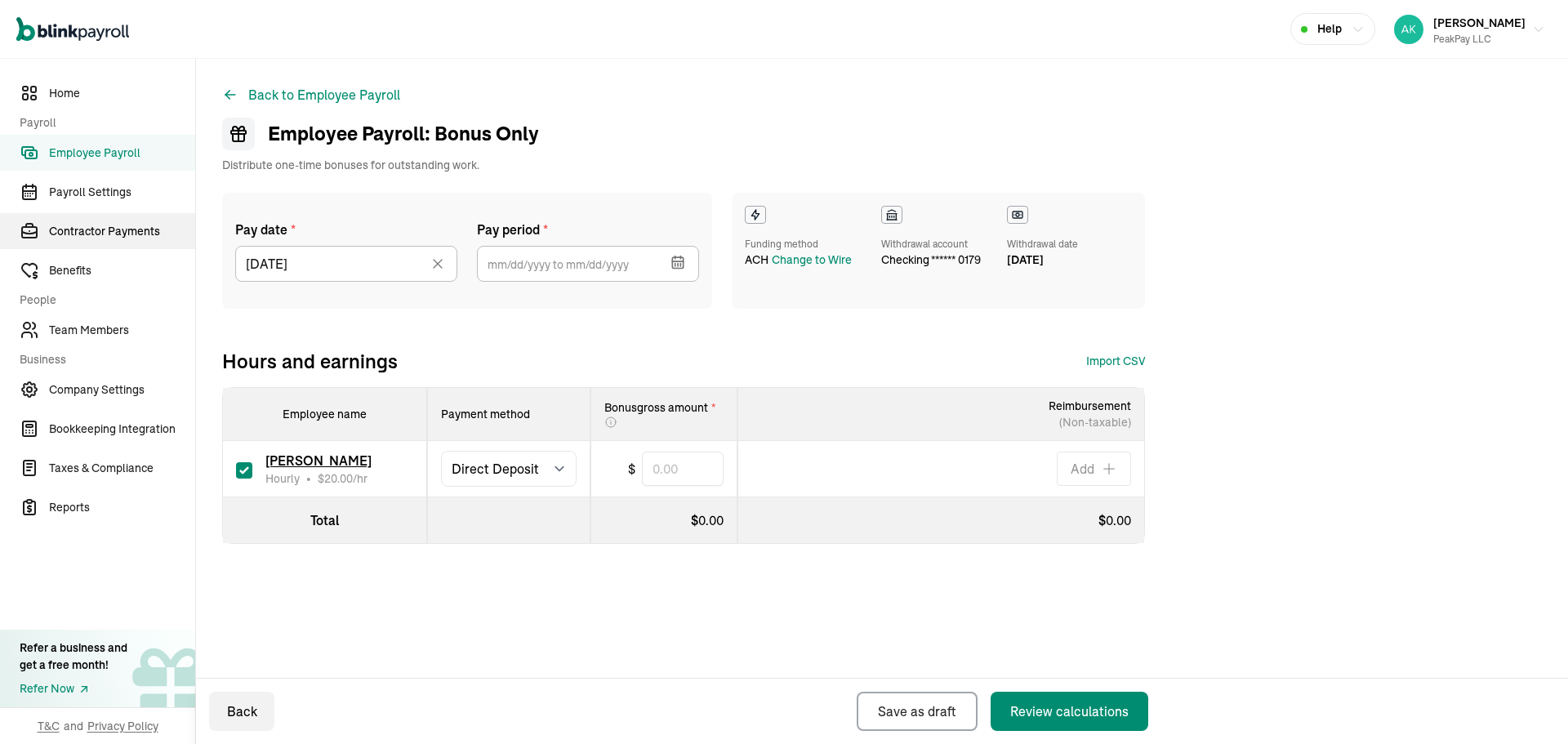
click at [98, 225] on span "Contractor Payments" at bounding box center [122, 231] width 147 height 17
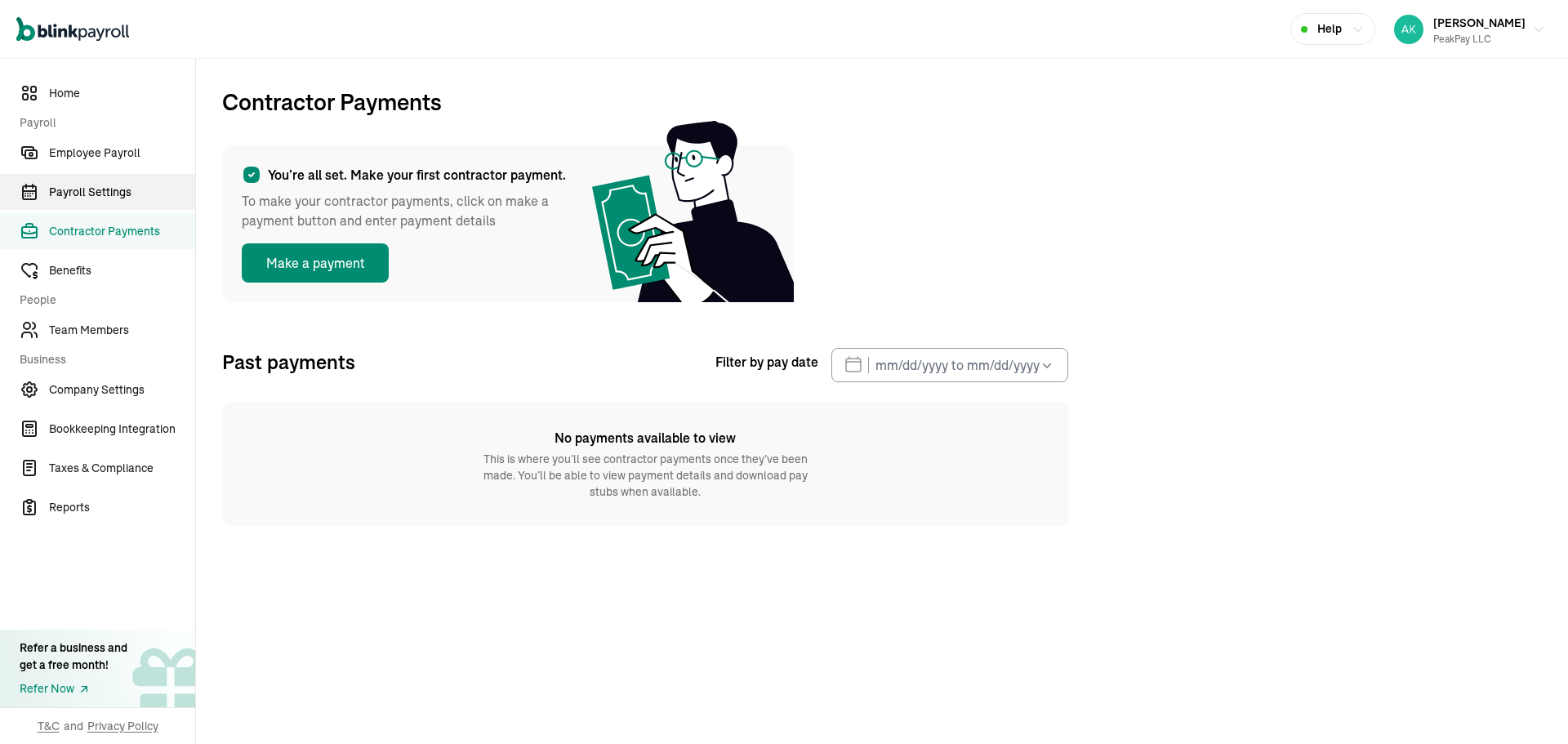
click at [124, 189] on span "Payroll Settings" at bounding box center [122, 192] width 147 height 17
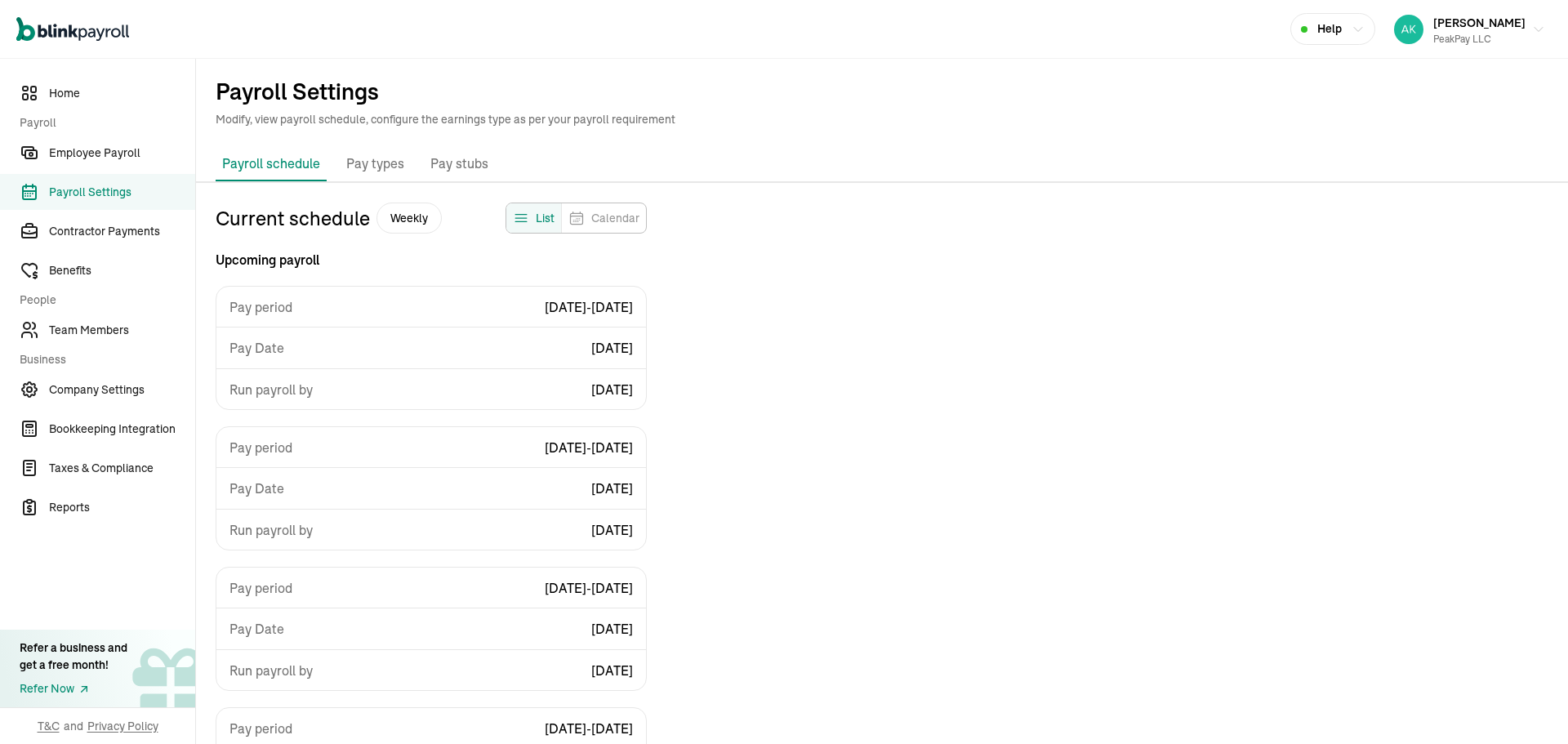
click at [373, 161] on p "Pay types" at bounding box center [374, 163] width 58 height 21
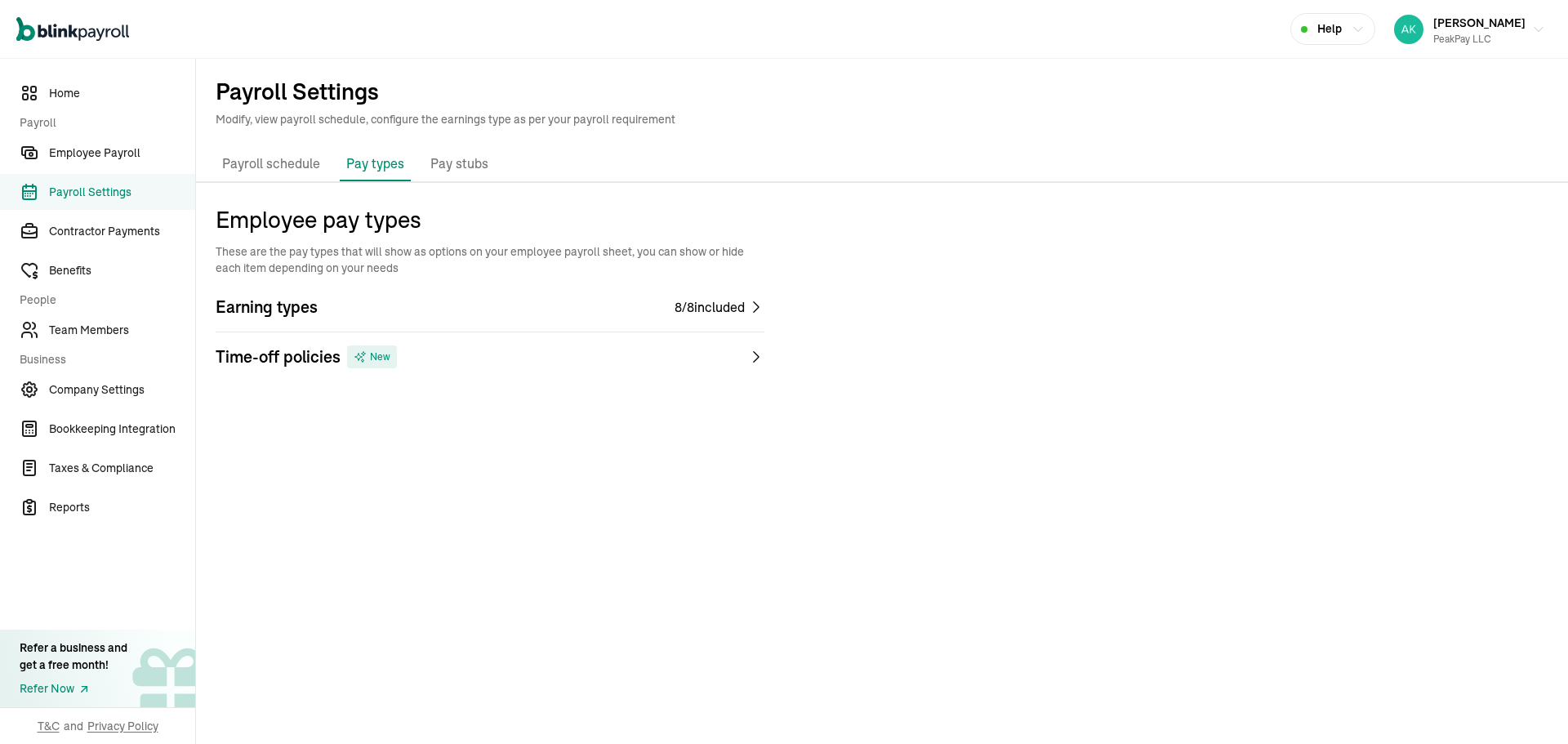
click at [445, 161] on p "Pay stubs" at bounding box center [459, 163] width 58 height 21
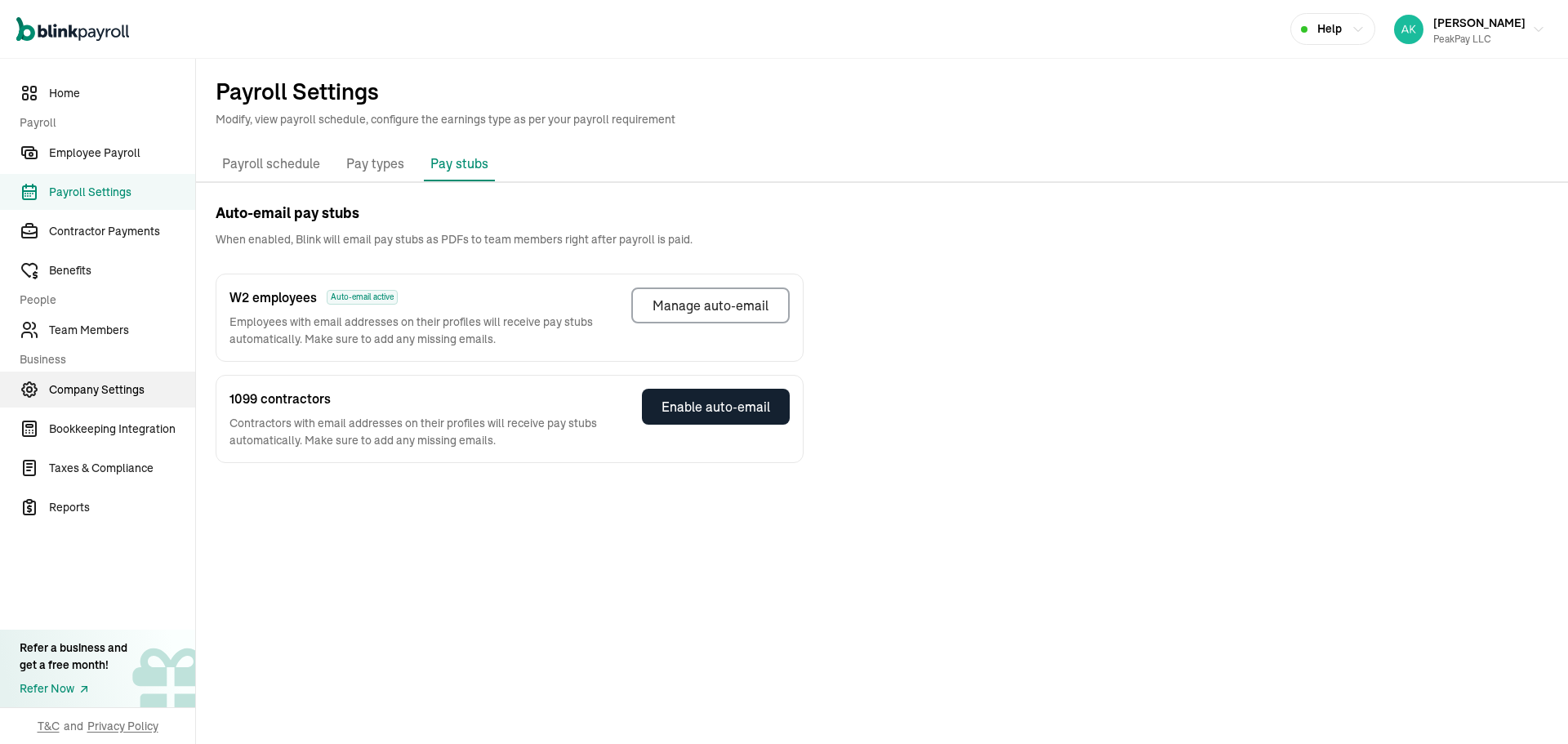
click at [95, 401] on link "Company Settings" at bounding box center [97, 390] width 195 height 36
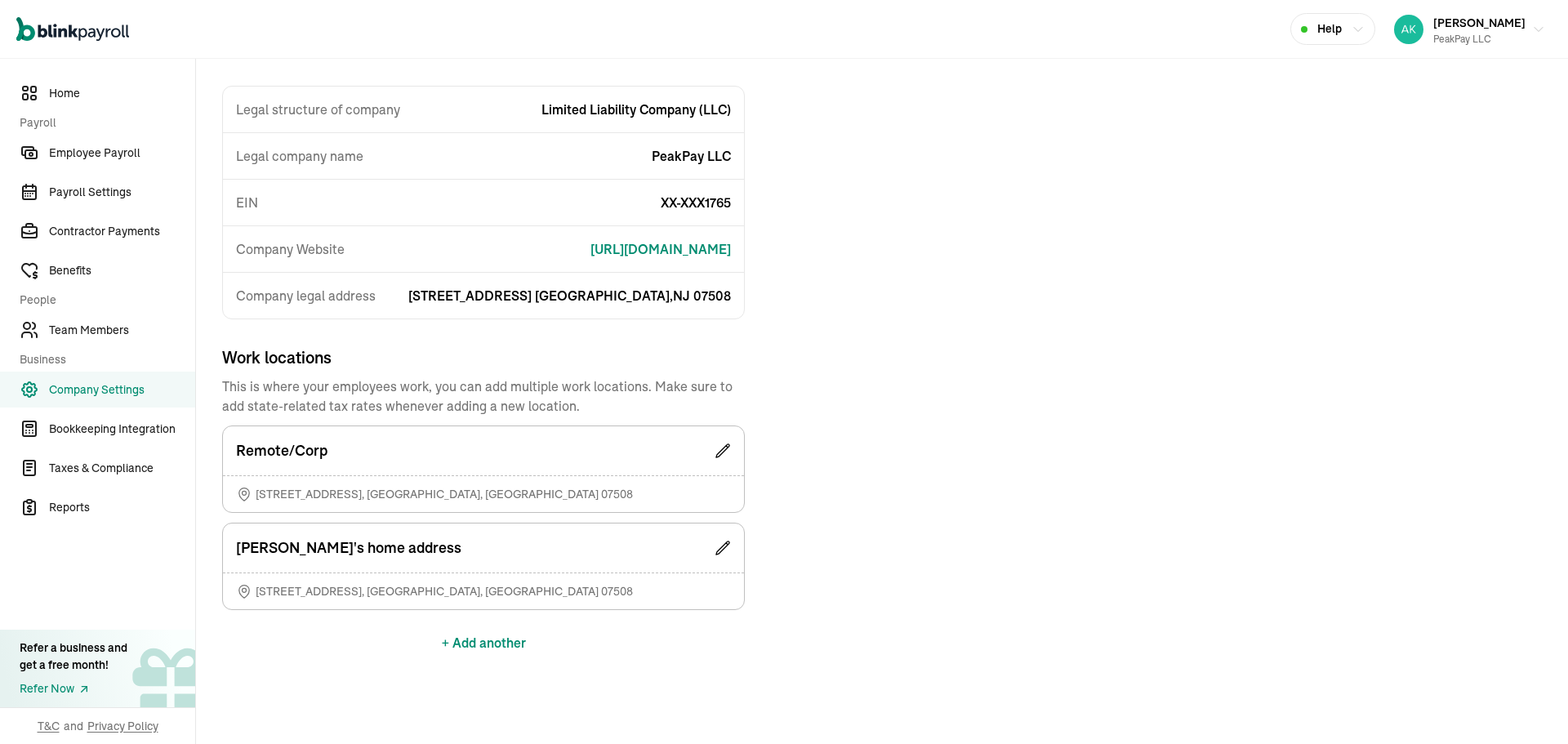
scroll to position [23, 0]
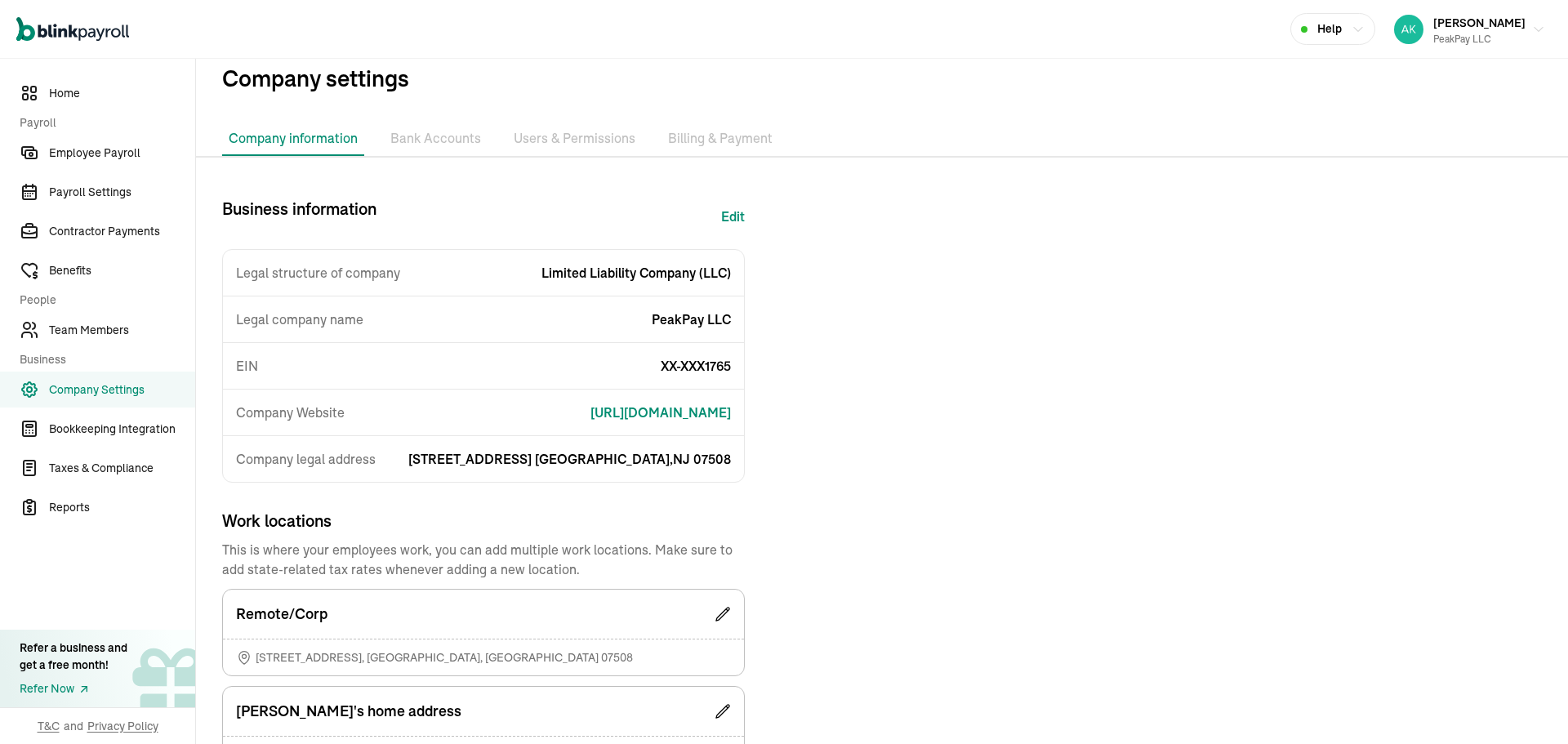
click at [405, 140] on li "Bank Accounts" at bounding box center [436, 138] width 104 height 34
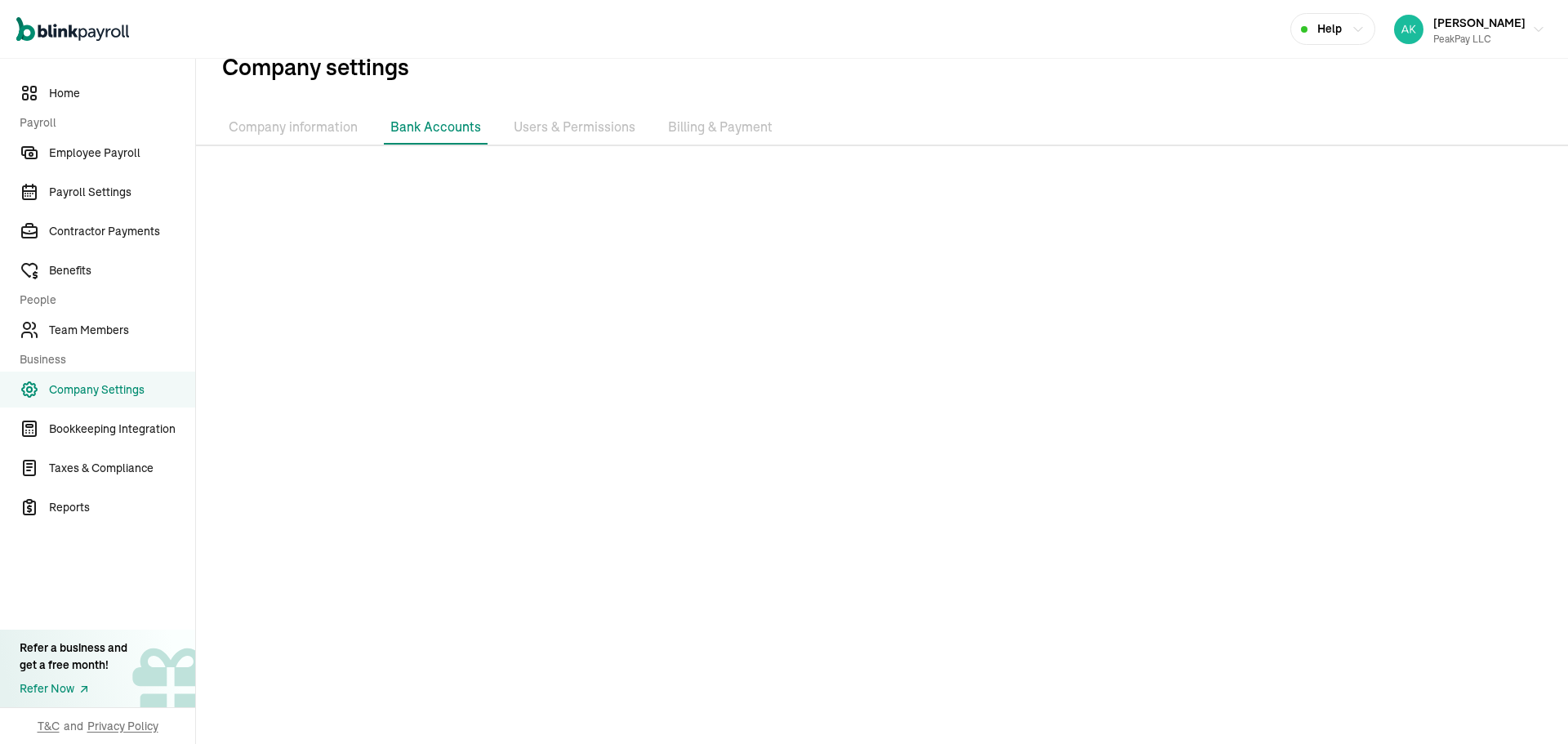
scroll to position [39, 0]
click at [520, 132] on li "Users & Permissions" at bounding box center [575, 123] width 135 height 34
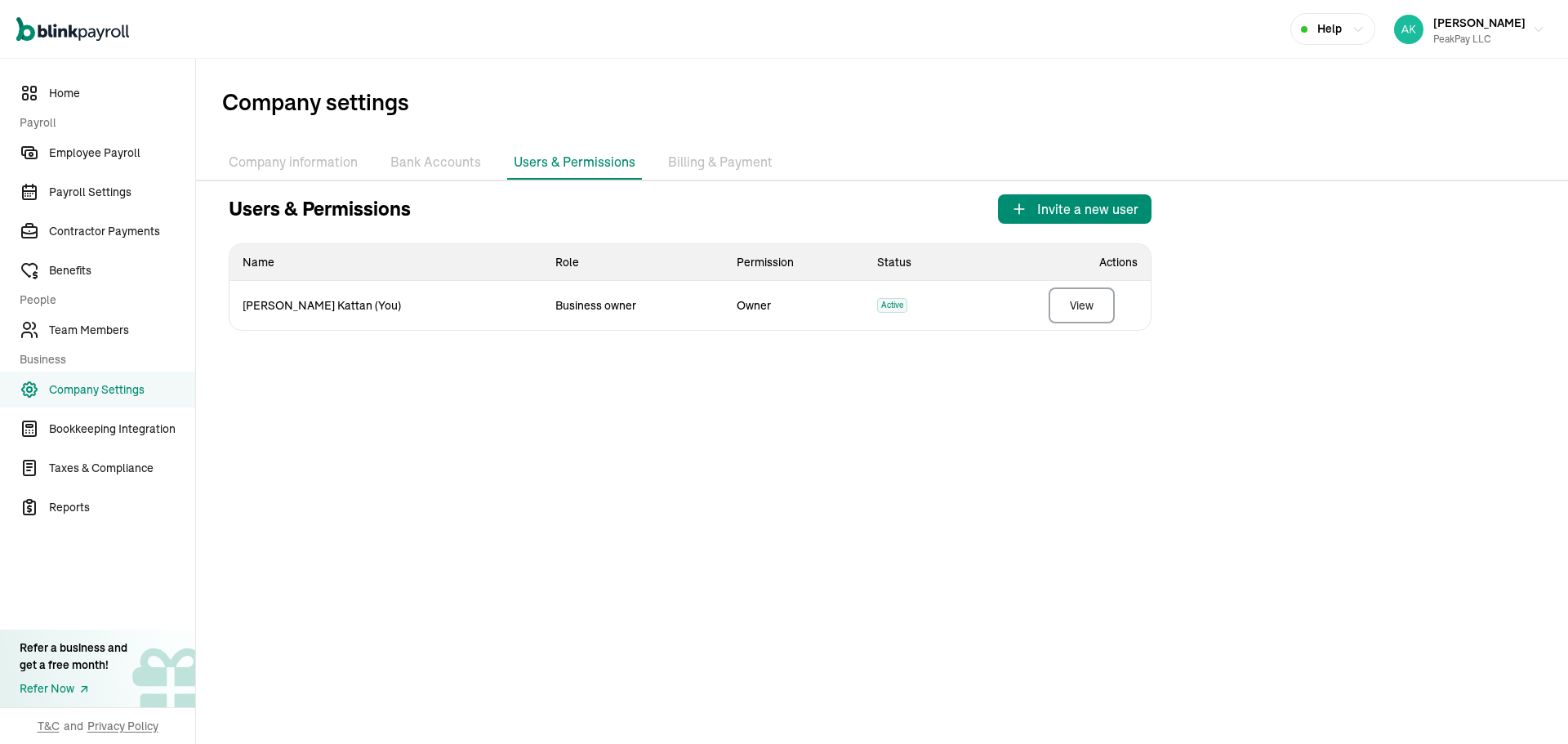
click at [689, 157] on li "Billing & Payment" at bounding box center [720, 163] width 117 height 34
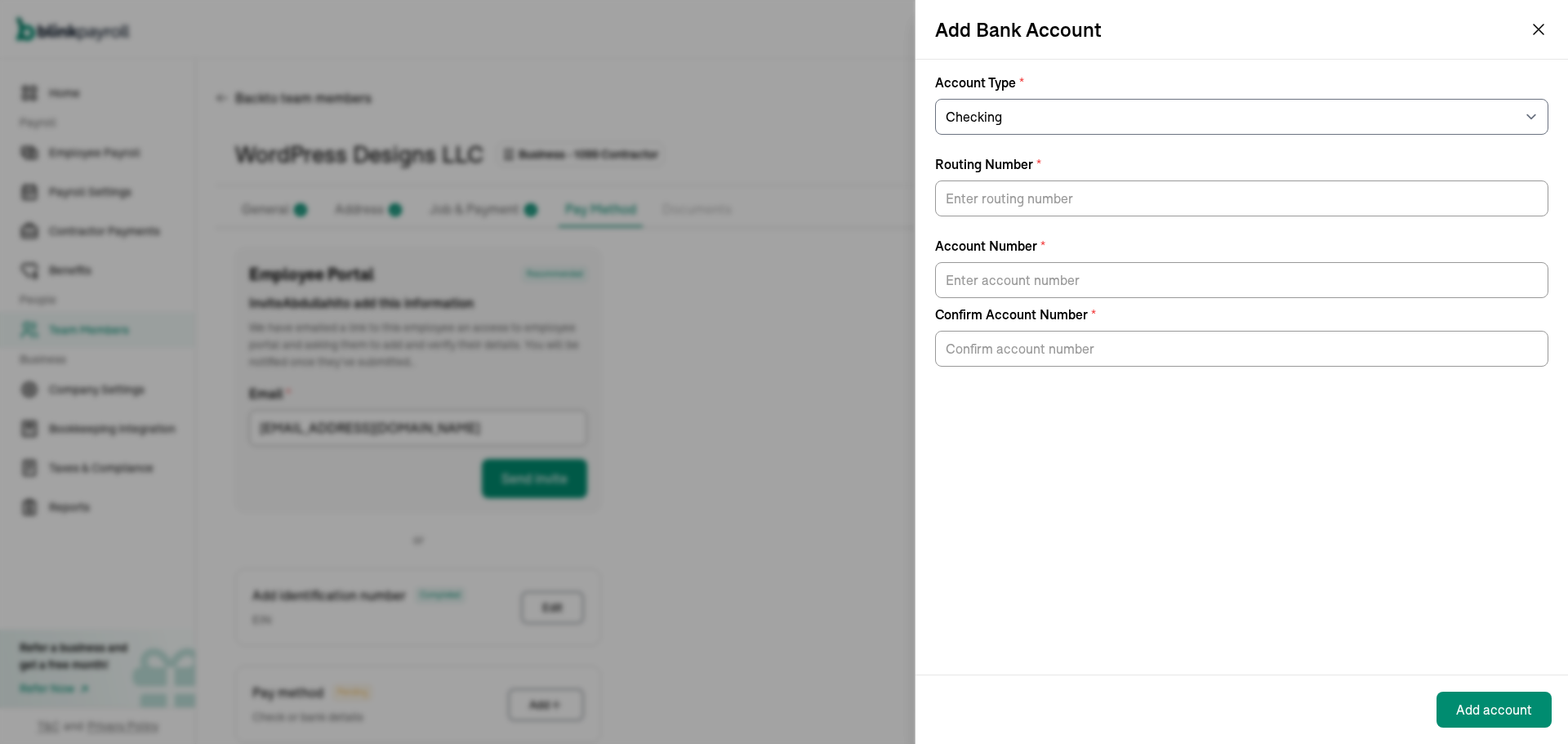
select select "Checking"
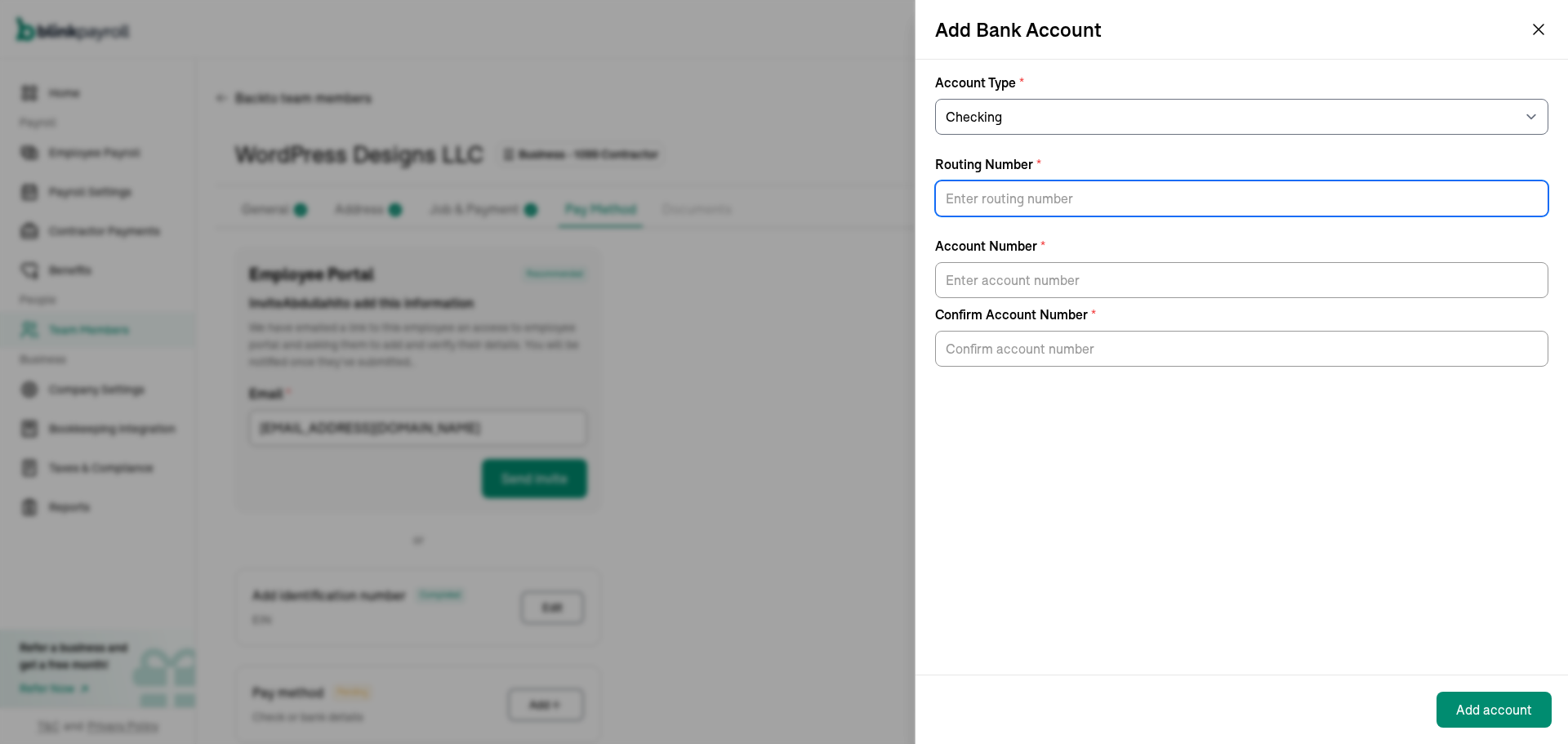
scroll to position [188, 0]
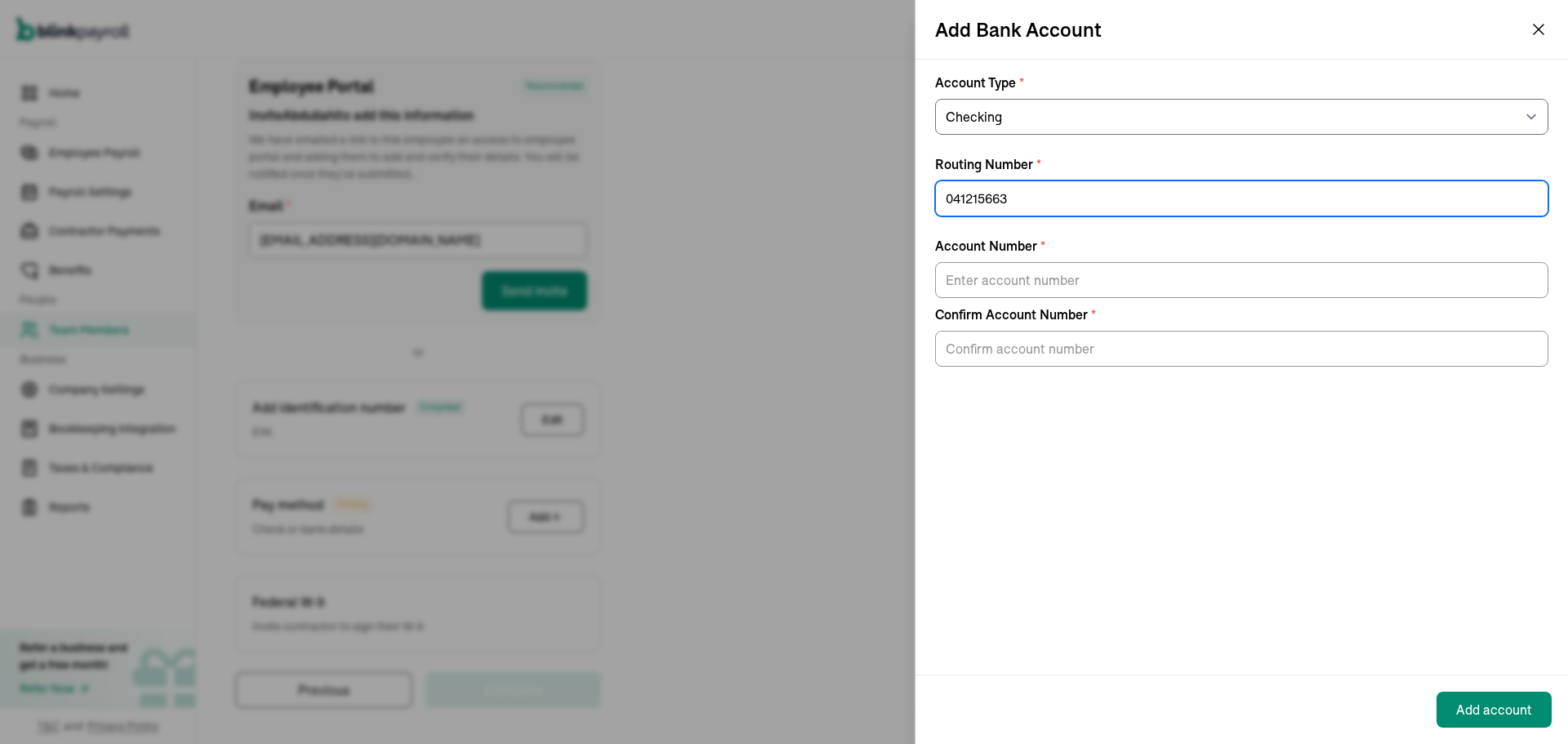
type input "041215663"
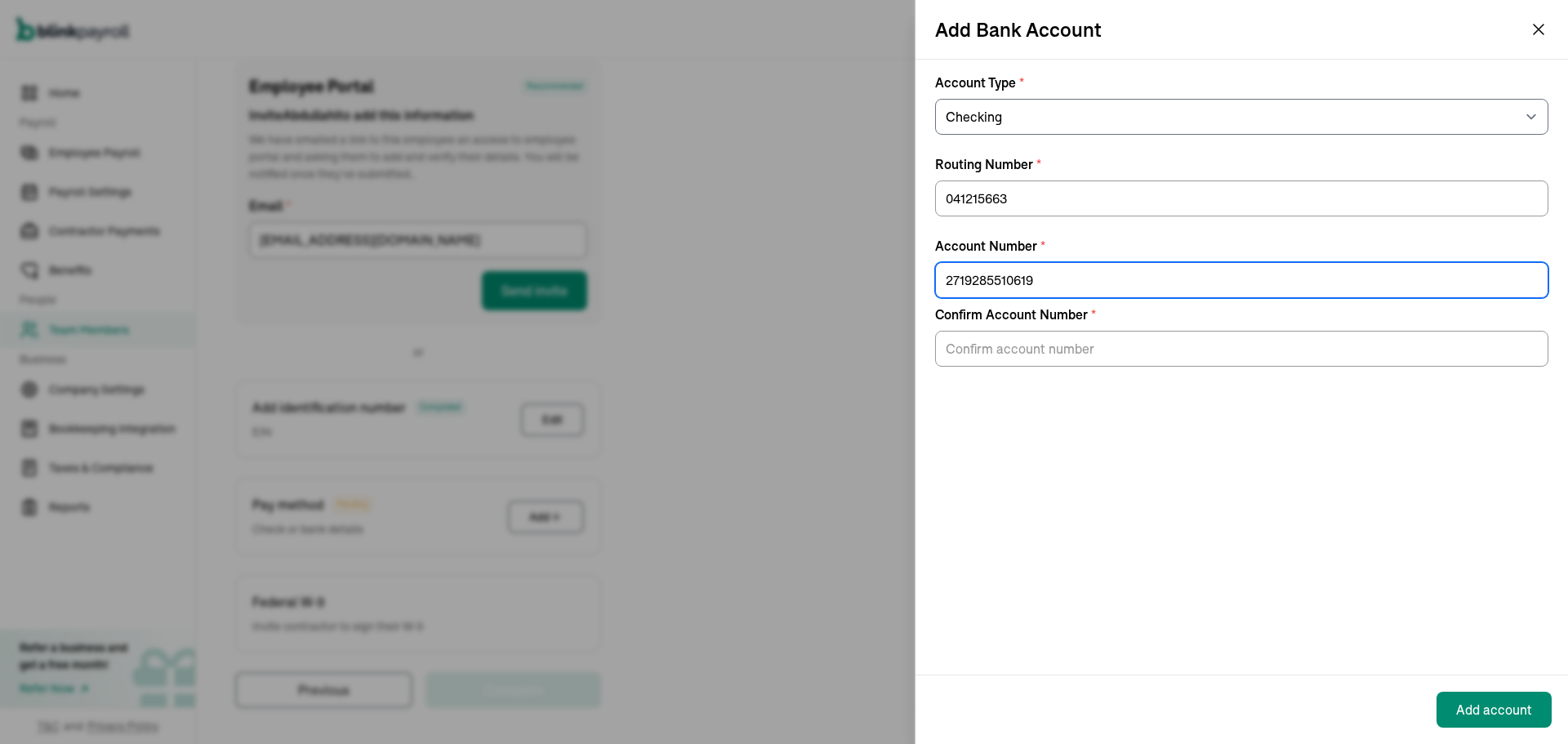
type input "2719285510619"
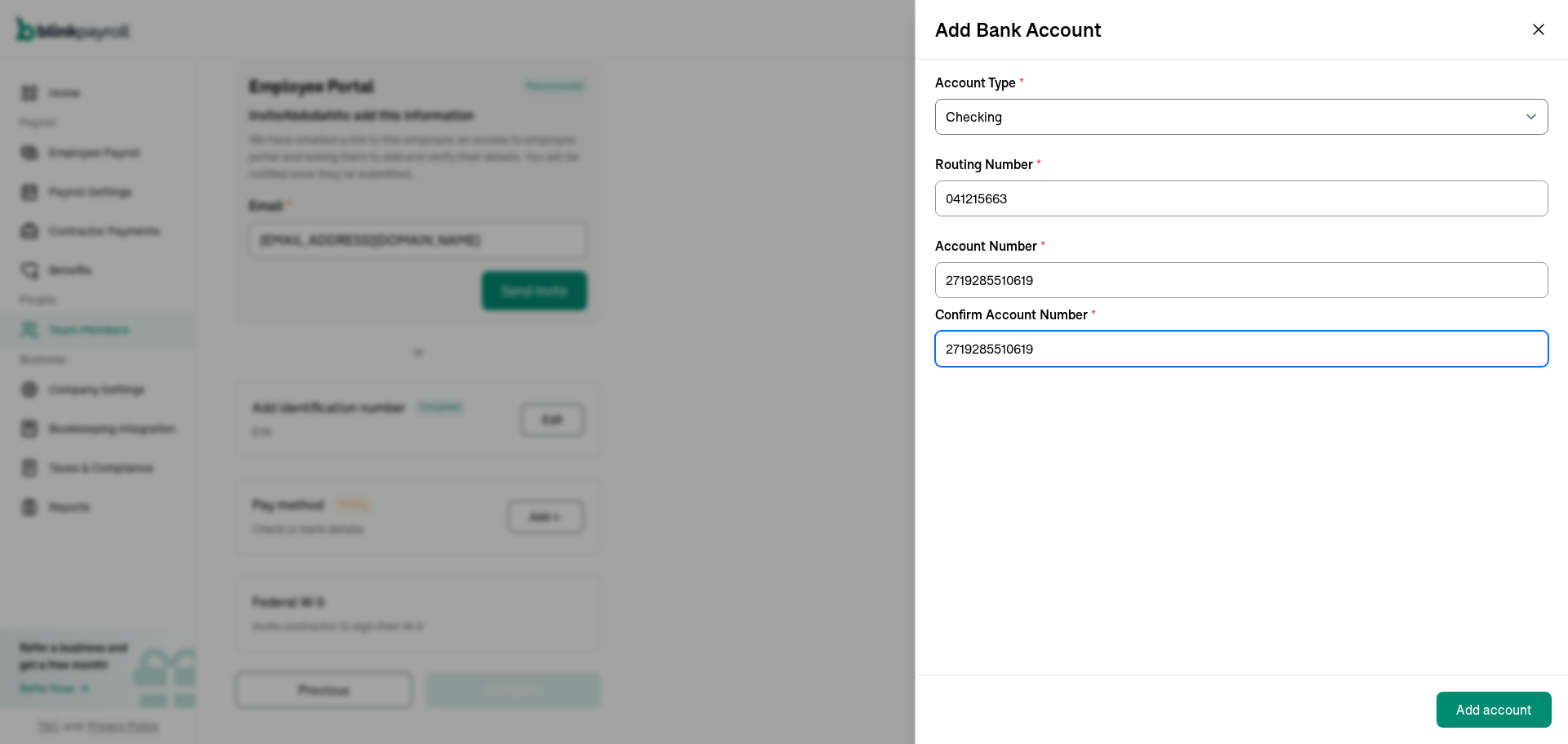
type input "2719285510619"
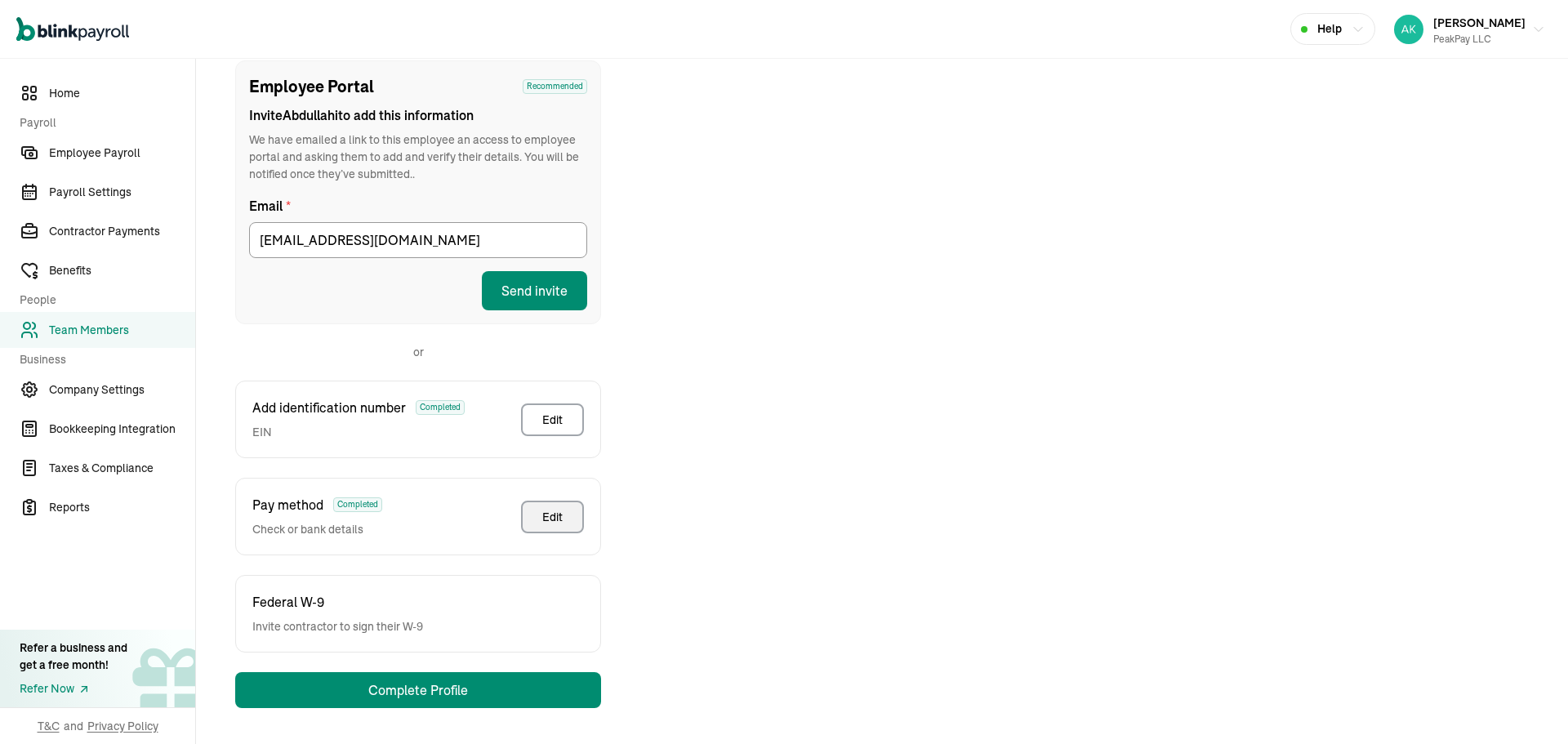
click at [570, 668] on div "Employee Portal Recommended Invite [PERSON_NAME] to add this information We hav…" at bounding box center [418, 384] width 405 height 648
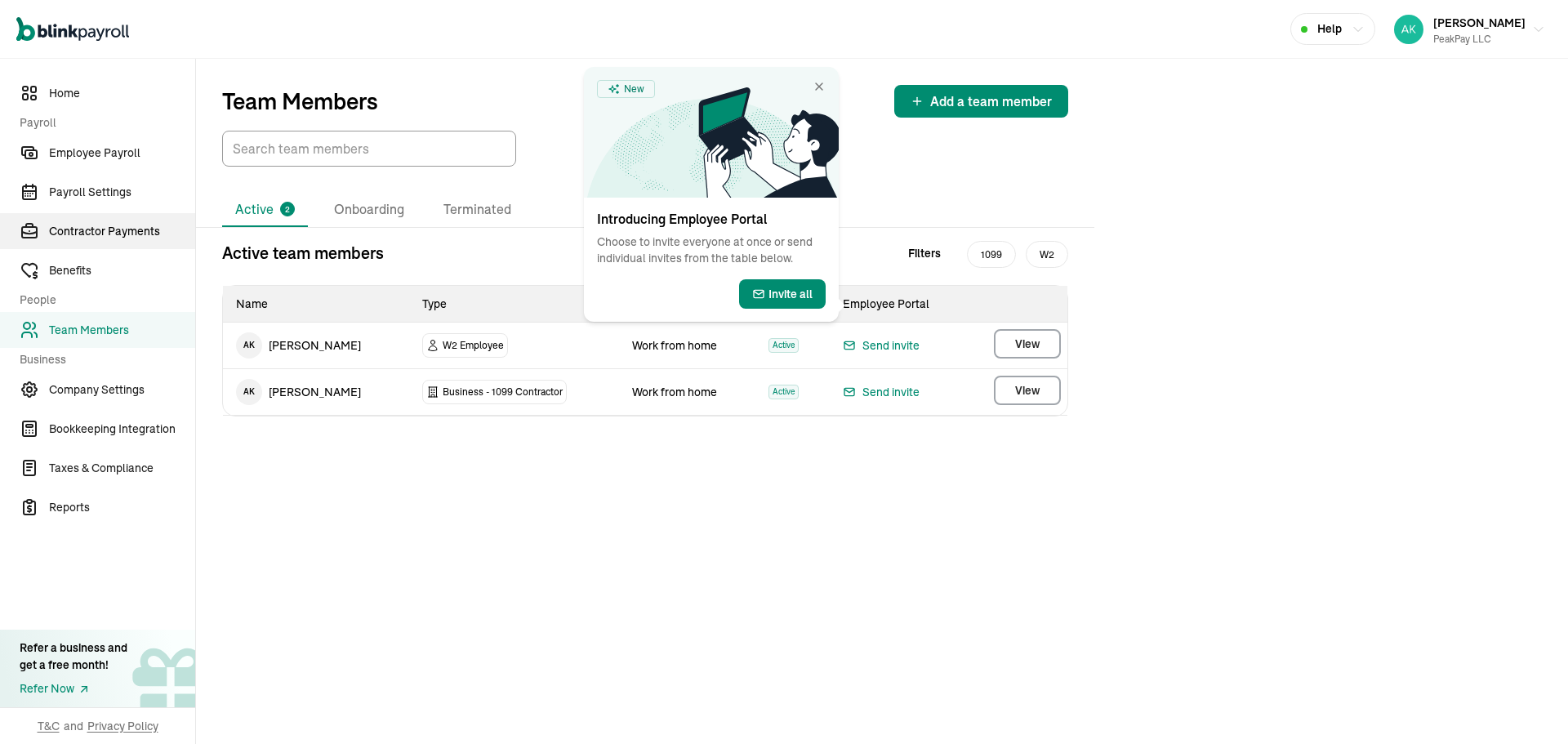
click at [106, 228] on span "Contractor Payments" at bounding box center [122, 231] width 147 height 17
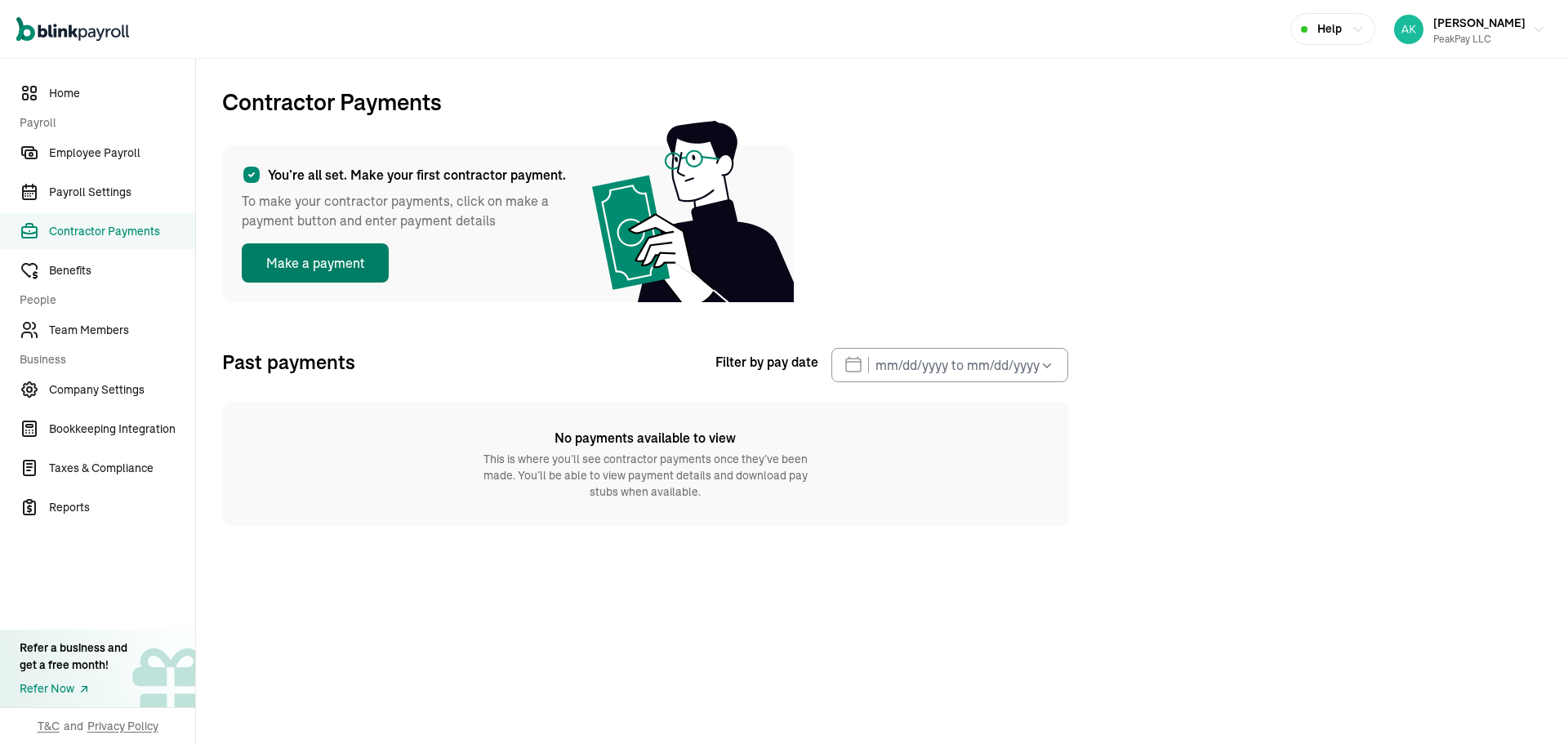
click at [287, 256] on button "Make a payment" at bounding box center [316, 263] width 147 height 39
select select "direct_deposit"
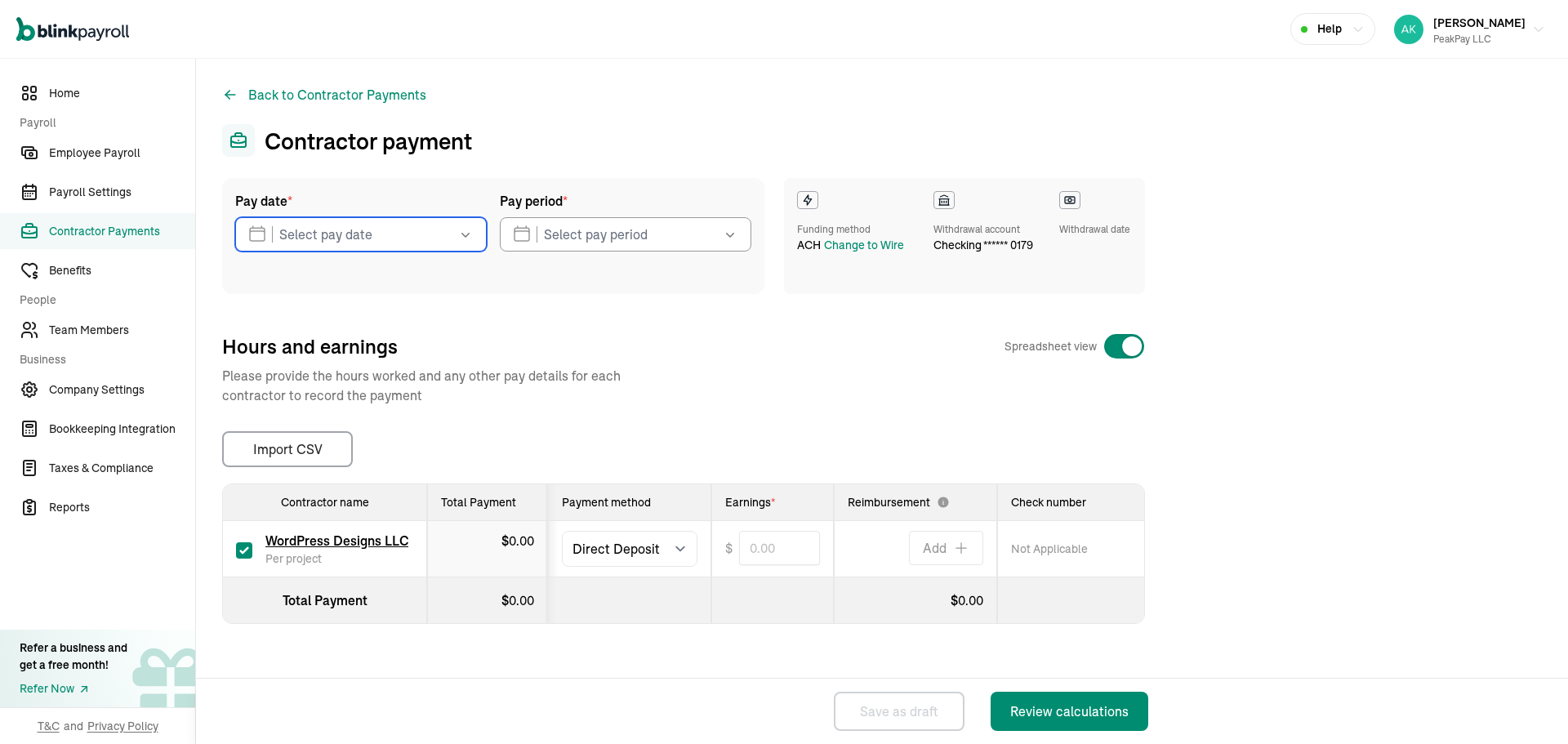
click at [353, 235] on input "text" at bounding box center [361, 234] width 251 height 34
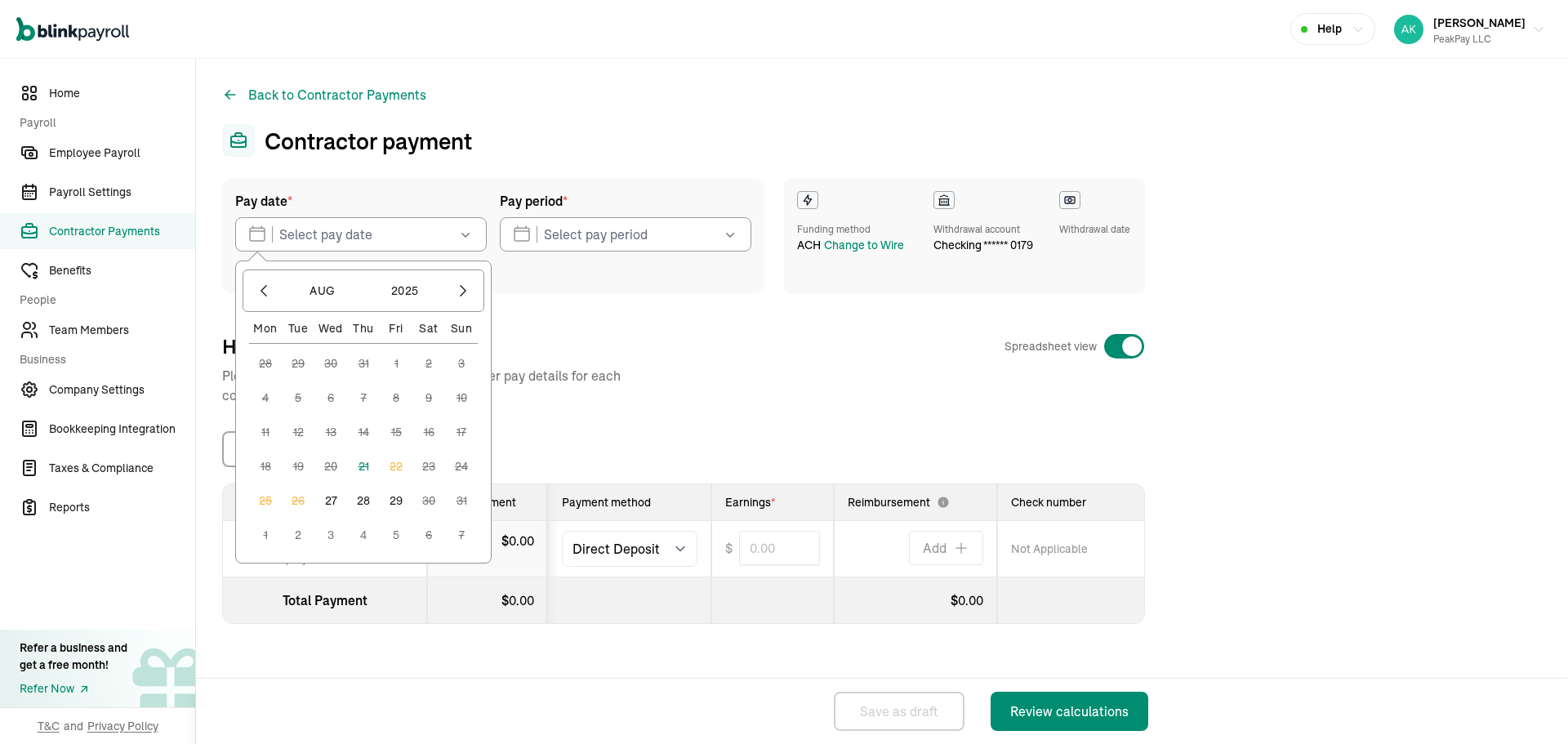
click at [333, 505] on button "27" at bounding box center [330, 500] width 33 height 33
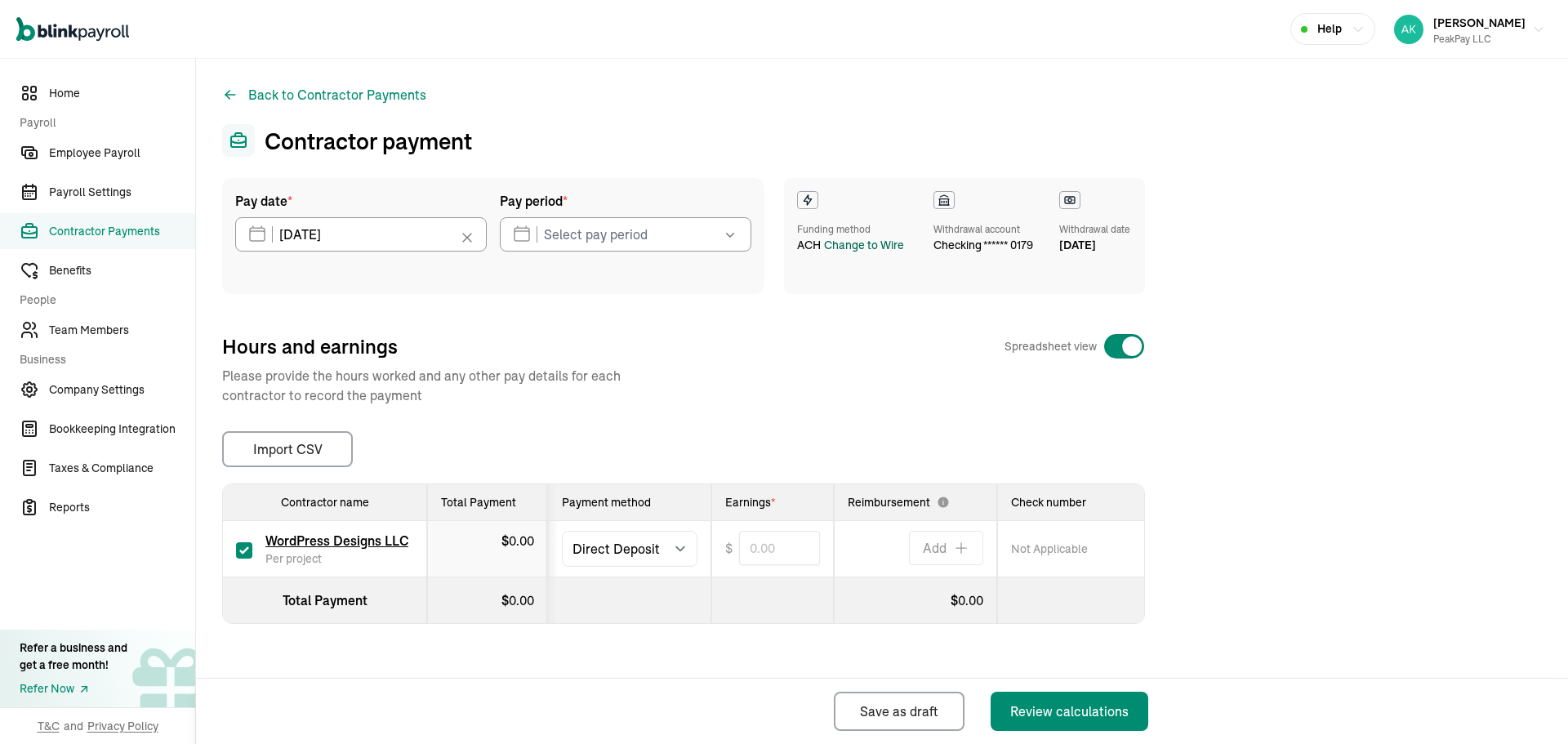
click at [862, 254] on div "Change to Wire" at bounding box center [864, 245] width 80 height 17
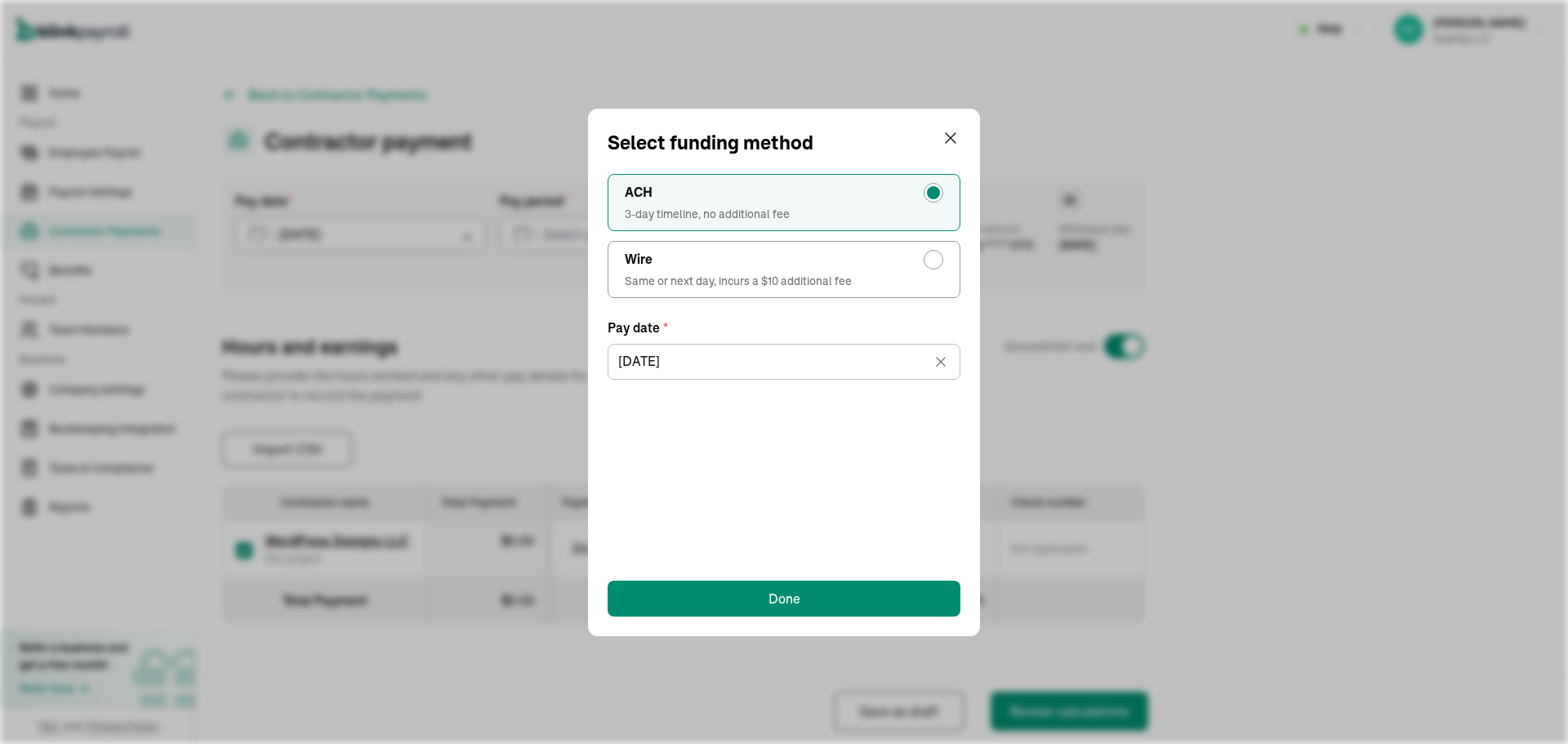
click at [800, 255] on div "Wire" at bounding box center [784, 259] width 318 height 19
click at [931, 255] on input "Wire Same or next day, incurs a $10 additional fee" at bounding box center [938, 256] width 13 height 13
radio input "true"
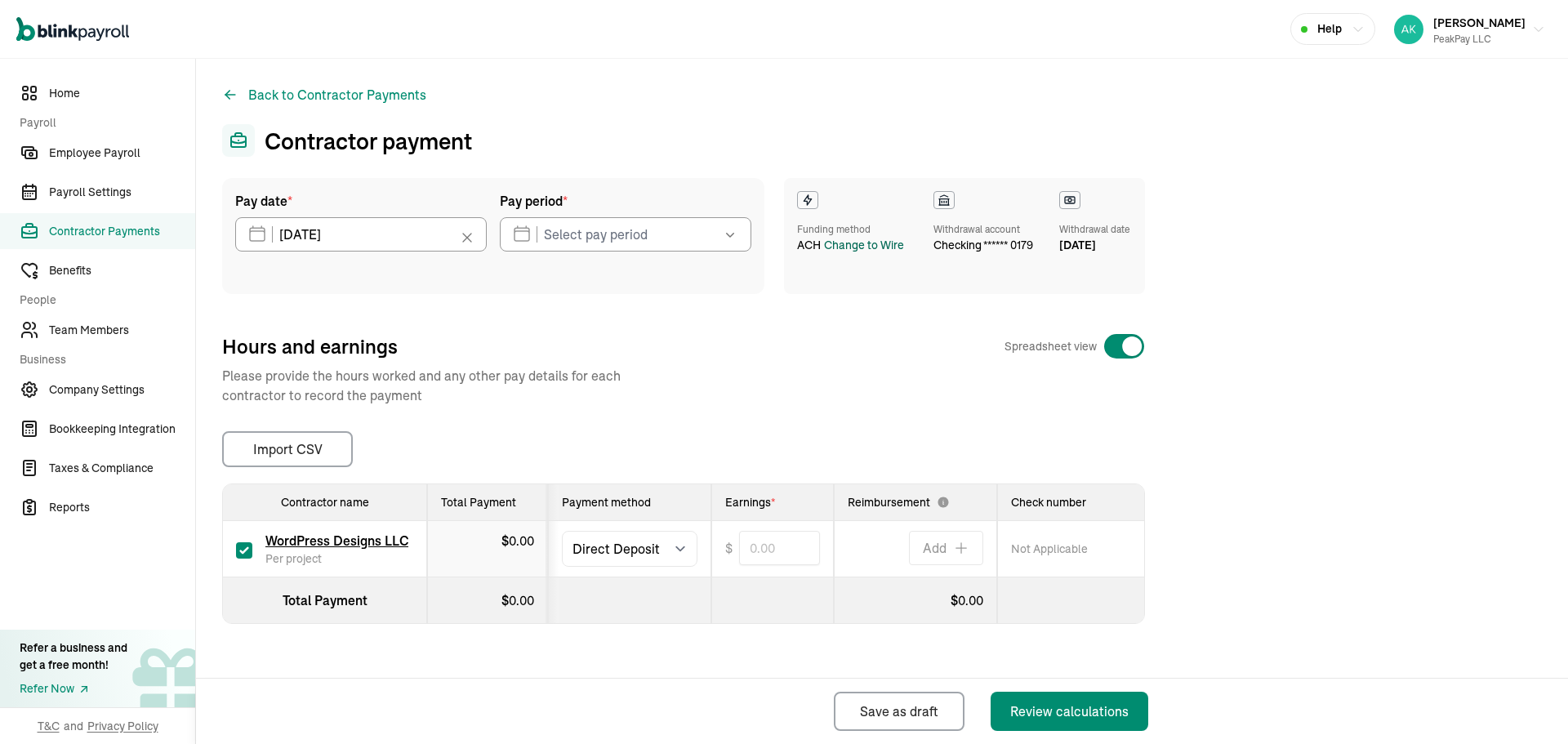
click at [865, 254] on div "Change to Wire" at bounding box center [864, 245] width 80 height 17
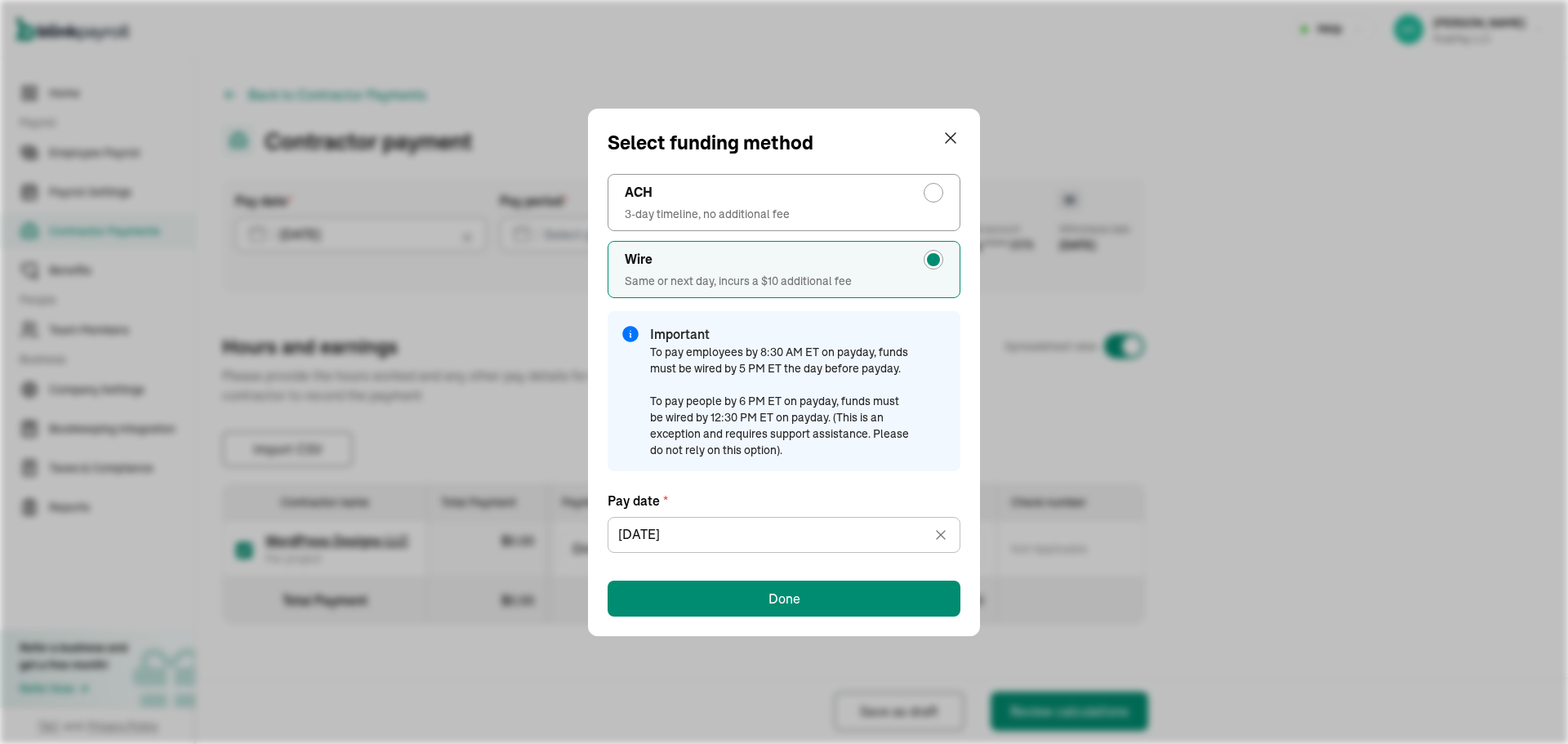
click at [732, 576] on div "ACH 3-day timeline, no additional fee Wire Same or next day, incurs a $10 addit…" at bounding box center [783, 387] width 353 height 459
click at [732, 582] on button "Done" at bounding box center [783, 598] width 353 height 36
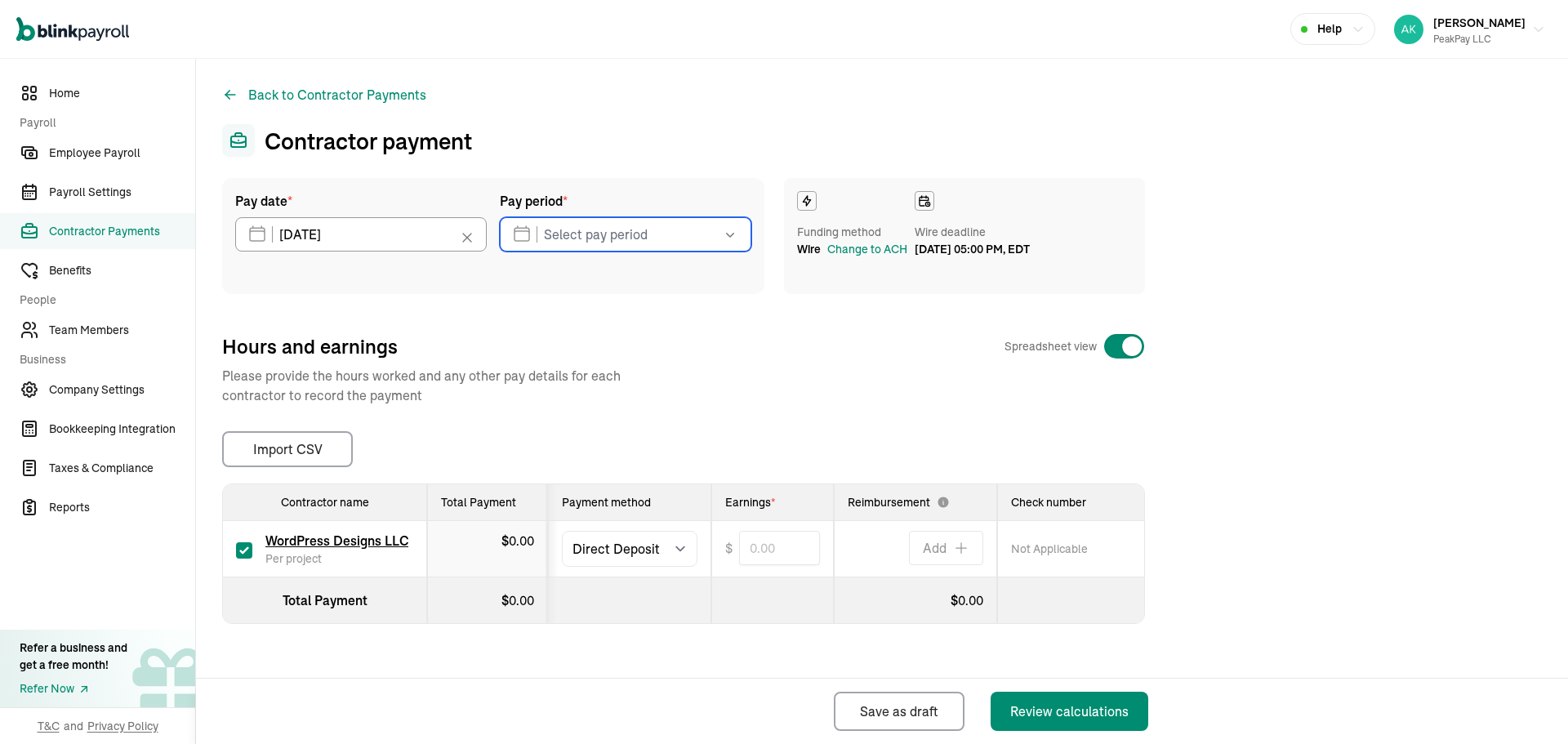
click at [611, 246] on input "text" at bounding box center [626, 234] width 251 height 34
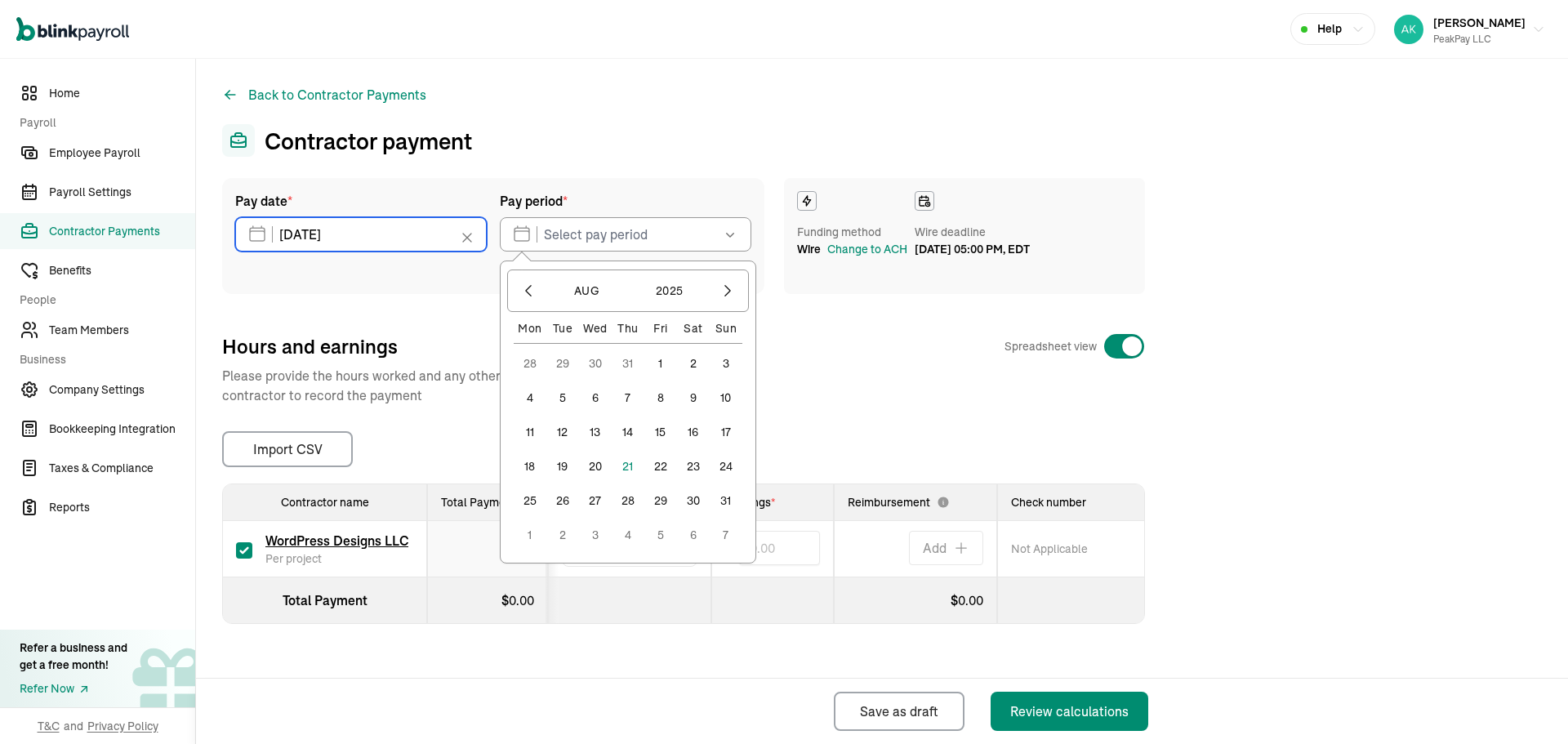
click at [388, 250] on input "[DATE]" at bounding box center [361, 234] width 251 height 34
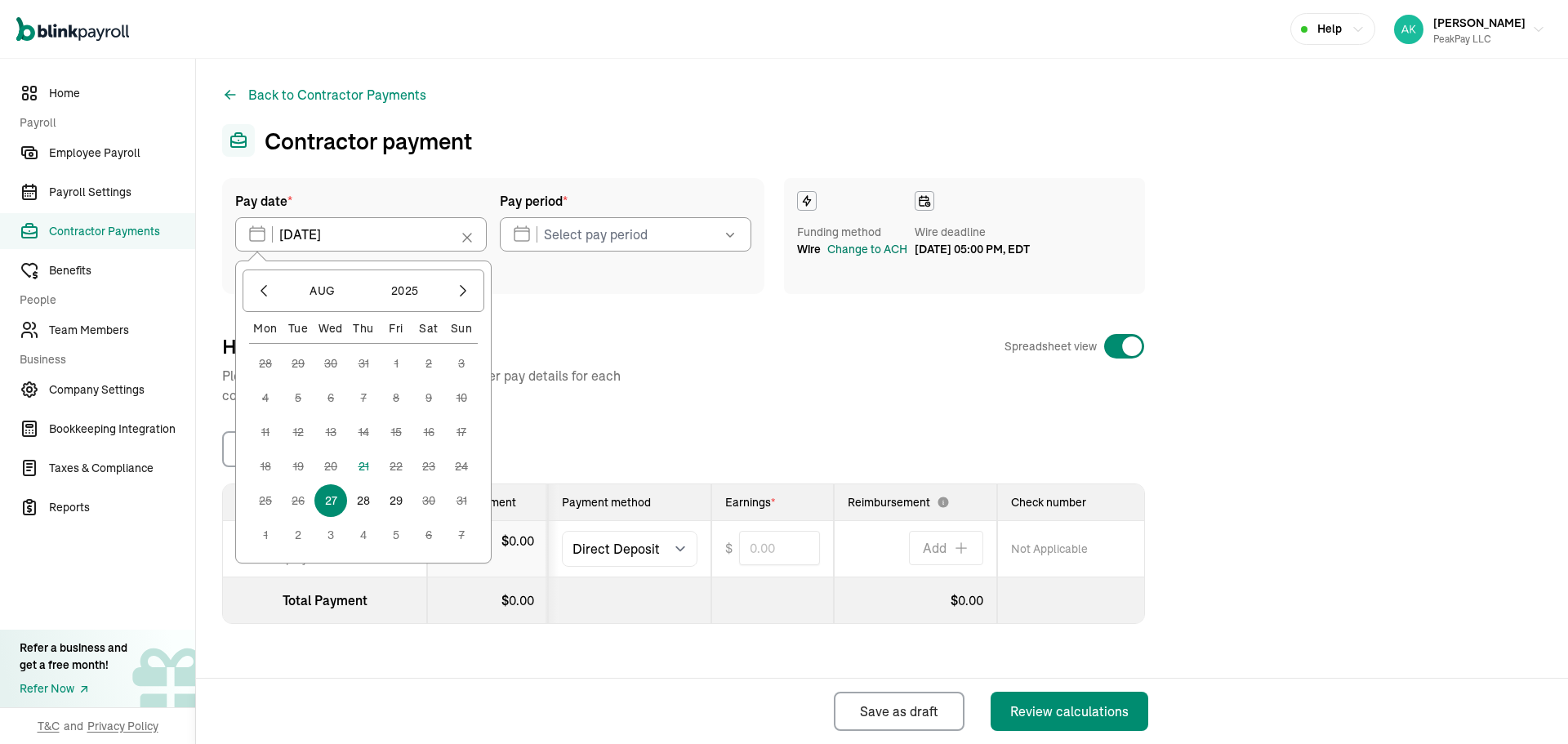
click at [840, 255] on div "Change to ACH" at bounding box center [868, 250] width 80 height 17
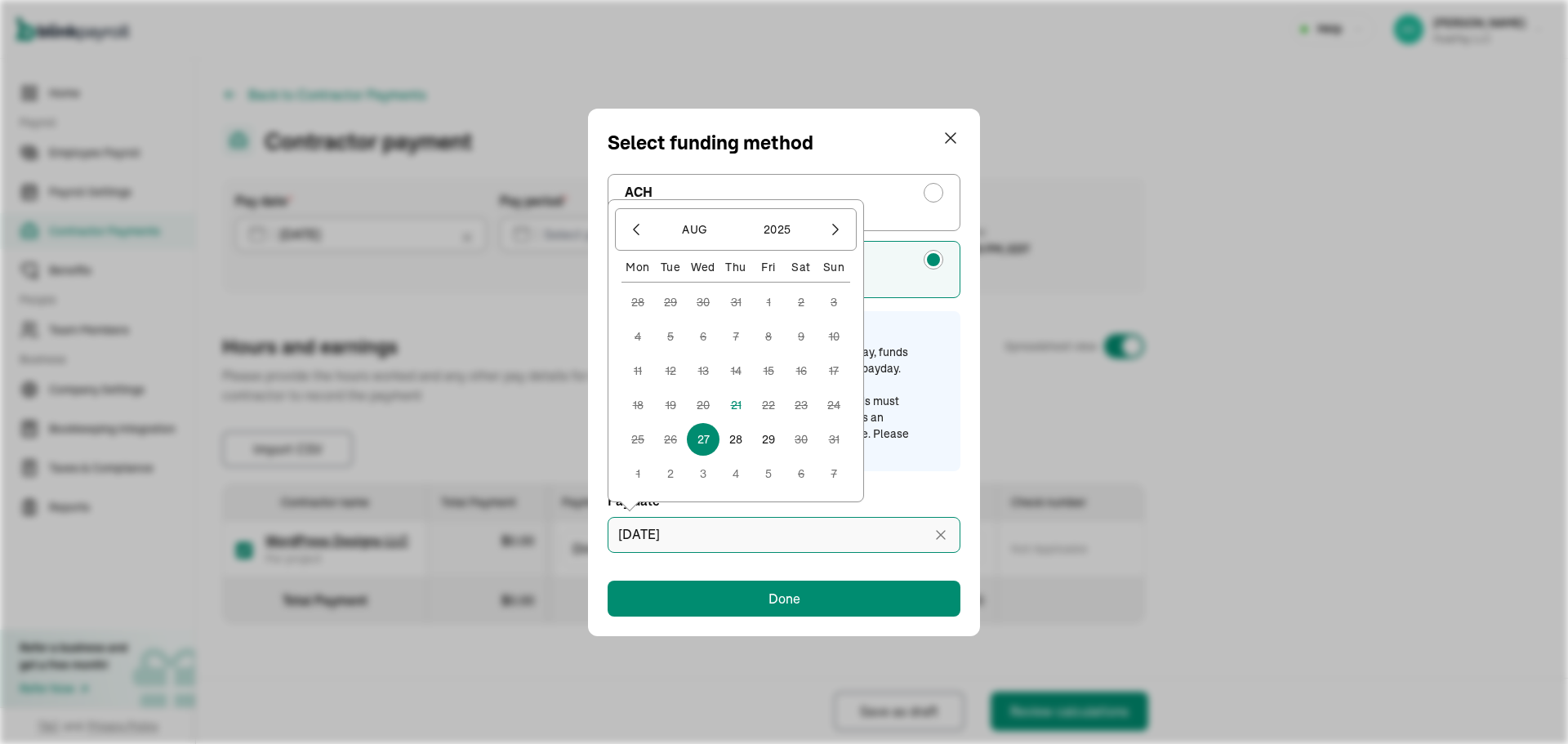
click at [725, 527] on input "[DATE]" at bounding box center [783, 535] width 353 height 36
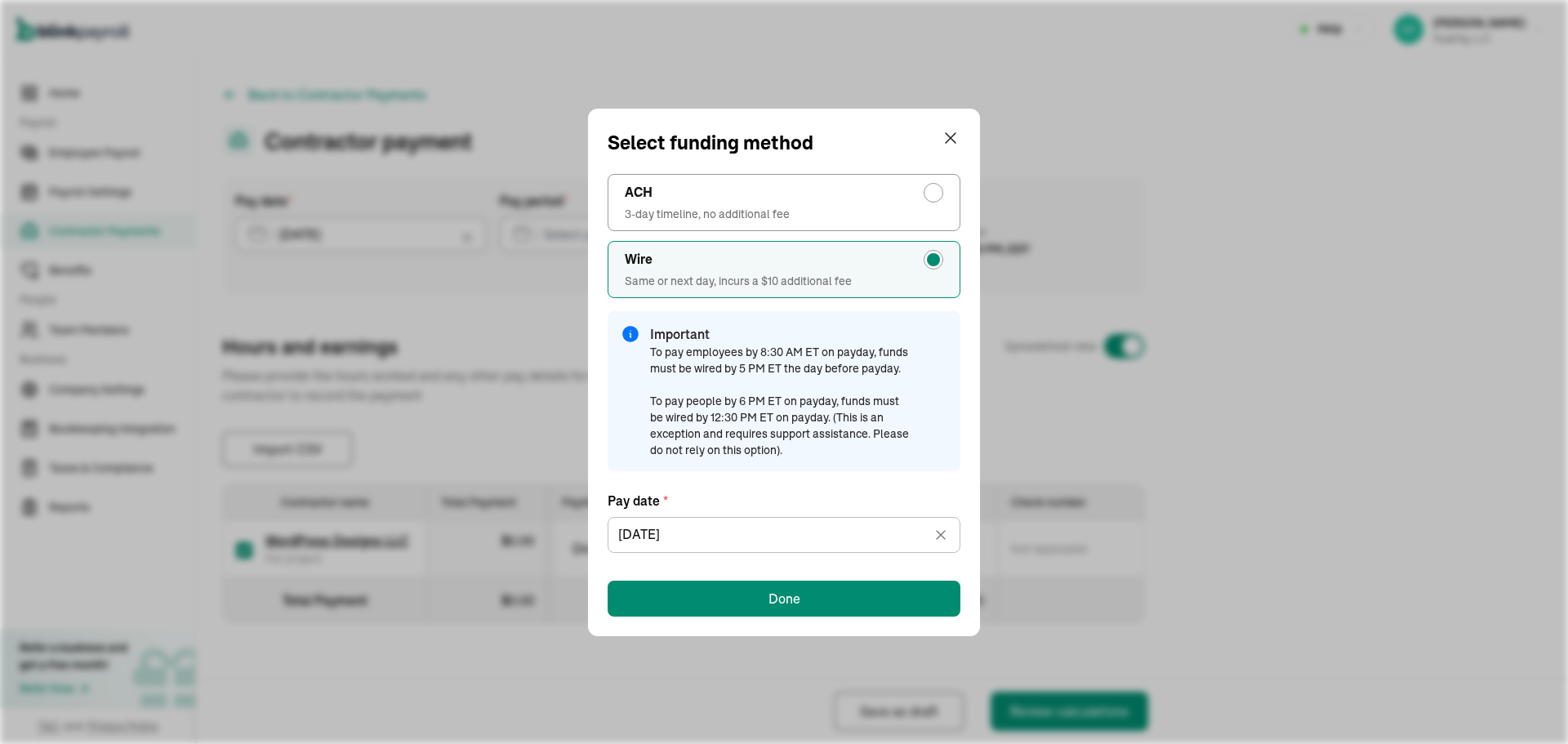
drag, startPoint x: 894, startPoint y: 493, endPoint x: 868, endPoint y: 447, distance: 52.8
click at [895, 493] on label "Pay date *" at bounding box center [783, 500] width 353 height 19
click at [699, 583] on button "Done" at bounding box center [783, 598] width 353 height 36
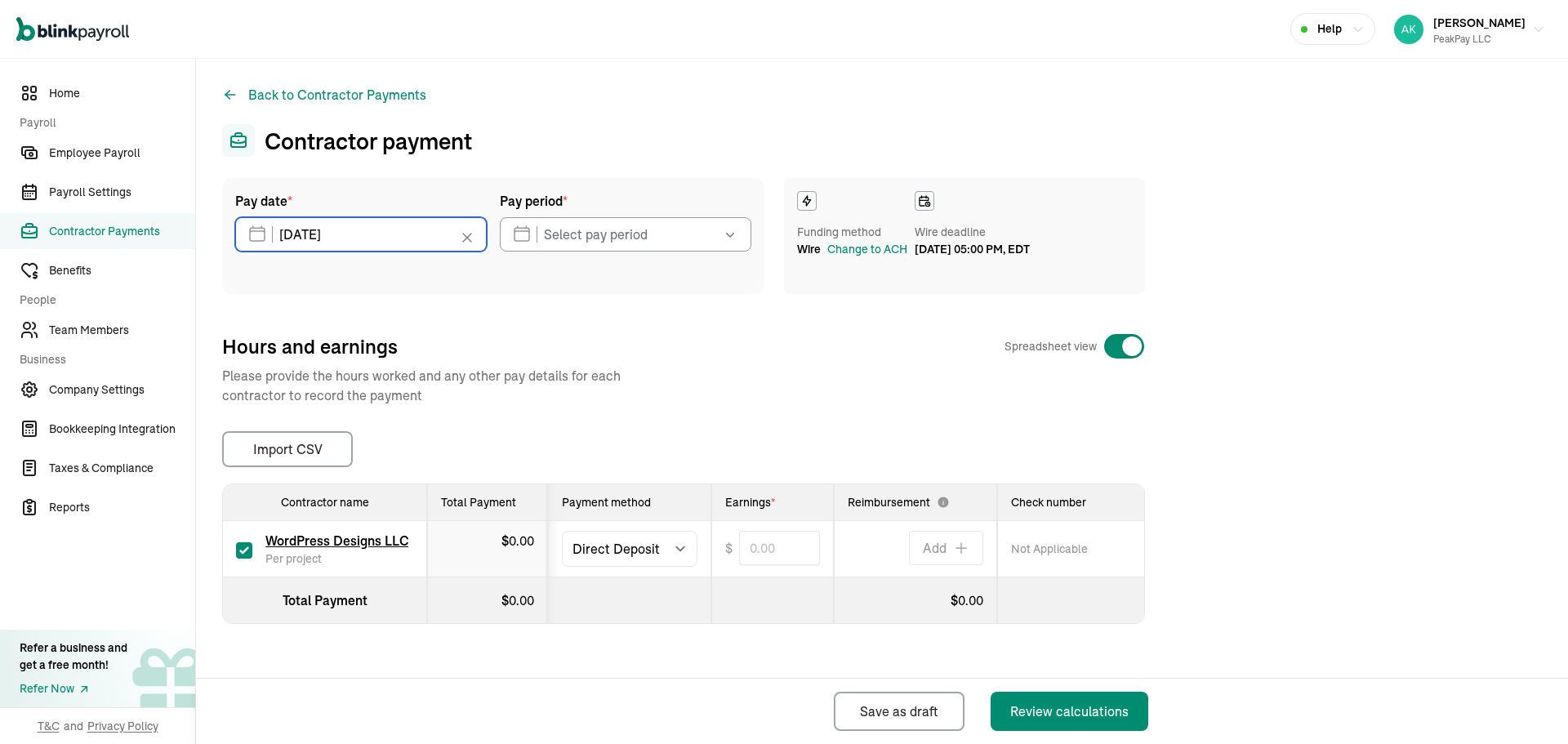
click at [366, 227] on input "[DATE]" at bounding box center [361, 234] width 251 height 34
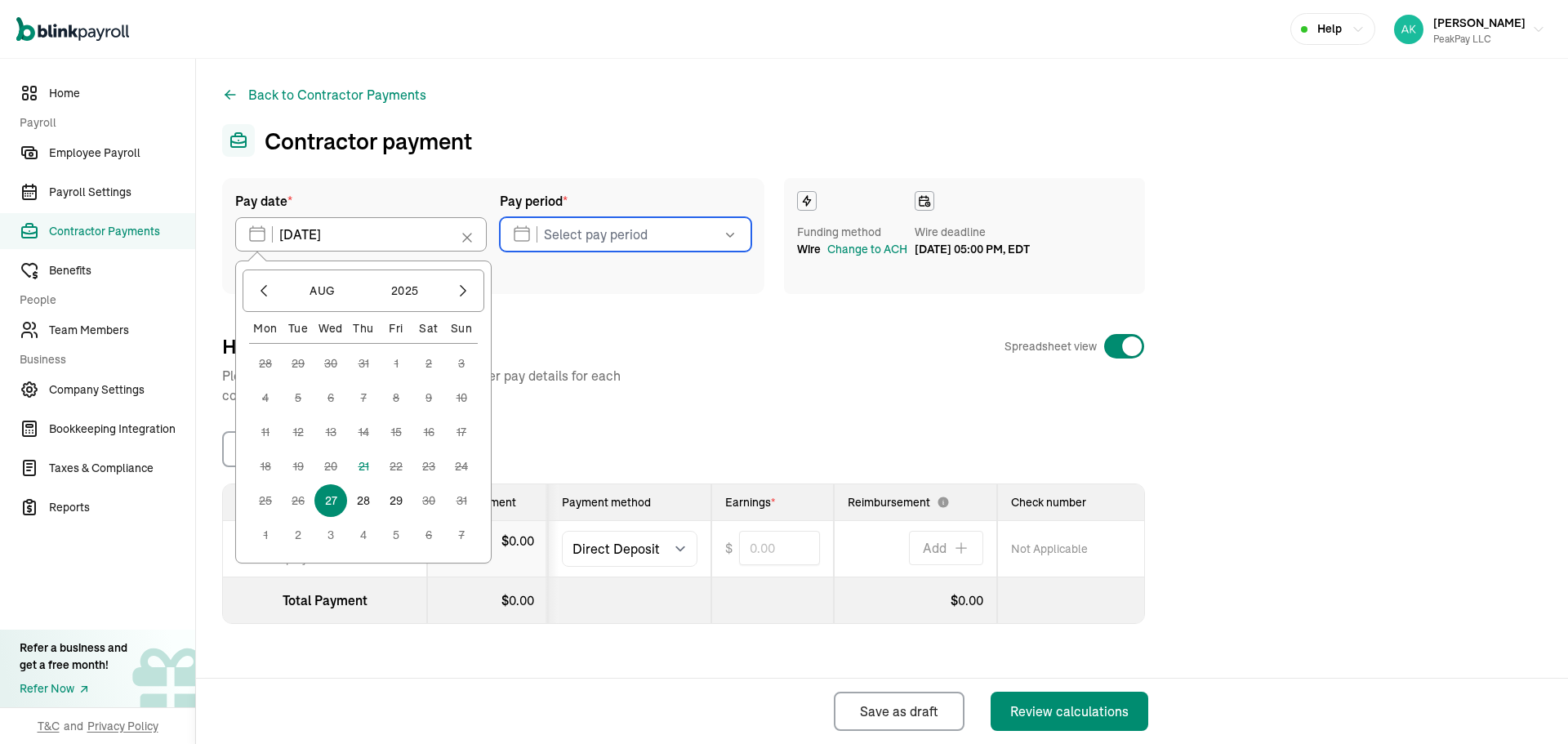
click at [590, 244] on input "text" at bounding box center [626, 234] width 251 height 34
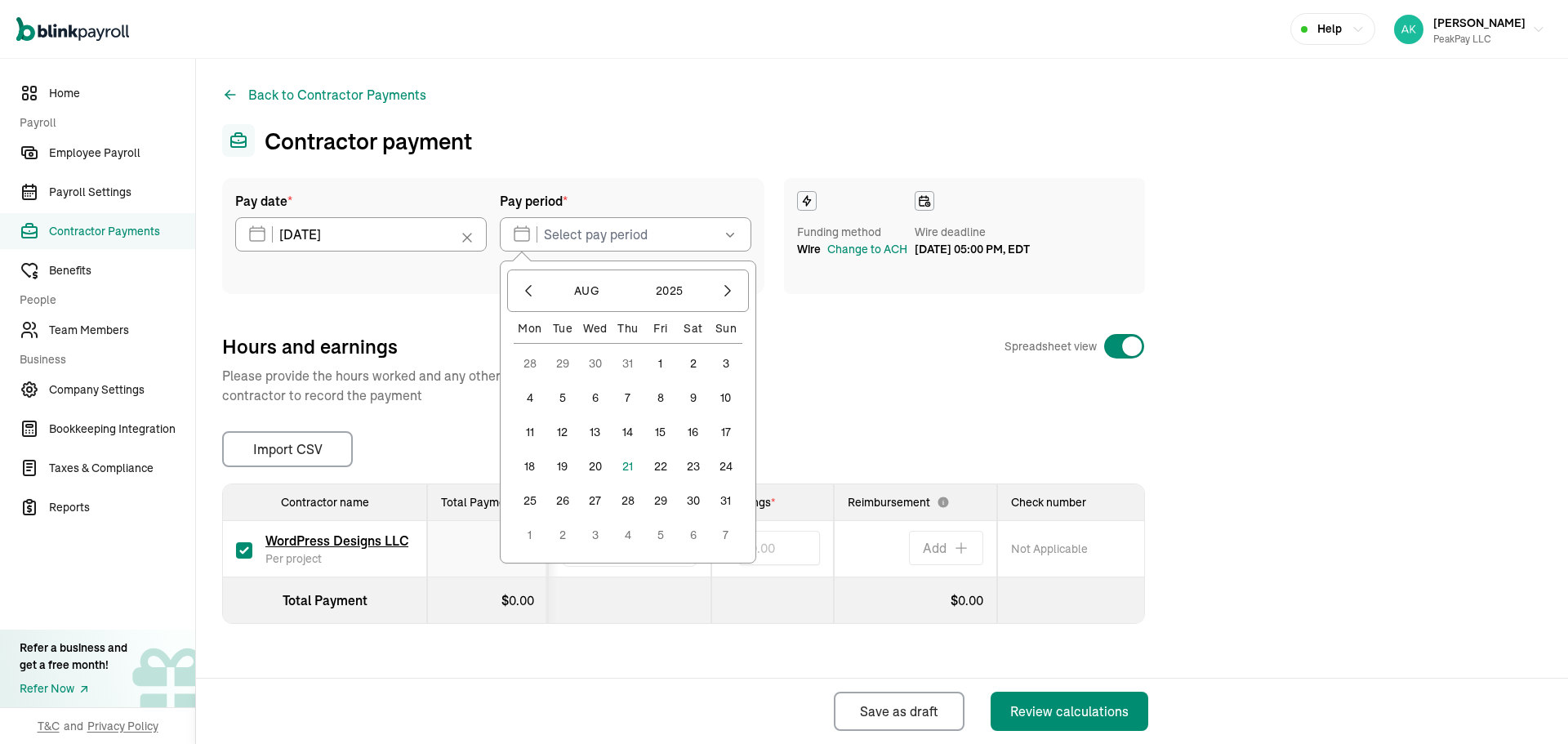
click at [571, 458] on button "19" at bounding box center [562, 466] width 33 height 33
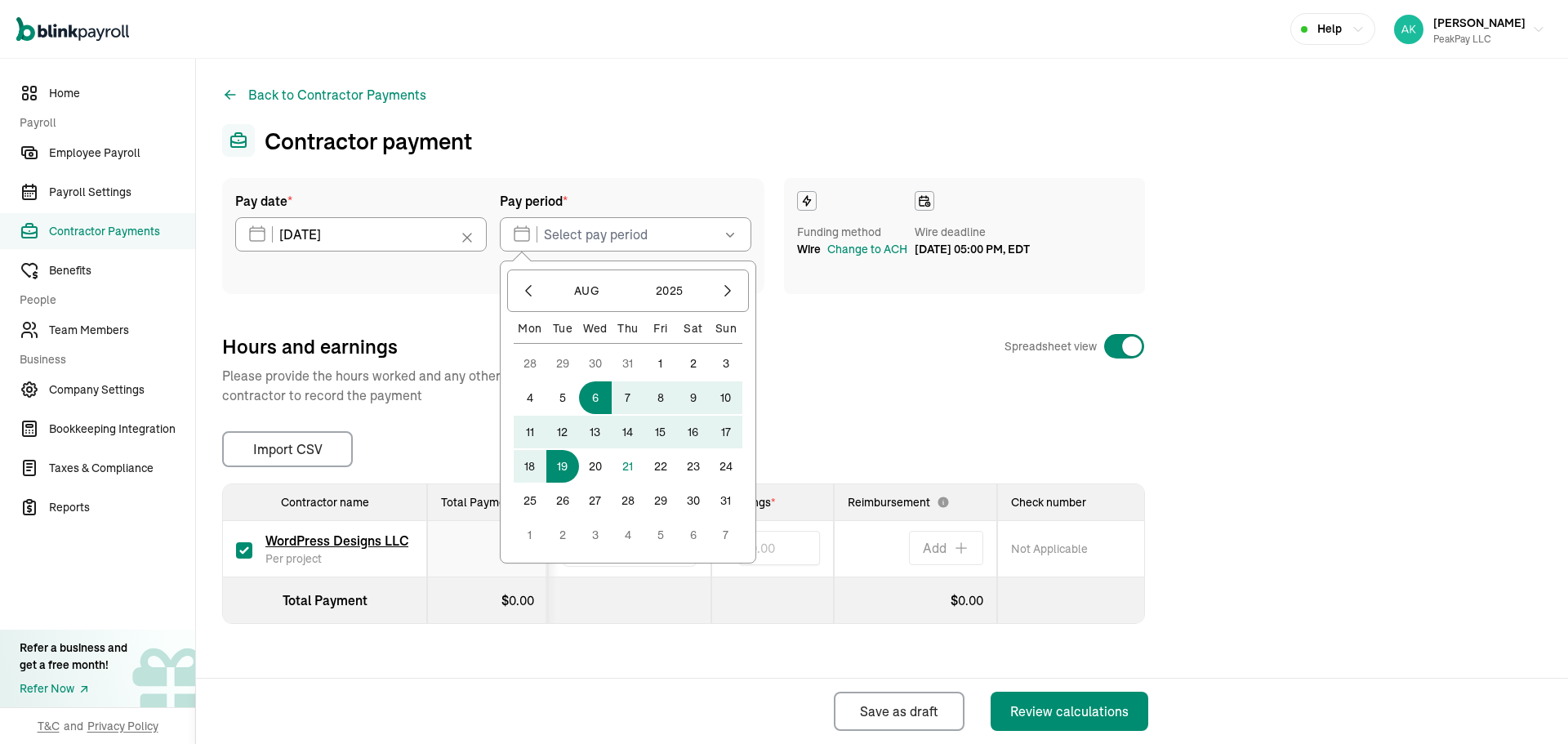
click at [580, 409] on div "28 29 30 31 1 2 3 4 5 6 7 8 9 10 11 12 13 14 15 16 17 18 19 20 21 22 23 24 25 2…" at bounding box center [627, 449] width 229 height 204
click at [593, 410] on button "6" at bounding box center [595, 397] width 33 height 33
type input "[DATE] ~ [DATE]"
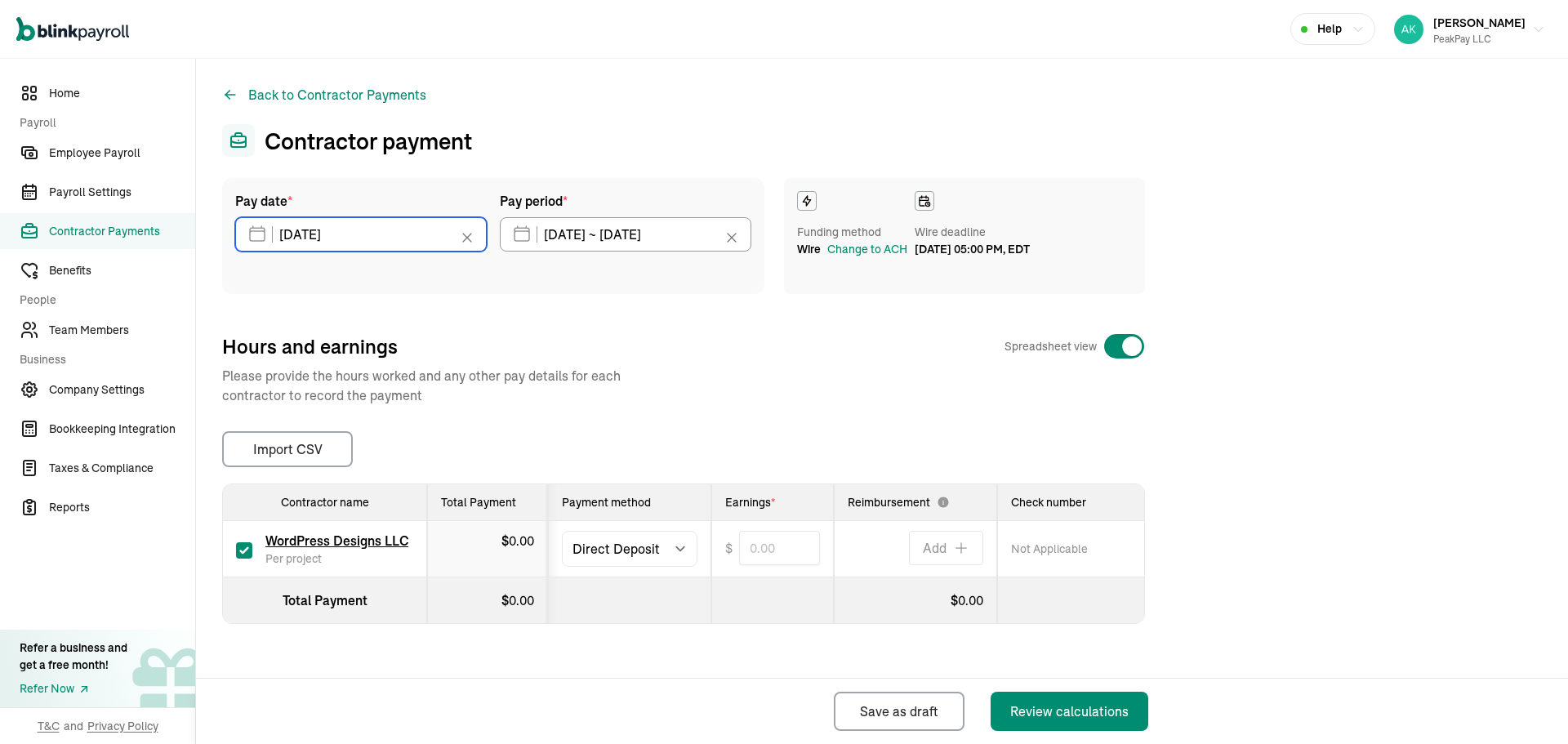
click at [433, 237] on input "[DATE]" at bounding box center [361, 234] width 251 height 34
click at [720, 396] on div "Hours and earnings Spreadsheet view Please provide the hours worked and any oth…" at bounding box center [683, 369] width 923 height 72
click at [380, 231] on input "[DATE]" at bounding box center [361, 234] width 251 height 34
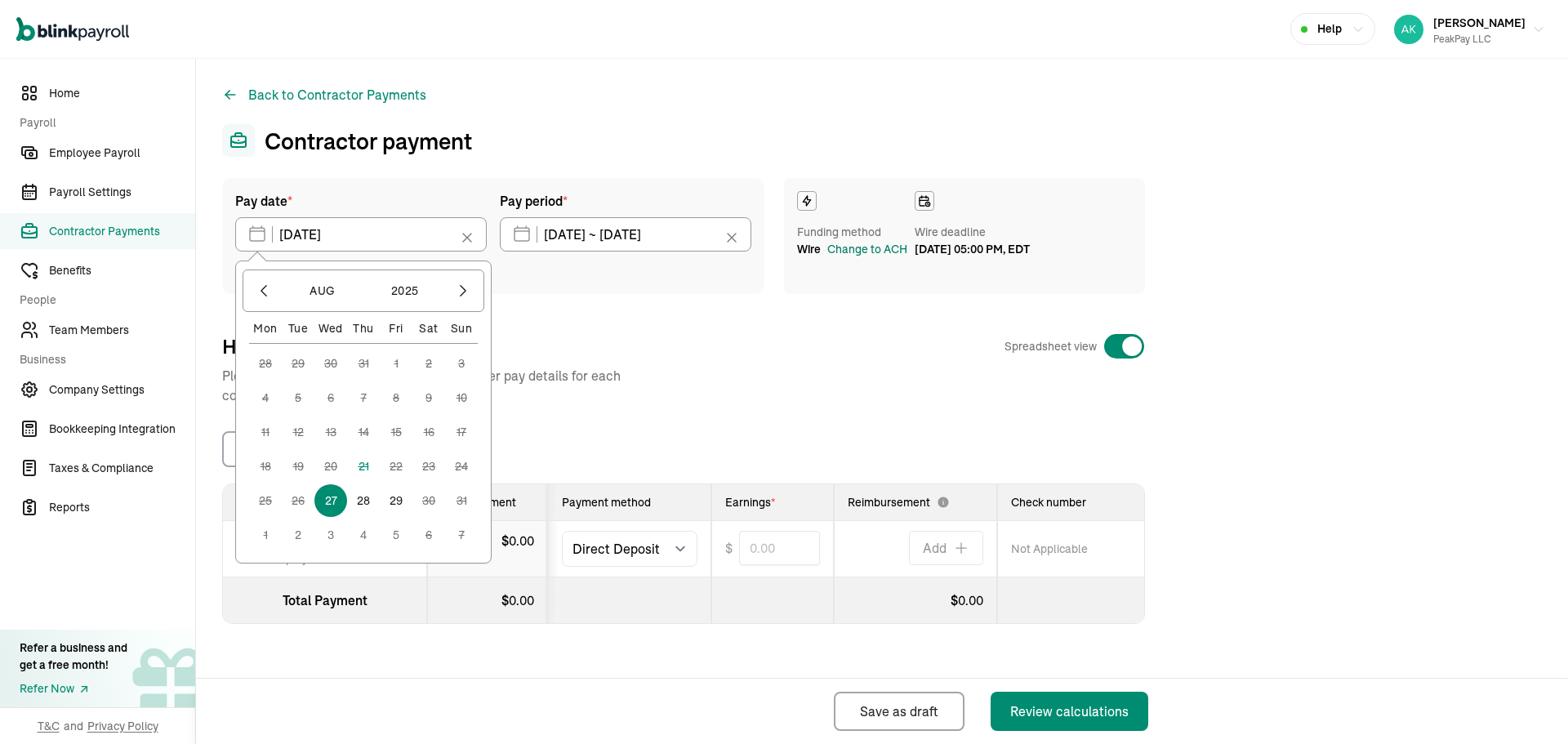
click at [874, 258] on div "Change to ACH" at bounding box center [868, 250] width 80 height 17
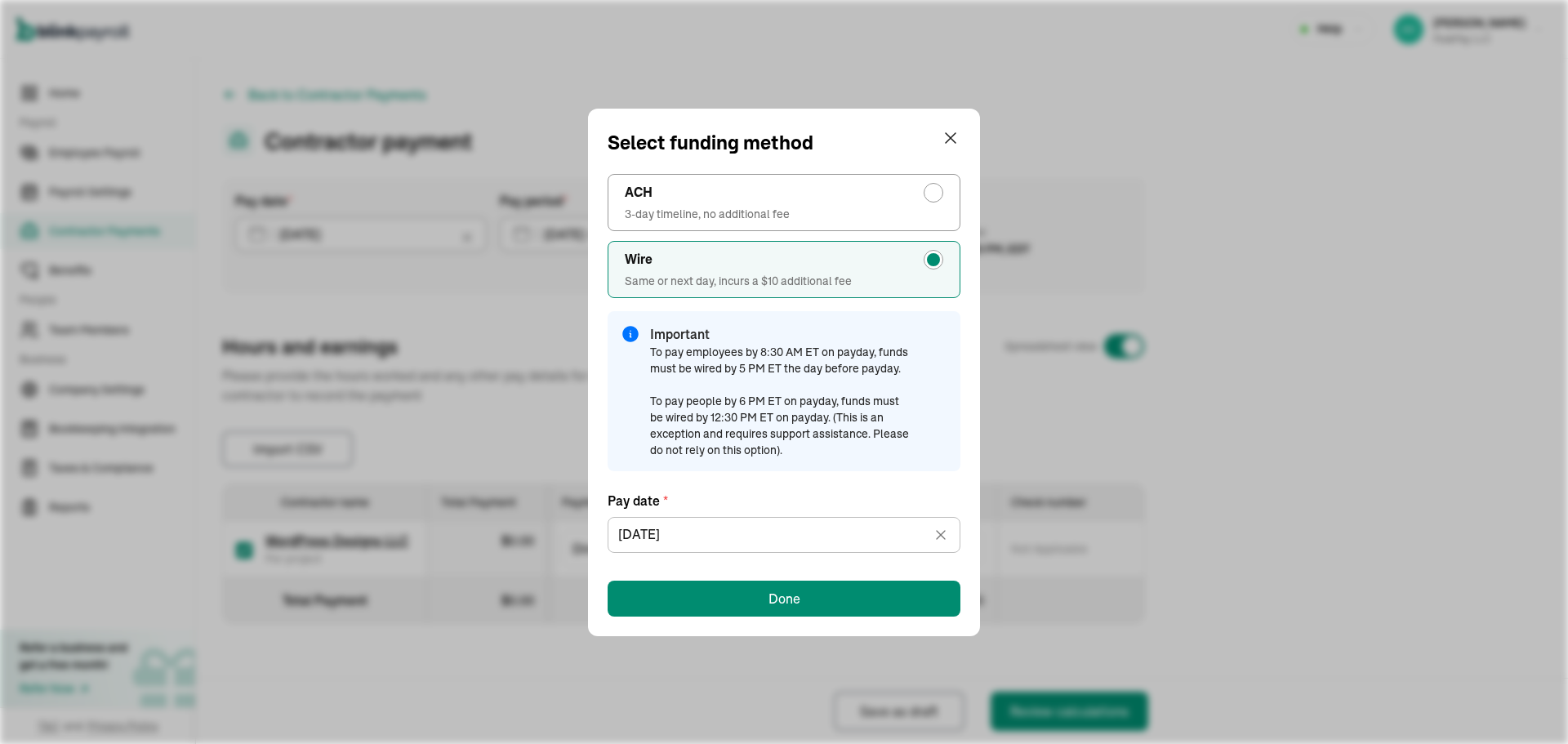
click at [828, 208] on span "3-day timeline, no additional fee" at bounding box center [784, 214] width 318 height 17
click at [931, 195] on input "ACH 3-day timeline, no additional fee" at bounding box center [938, 189] width 13 height 13
radio input "true"
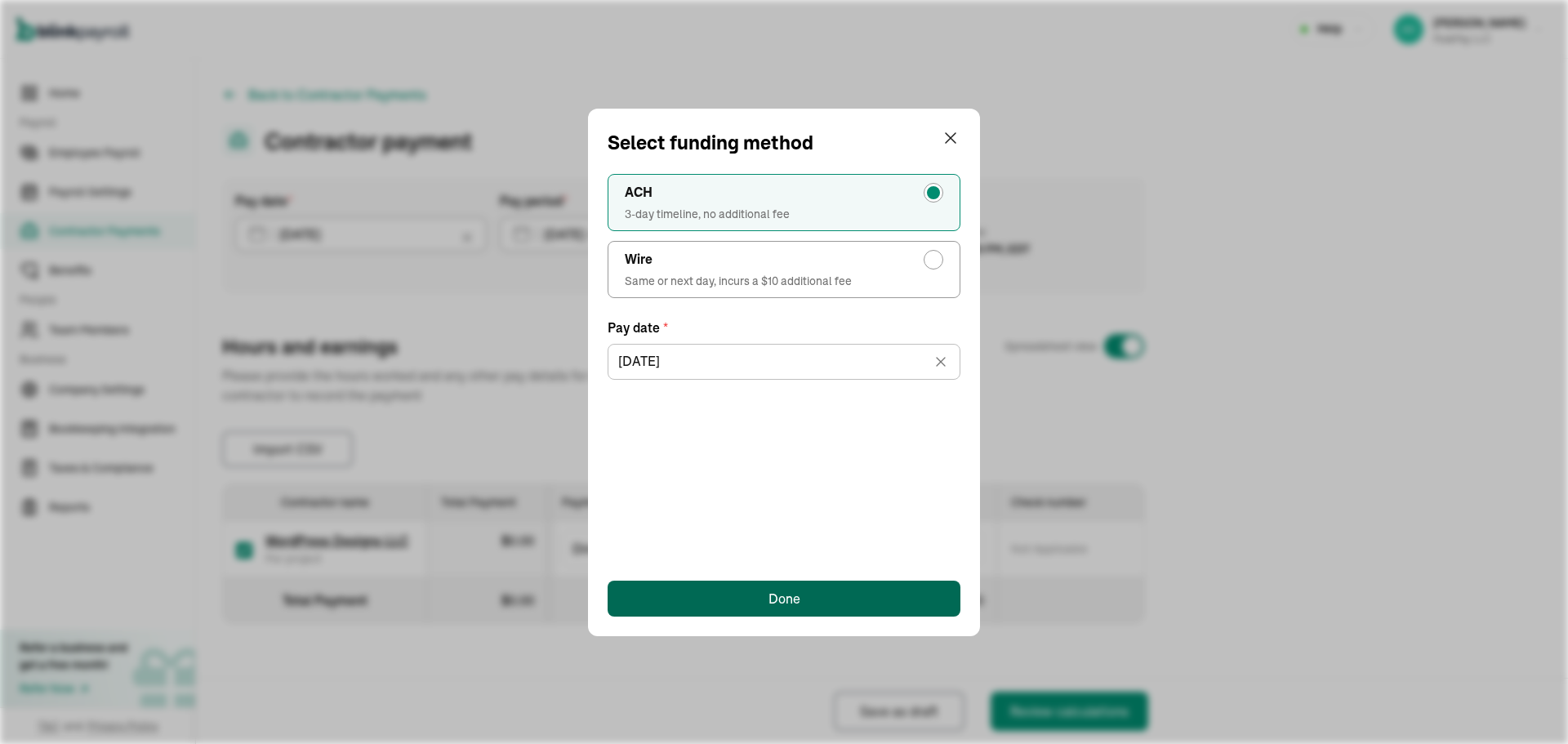
click at [783, 594] on div "Done" at bounding box center [785, 598] width 32 height 19
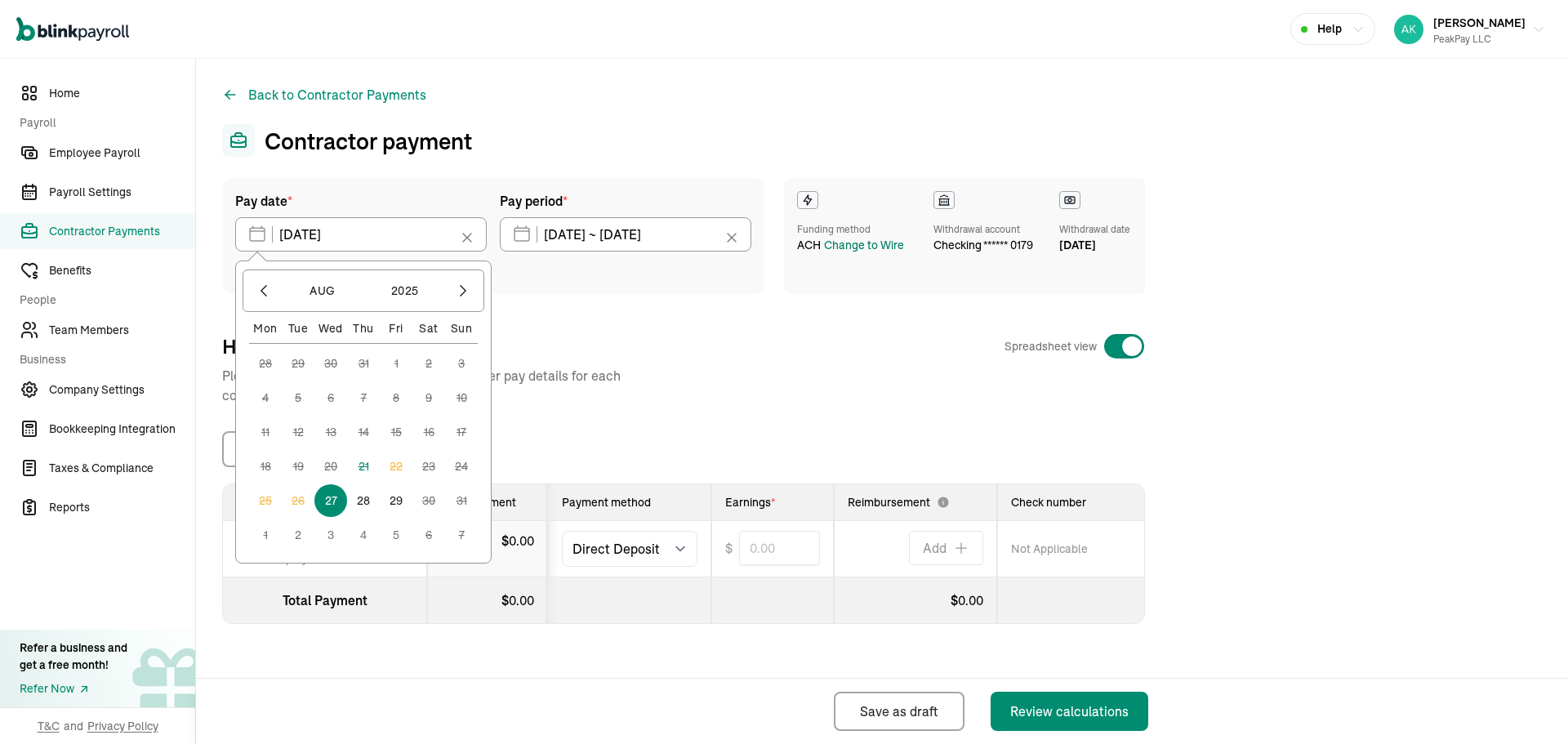
click at [849, 254] on div "Change to Wire" at bounding box center [864, 245] width 80 height 17
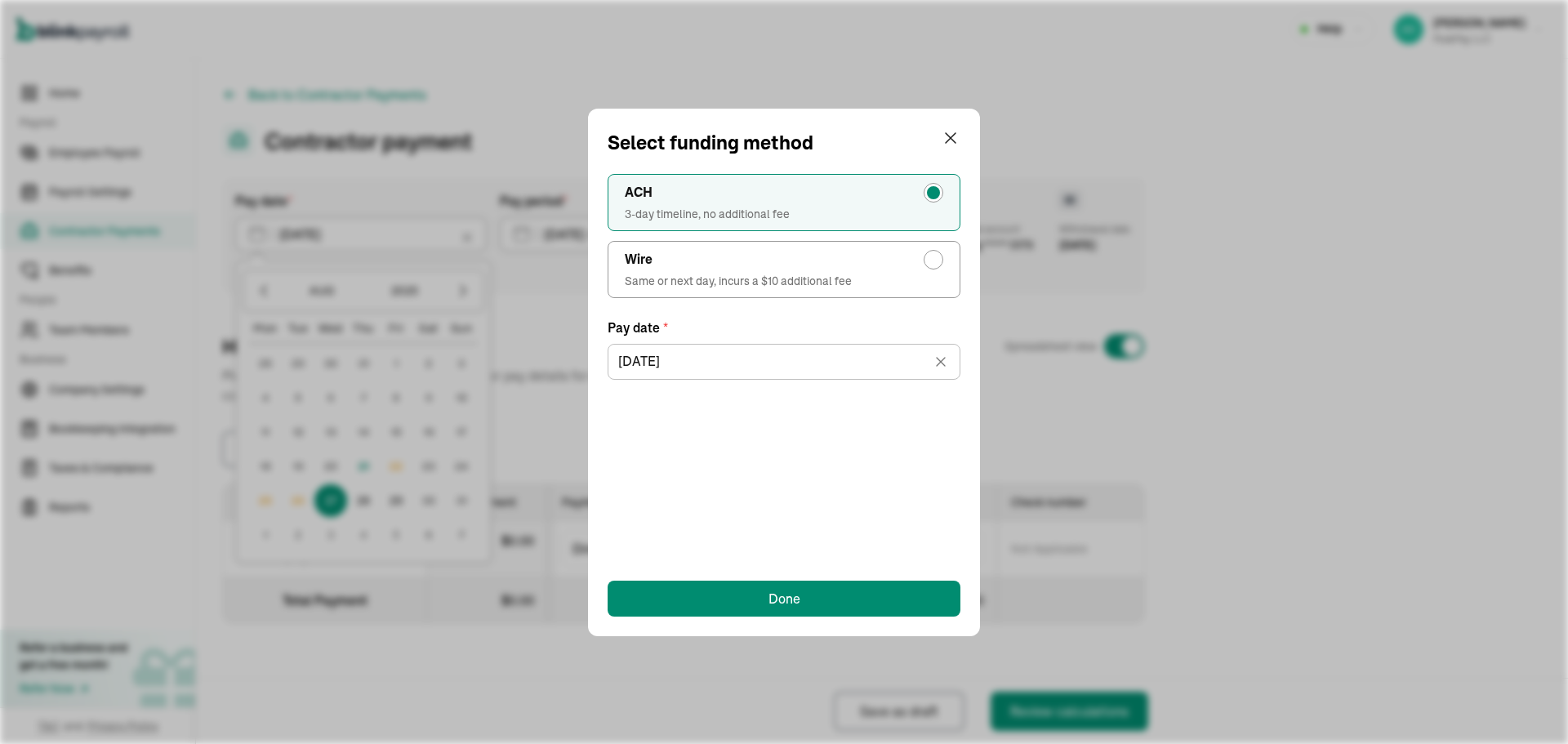
click at [741, 280] on span "Same or next day, incurs a $10 additional fee" at bounding box center [784, 282] width 318 height 17
click at [931, 262] on input "Wire Same or next day, incurs a $10 additional fee" at bounding box center [938, 256] width 13 height 13
radio input "true"
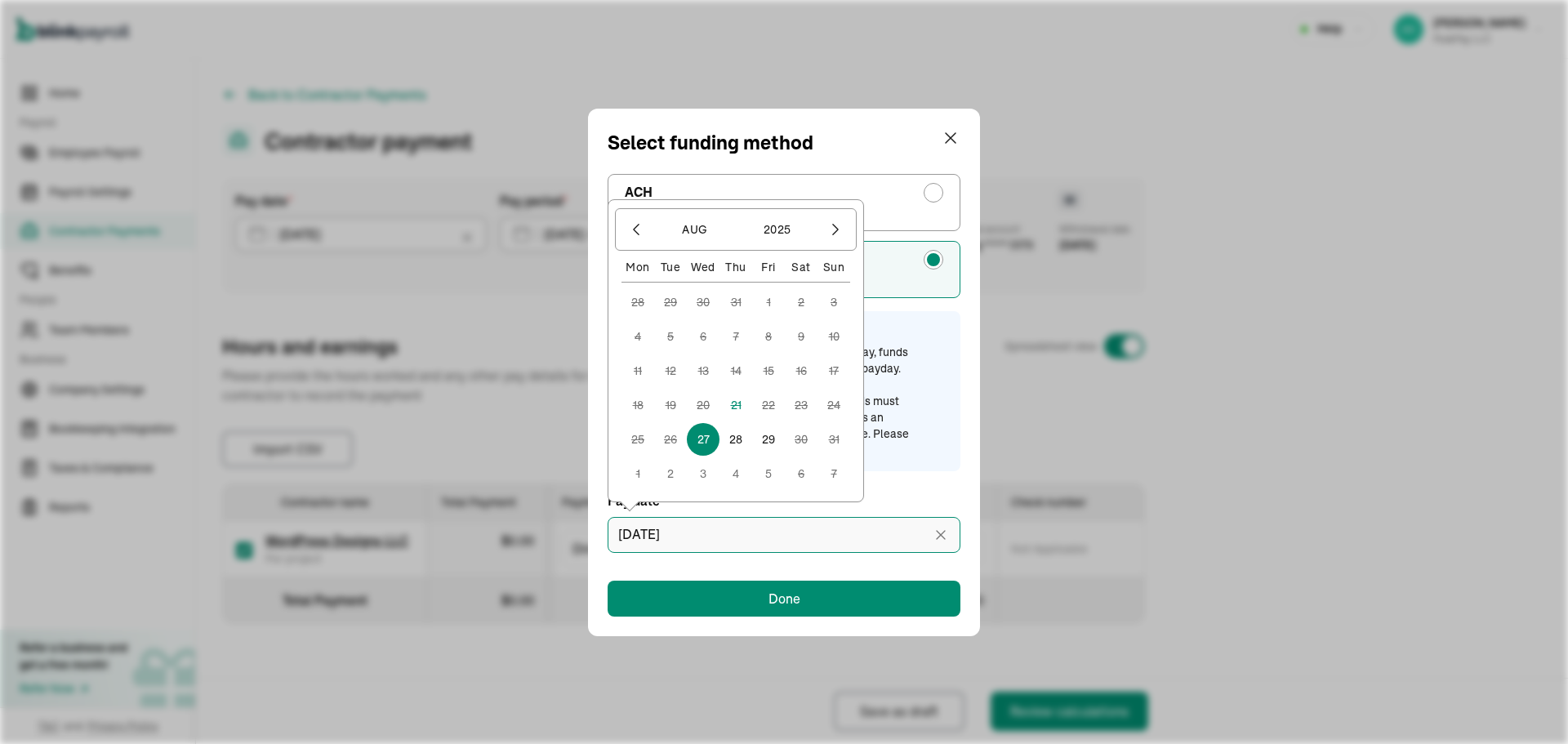
drag, startPoint x: 685, startPoint y: 535, endPoint x: 673, endPoint y: 535, distance: 12.0
click at [684, 535] on input "[DATE]" at bounding box center [783, 535] width 353 height 36
click at [647, 535] on input "[DATE]" at bounding box center [783, 535] width 353 height 36
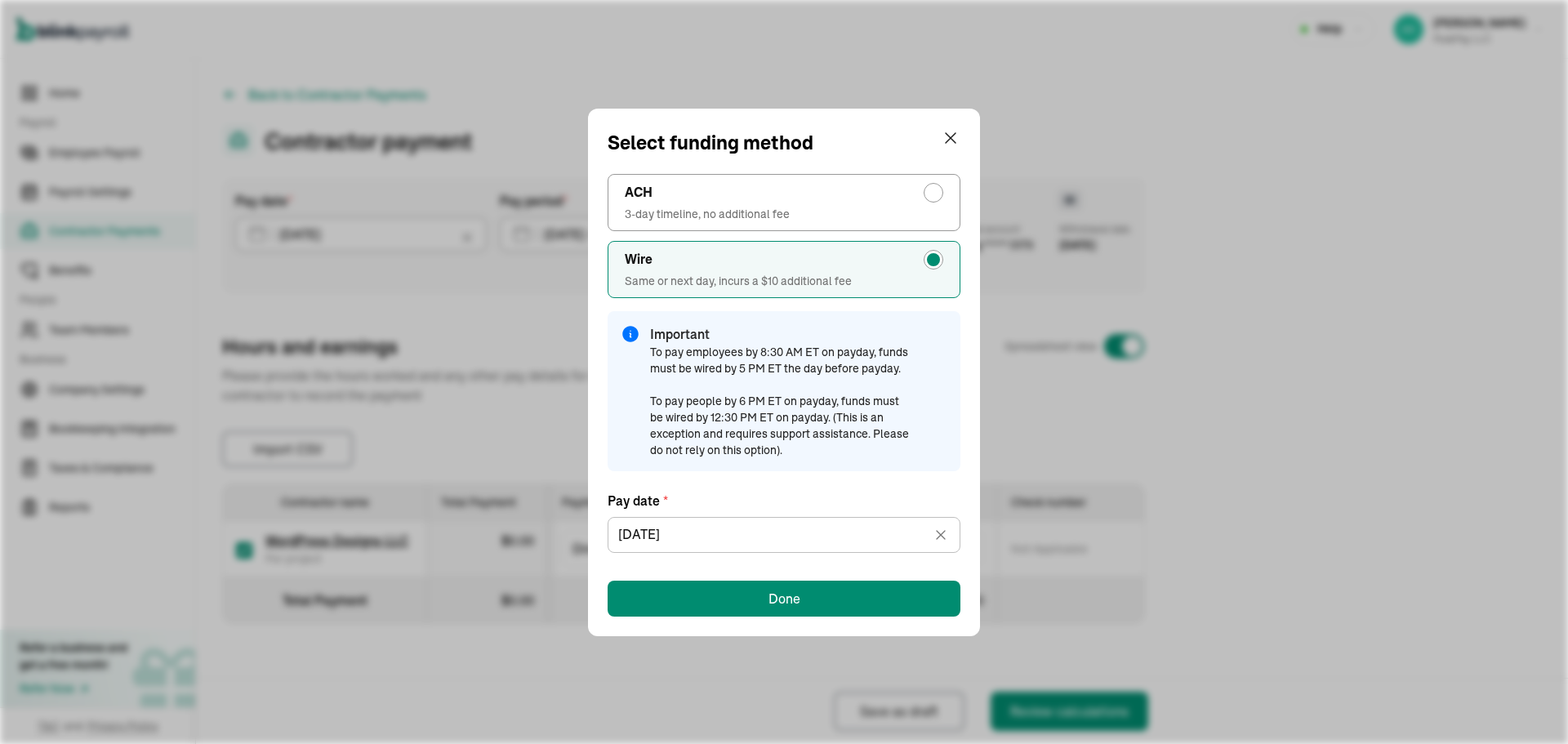
click at [760, 574] on div "ACH 3-day timeline, no additional fee Wire Same or next day, incurs a $10 addit…" at bounding box center [783, 387] width 353 height 459
click at [752, 581] on button "Done" at bounding box center [783, 598] width 353 height 36
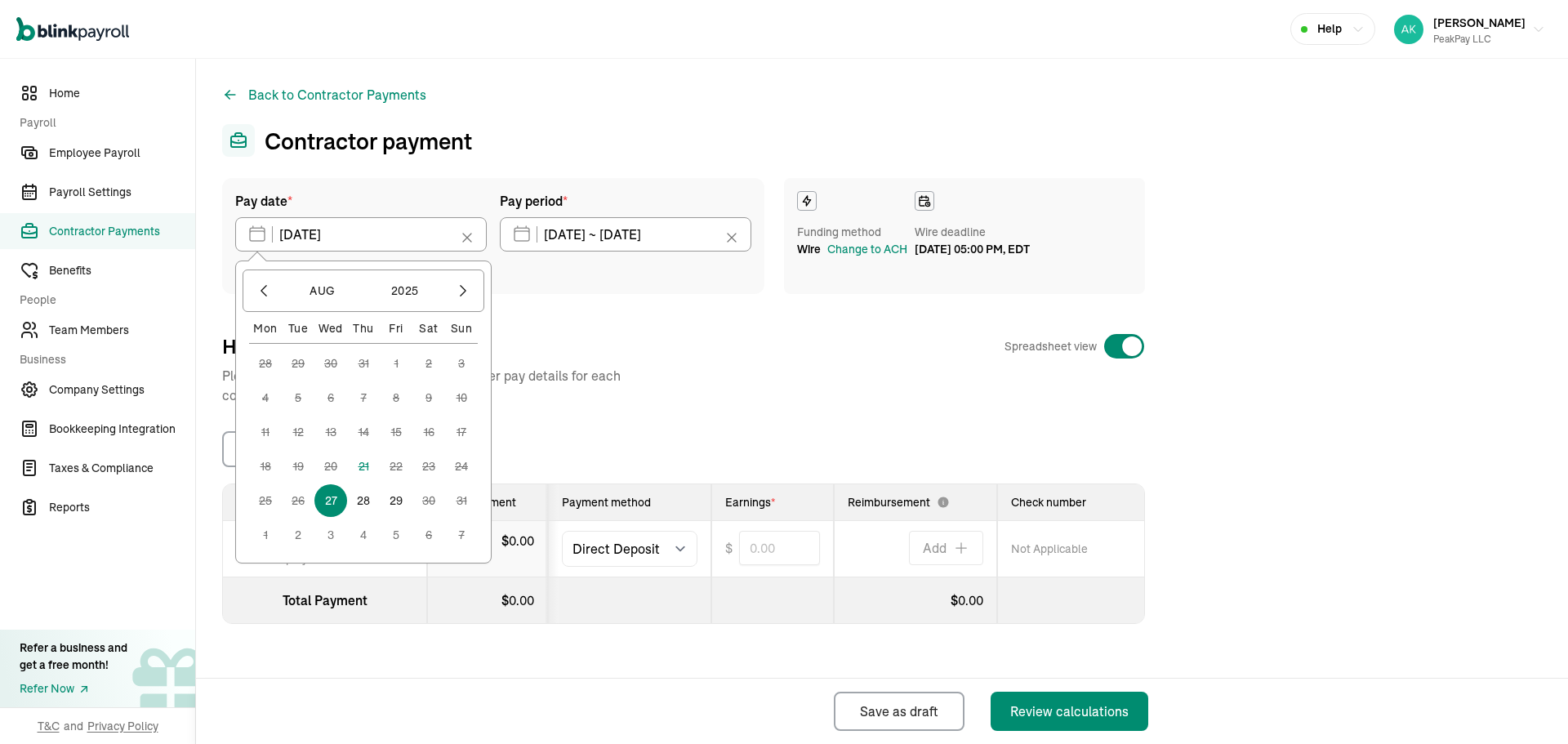
click at [842, 395] on div "Hours and earnings Spreadsheet view Please provide the hours worked and any oth…" at bounding box center [683, 369] width 923 height 72
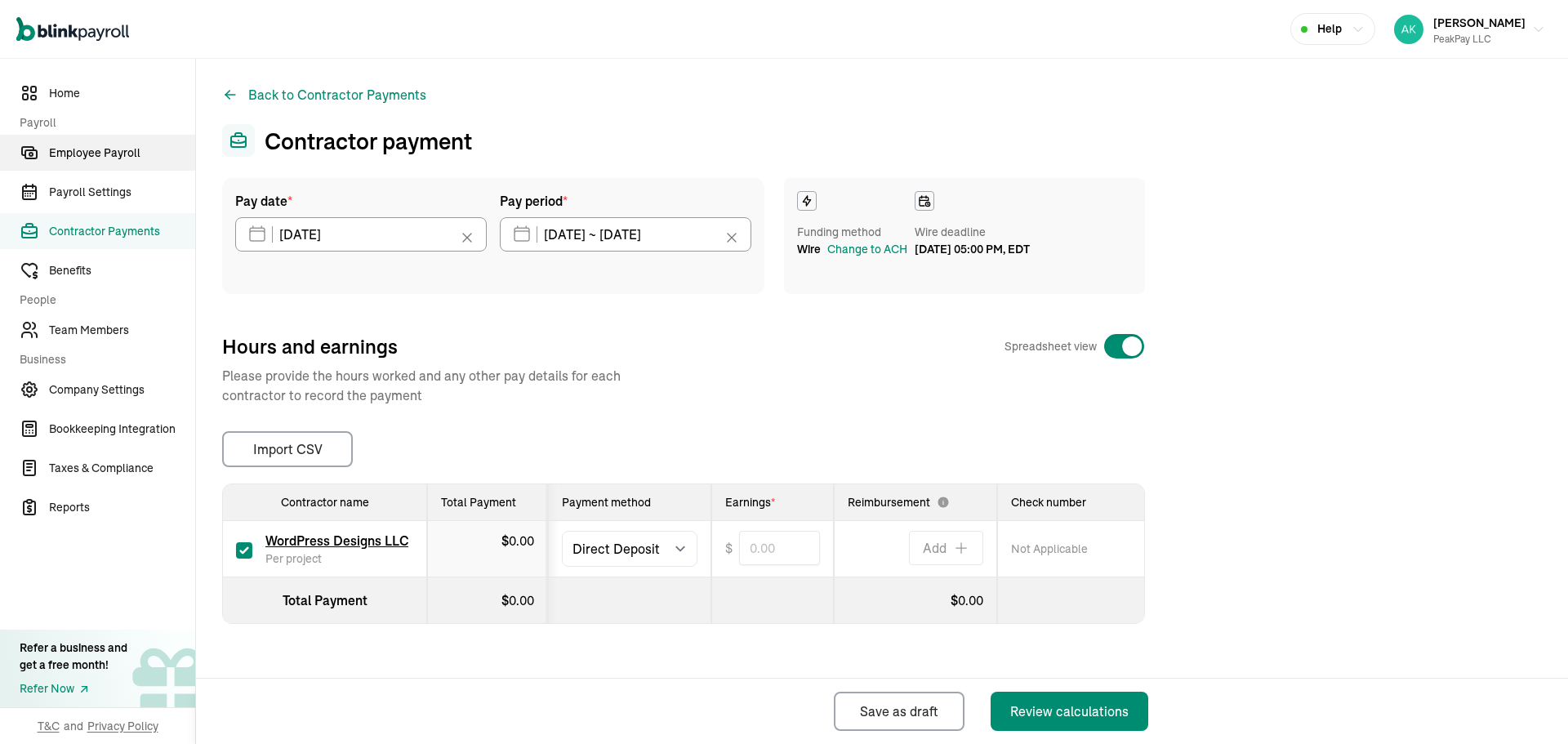
click at [132, 159] on span "Employee Payroll" at bounding box center [122, 153] width 147 height 17
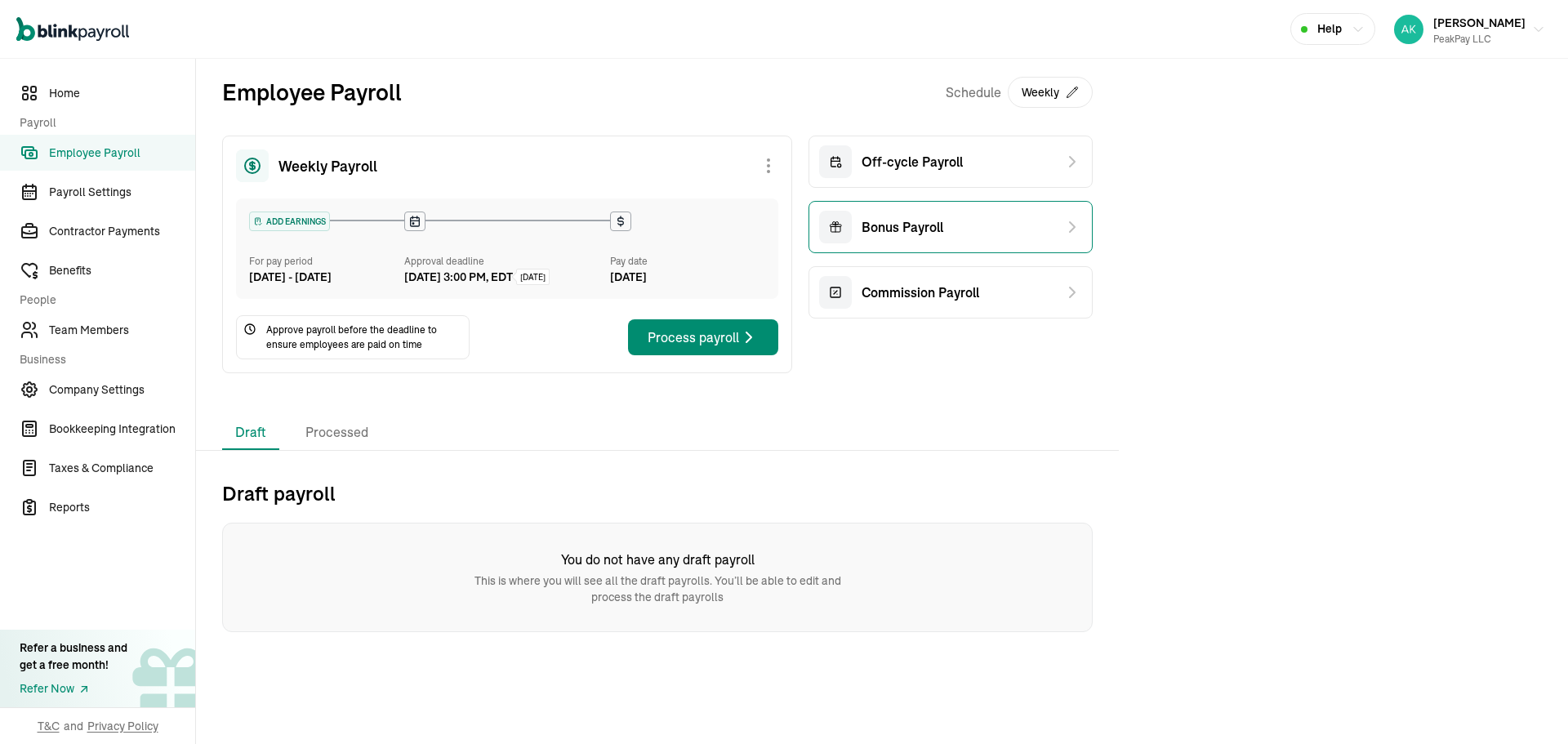
click at [876, 226] on span "Bonus Payroll" at bounding box center [903, 226] width 82 height 19
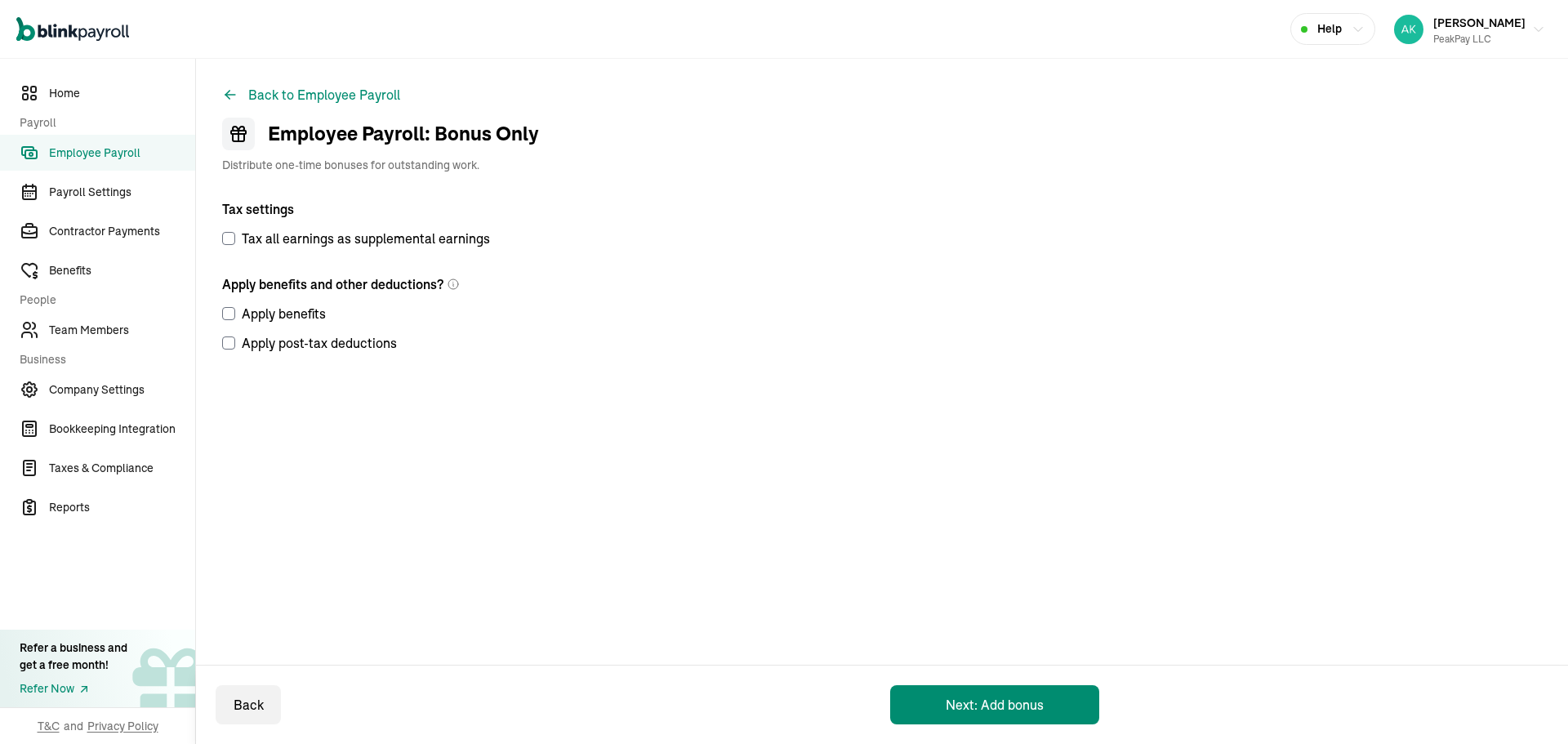
click at [962, 685] on div "Back Next: Add bonus" at bounding box center [658, 705] width 923 height 79
click at [961, 696] on button "Next: Add bonus" at bounding box center [995, 705] width 209 height 39
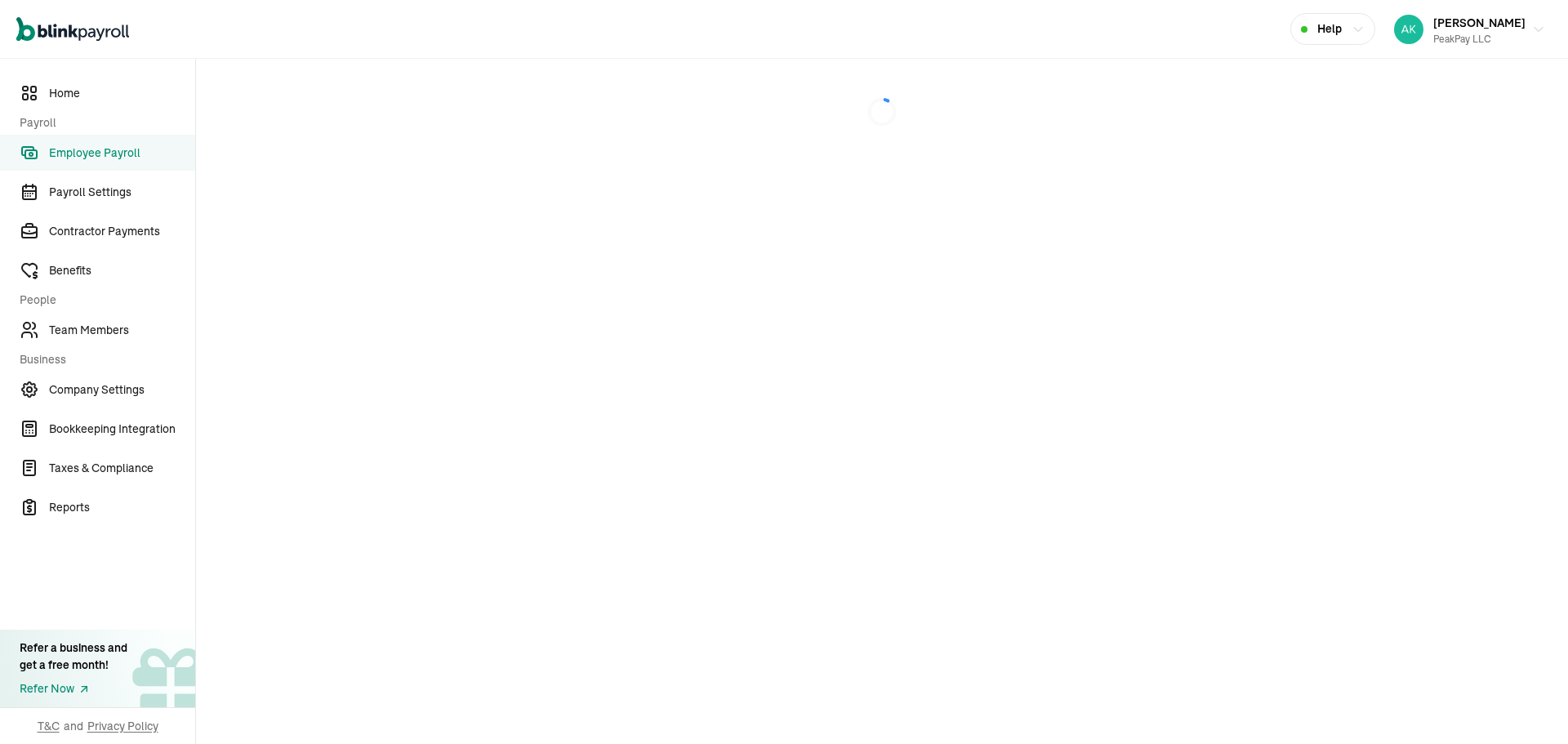
select select "direct_deposit"
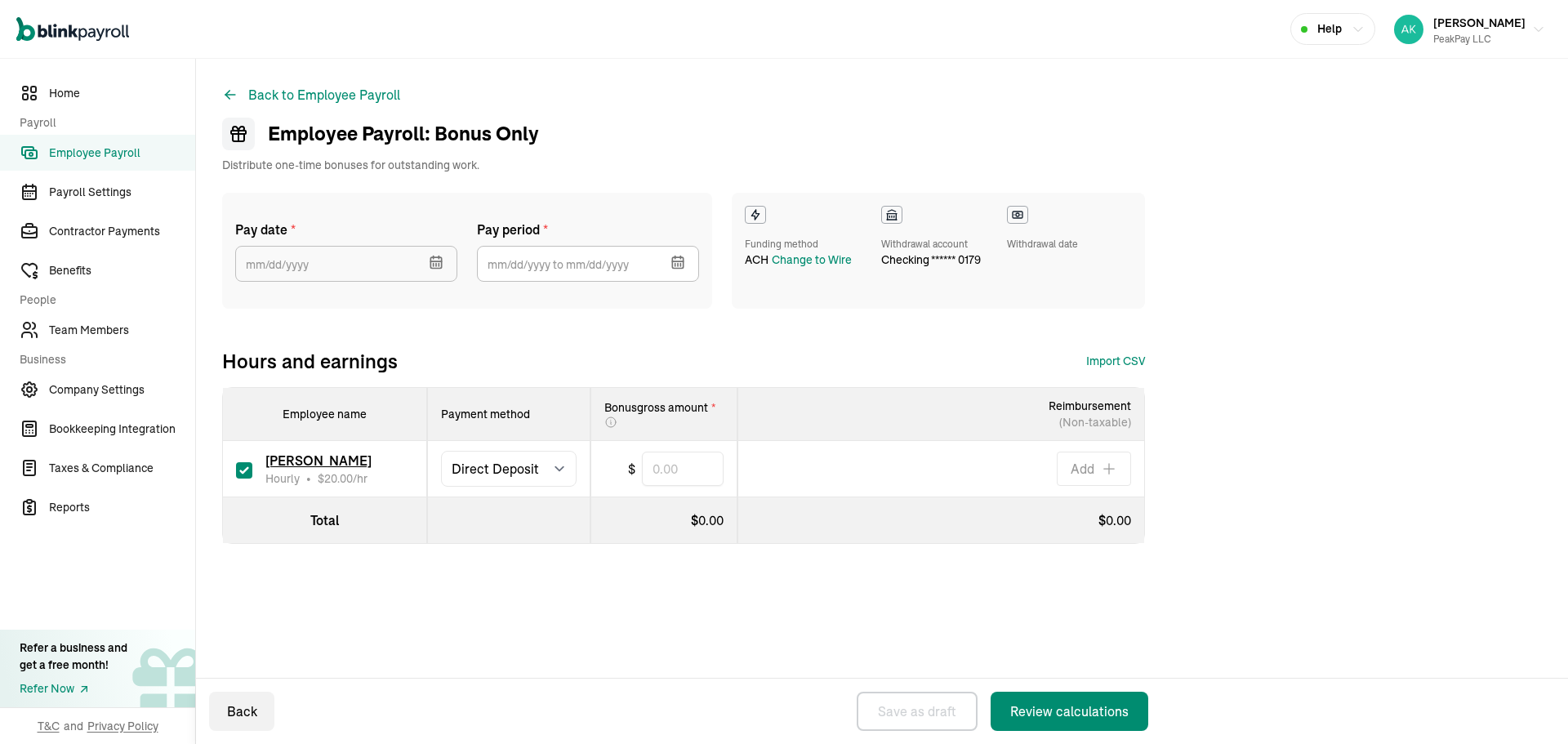
select select "direct_deposit"
click at [425, 270] on button "button" at bounding box center [434, 261] width 46 height 43
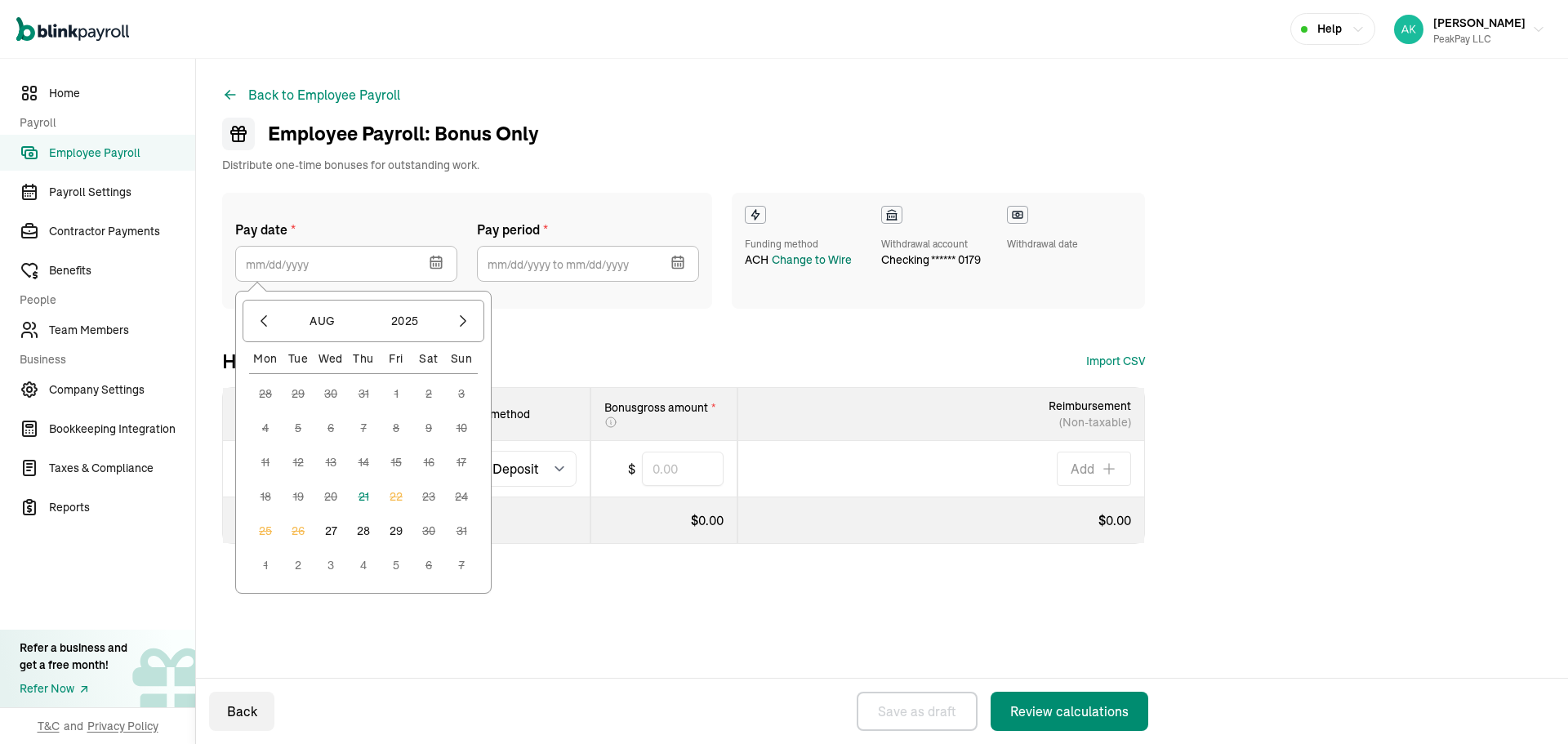
click at [807, 264] on div "Change to Wire" at bounding box center [812, 260] width 80 height 17
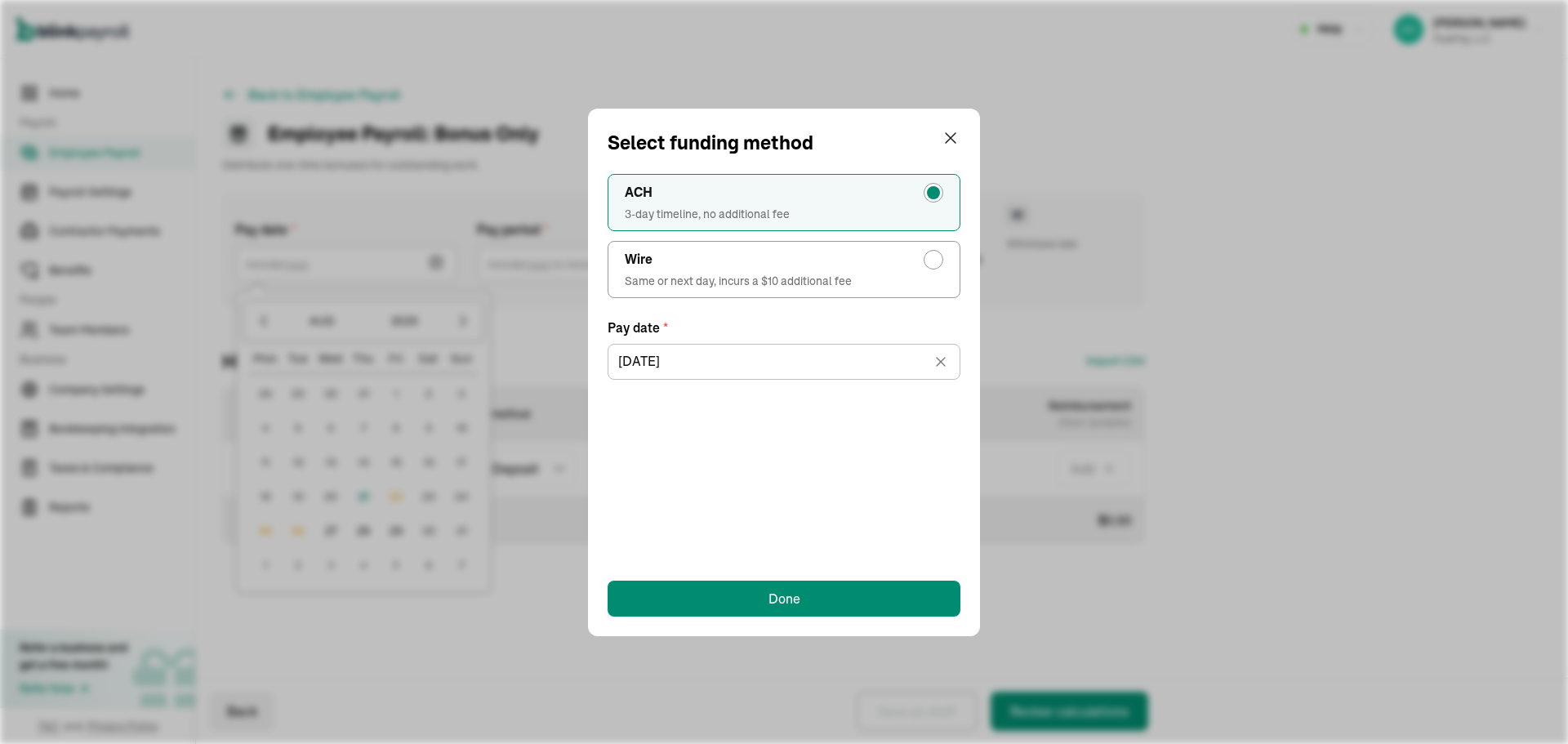
drag, startPoint x: 792, startPoint y: 284, endPoint x: 761, endPoint y: 473, distance: 191.5
click at [792, 285] on span "Same or next day, incurs a $10 additional fee" at bounding box center [784, 282] width 318 height 17
click at [931, 262] on input "Wire Same or next day, incurs a $10 additional fee" at bounding box center [938, 256] width 13 height 13
radio input "true"
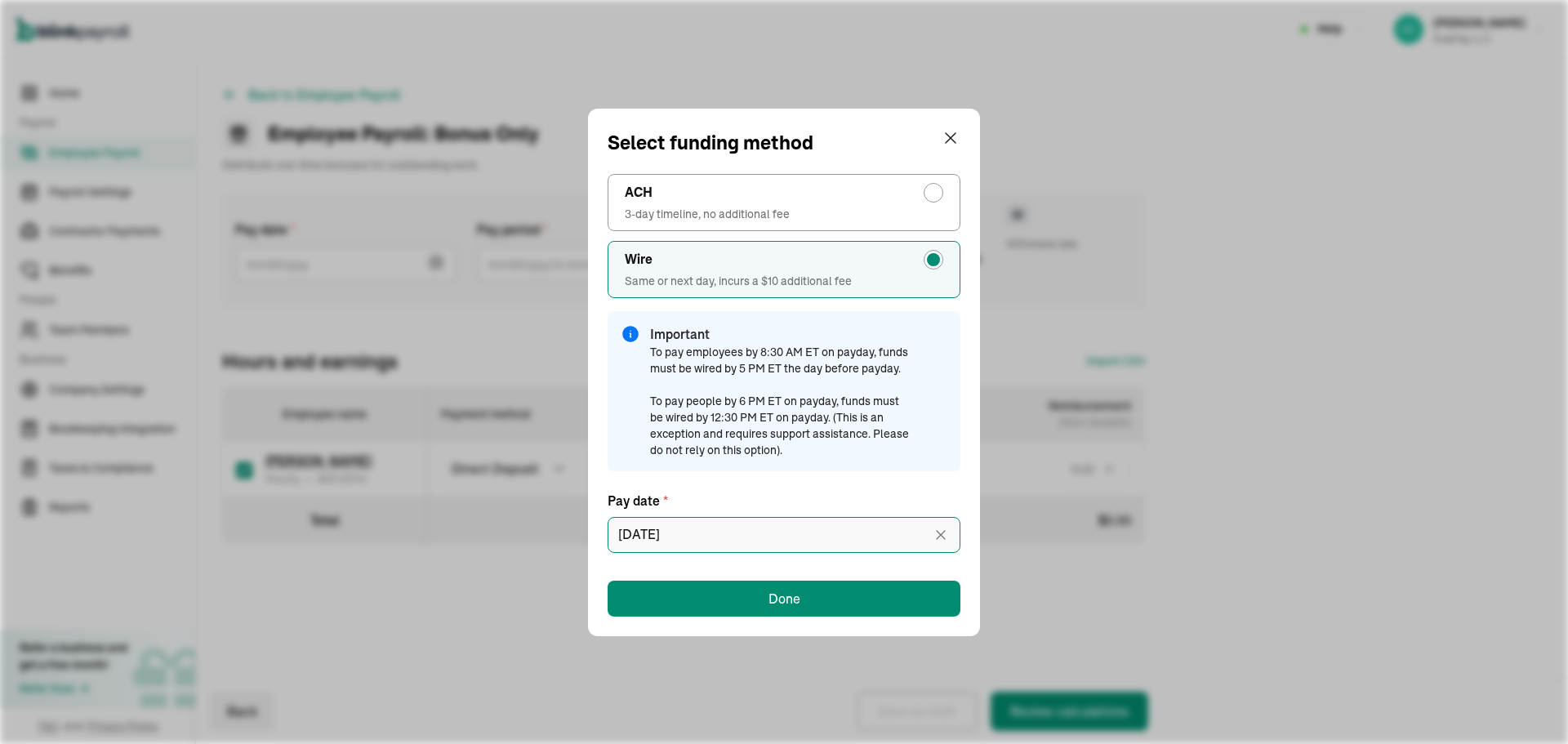
click at [742, 525] on input "[DATE]" at bounding box center [783, 535] width 353 height 36
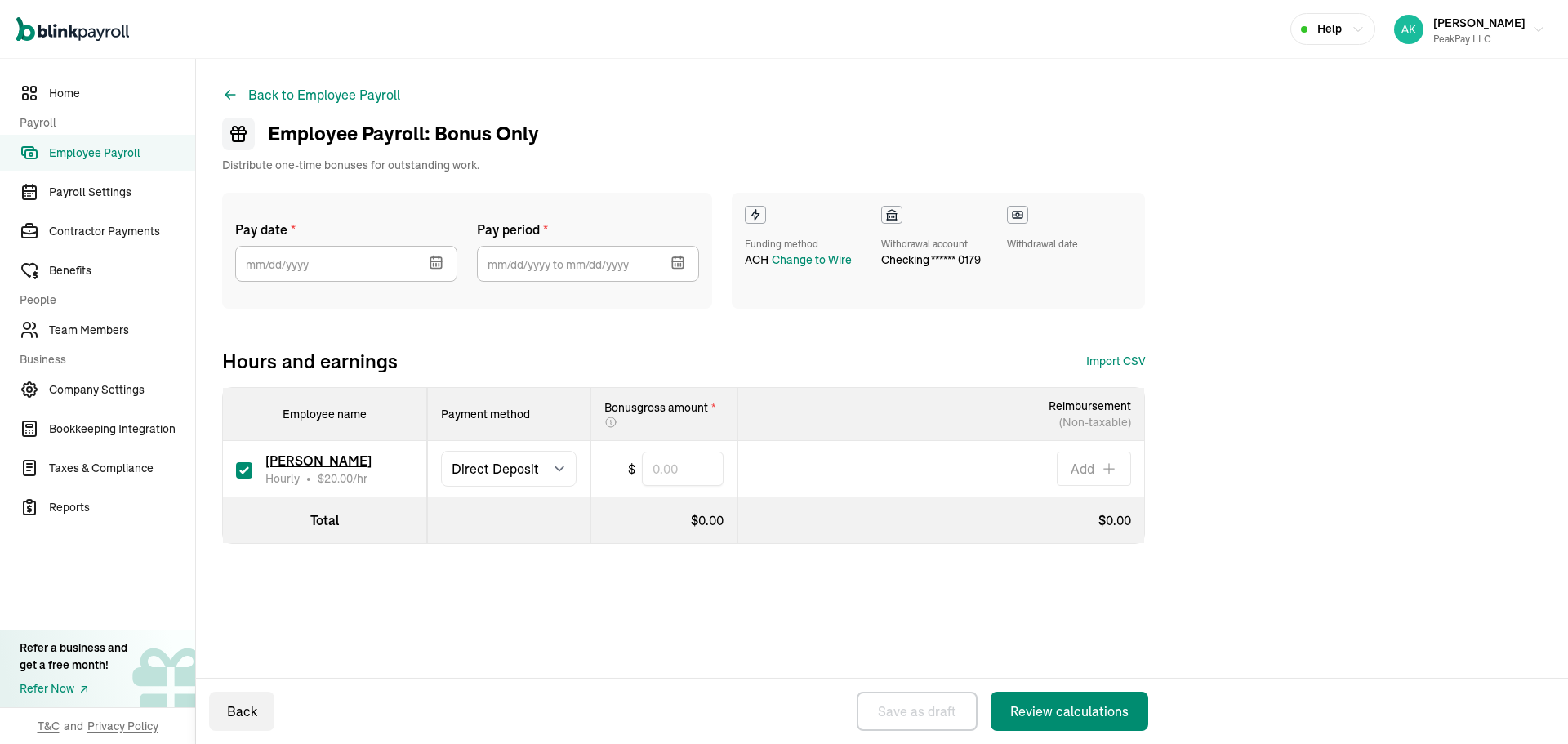
click at [423, 268] on button "button" at bounding box center [434, 261] width 46 height 43
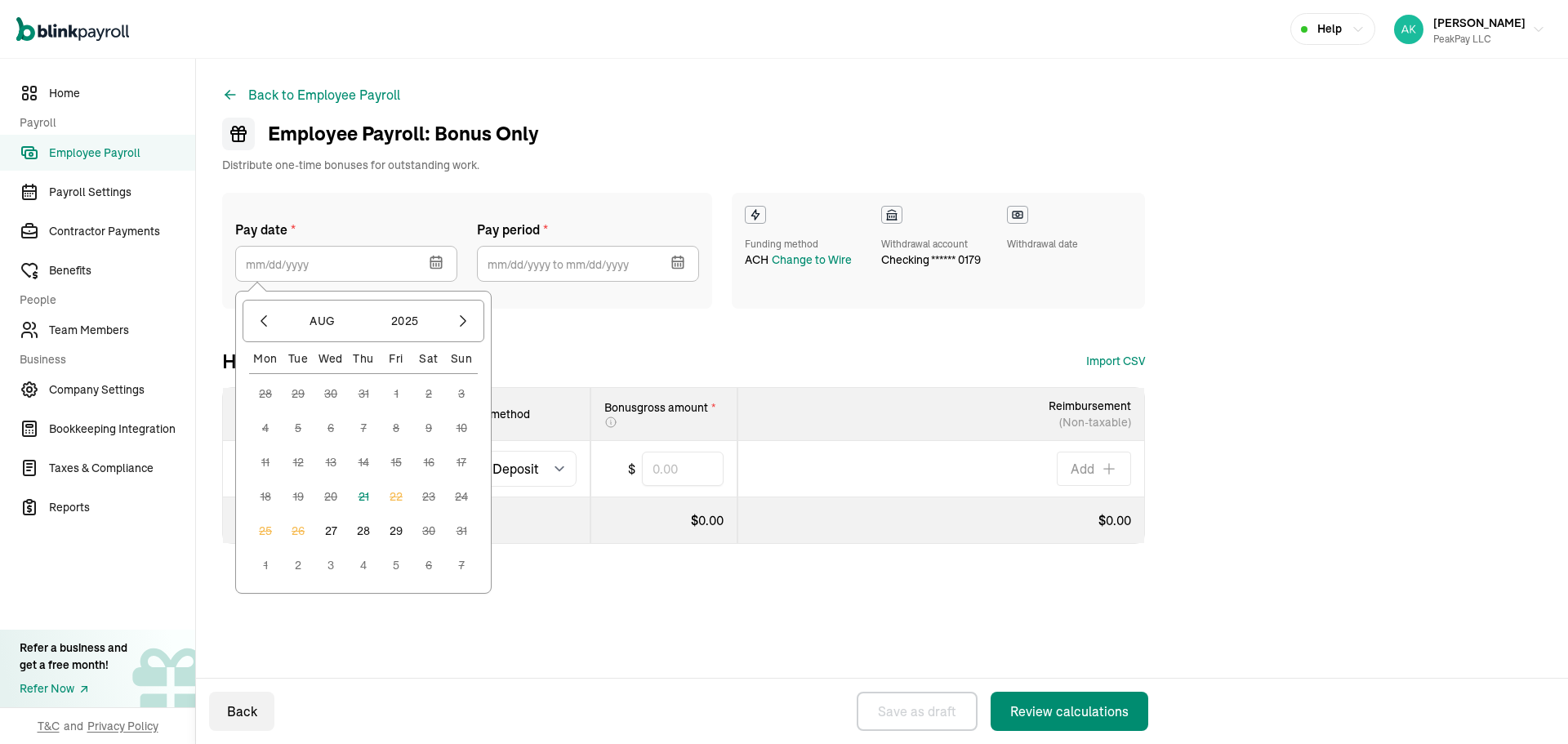
click at [338, 523] on button "27" at bounding box center [330, 530] width 33 height 33
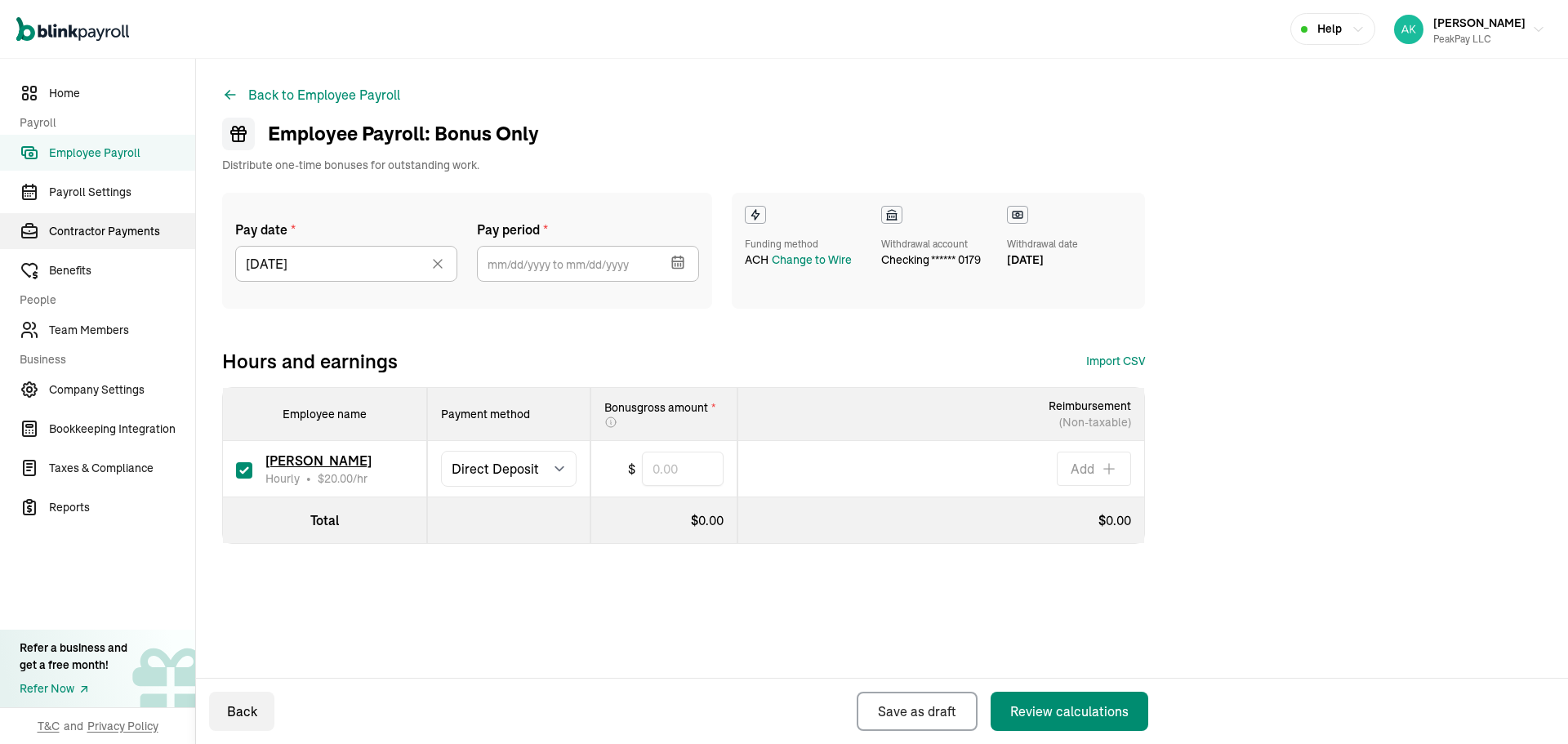
click at [98, 225] on span "Contractor Payments" at bounding box center [122, 231] width 147 height 17
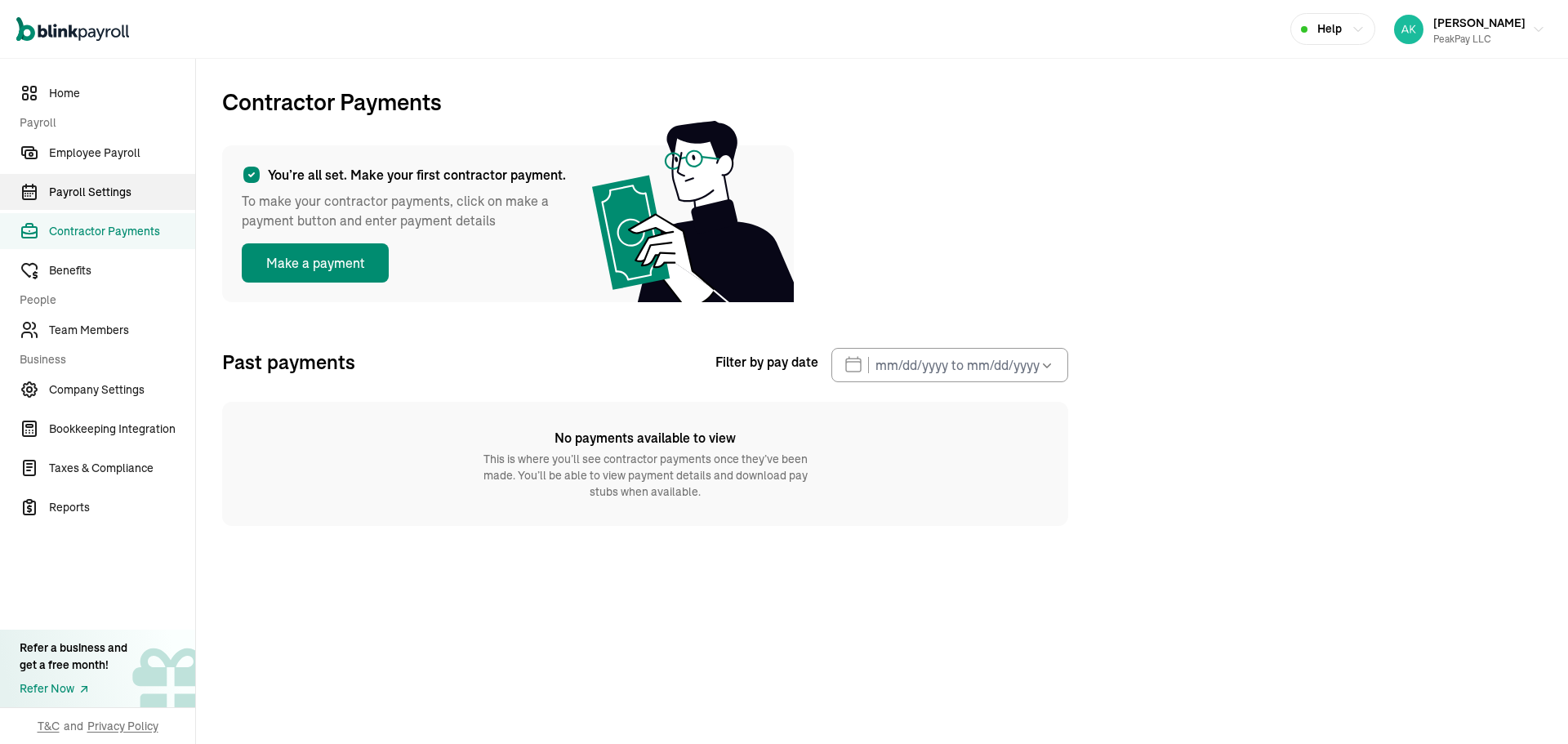
click at [124, 189] on span "Payroll Settings" at bounding box center [122, 192] width 147 height 17
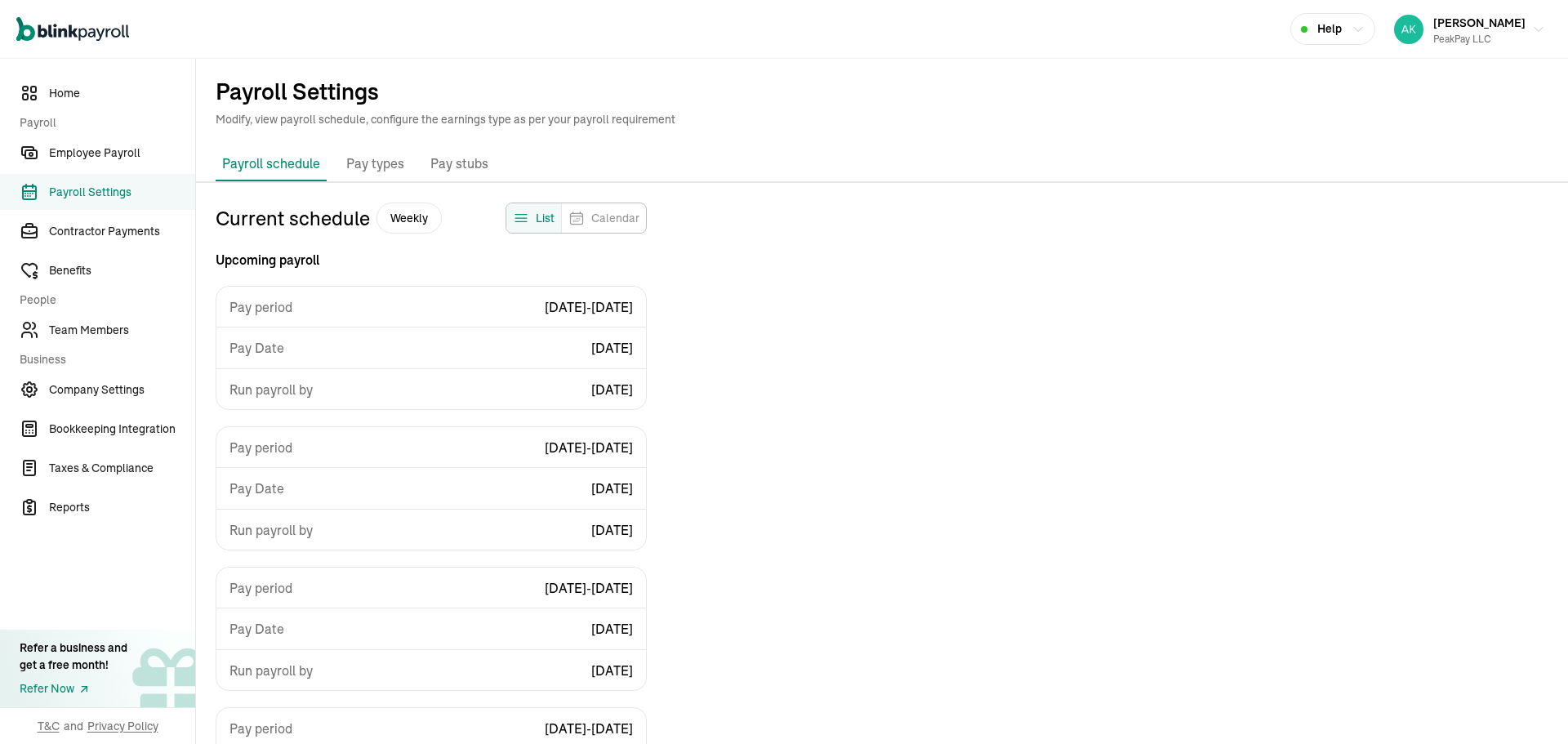
click at [373, 161] on p "Pay types" at bounding box center [374, 163] width 58 height 21
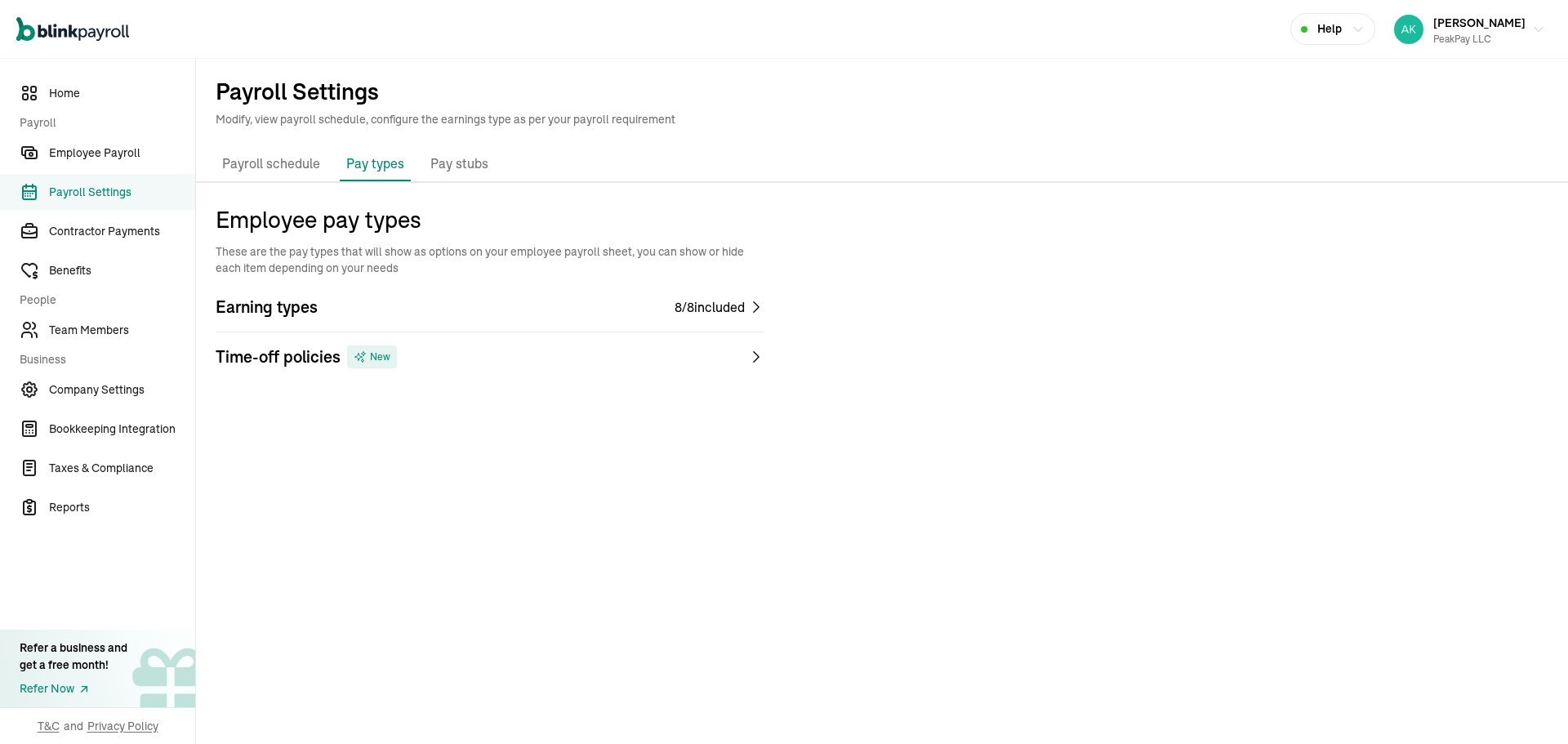
click at [445, 161] on p "Pay stubs" at bounding box center [459, 163] width 58 height 21
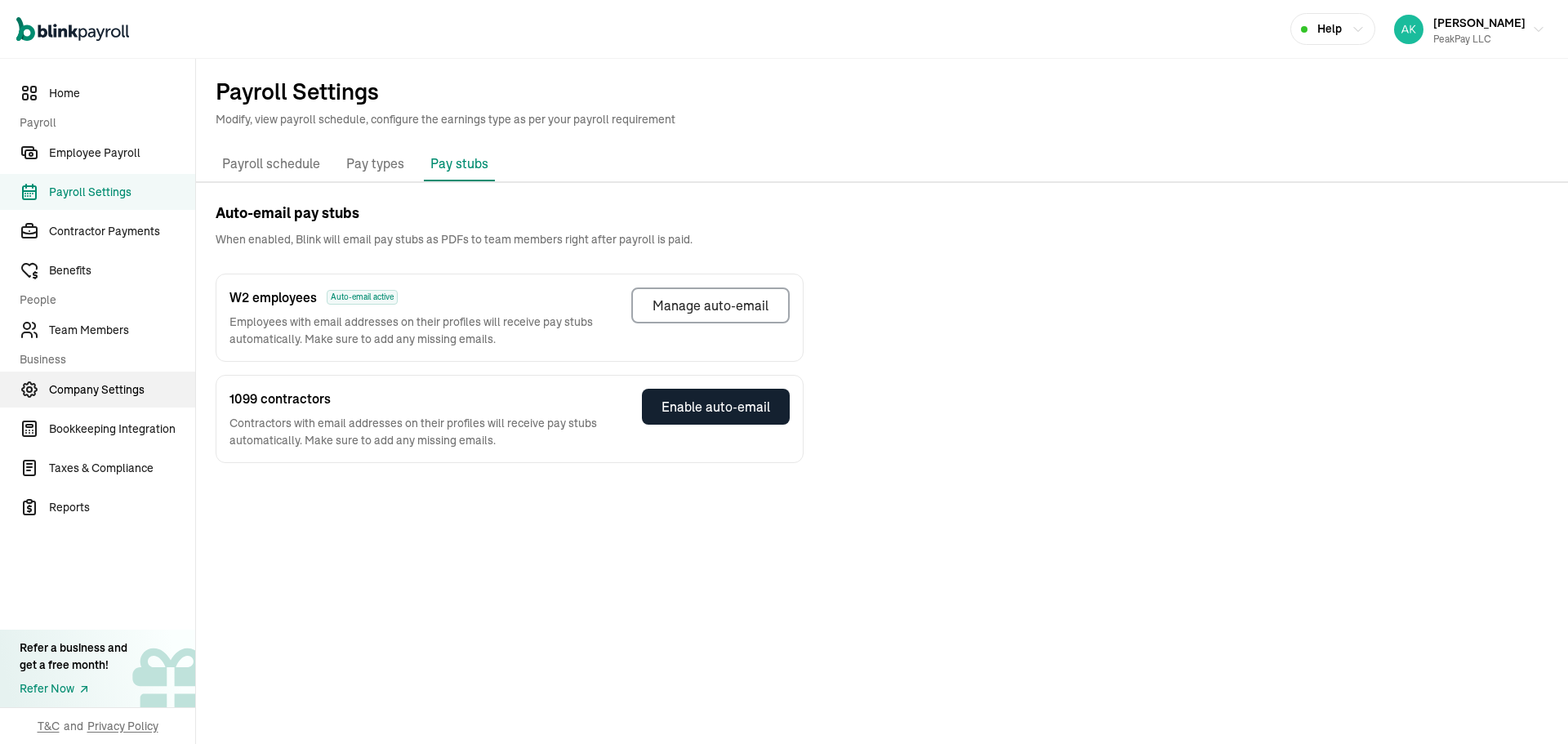
click at [95, 401] on link "Company Settings" at bounding box center [97, 390] width 195 height 36
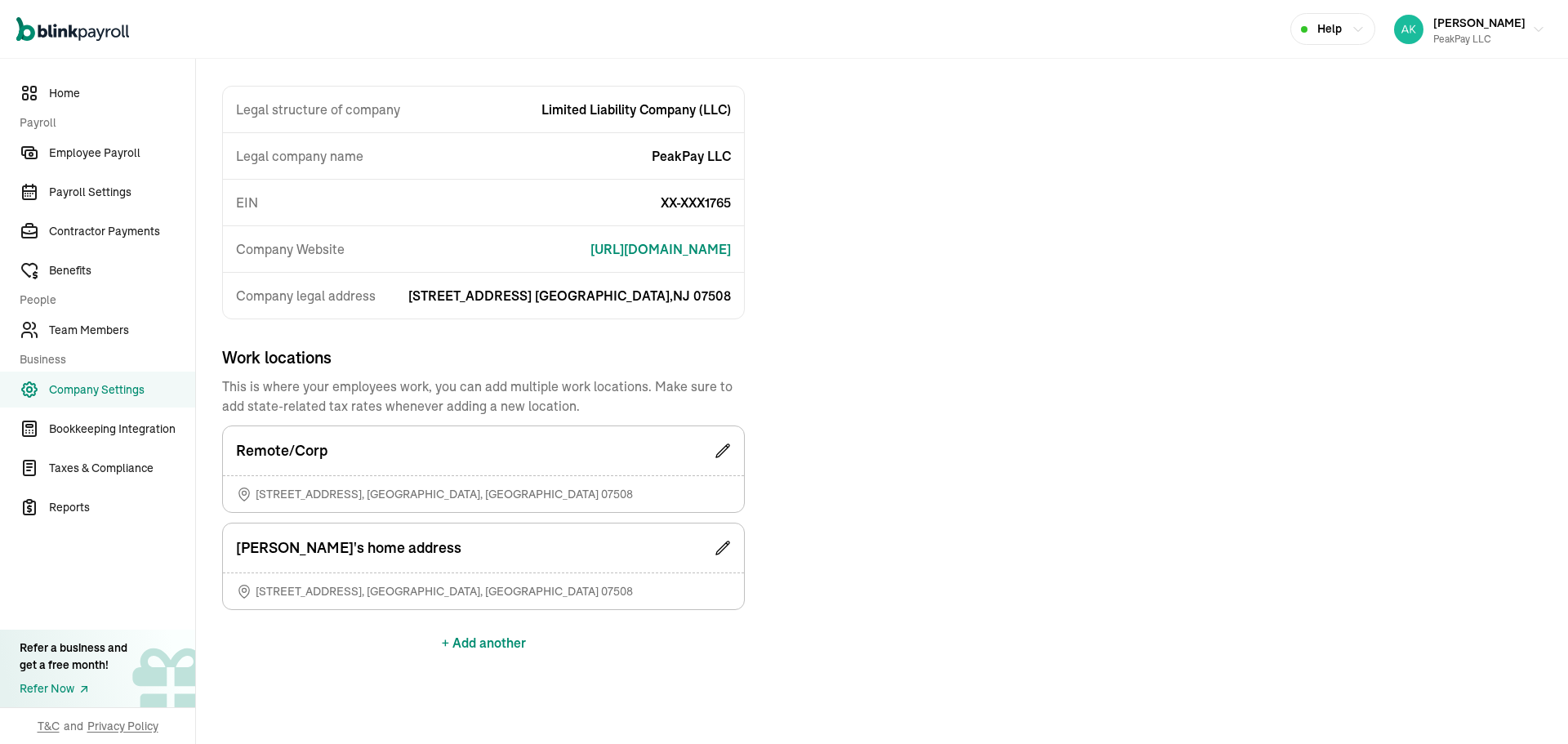
scroll to position [23, 0]
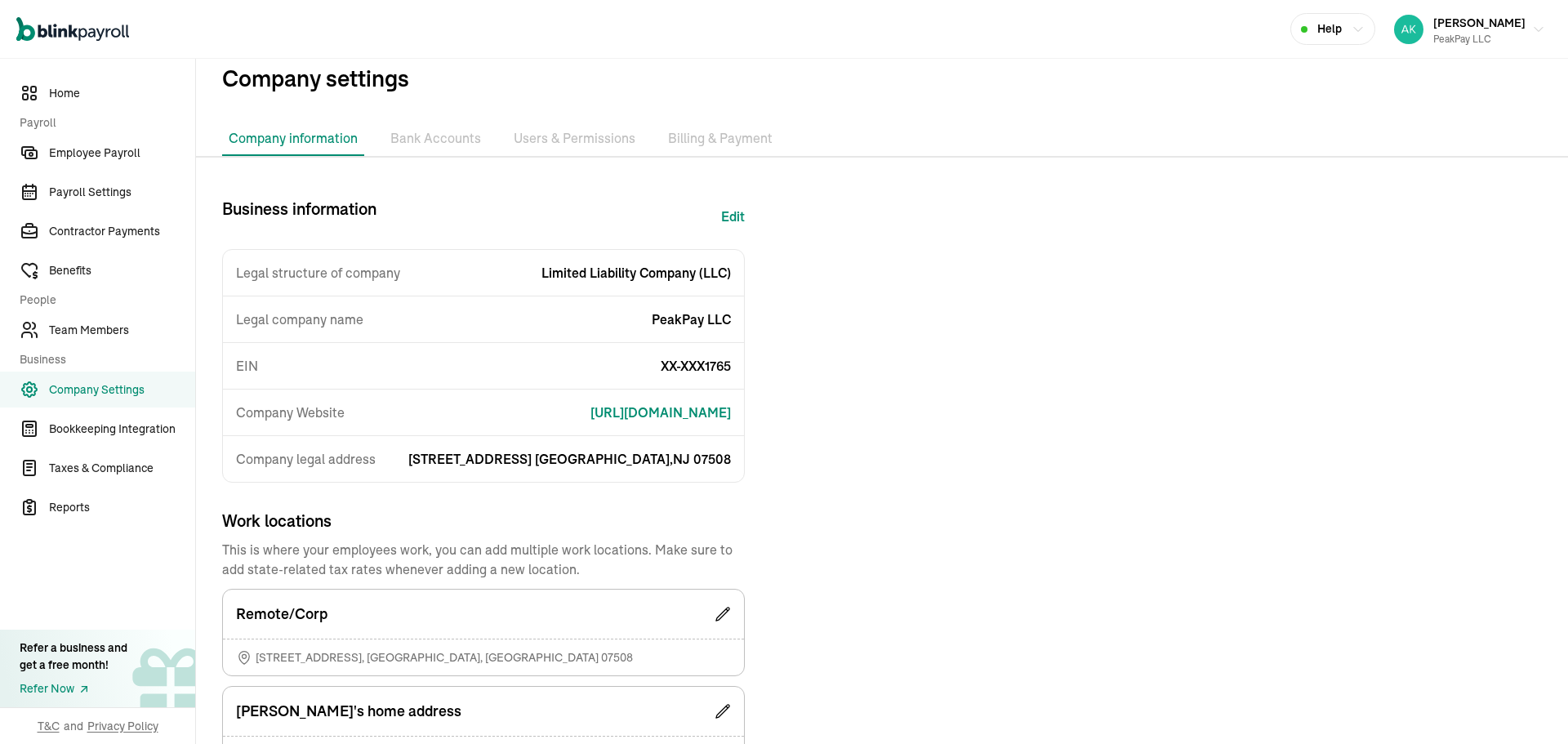
click at [405, 140] on li "Bank Accounts" at bounding box center [436, 138] width 104 height 34
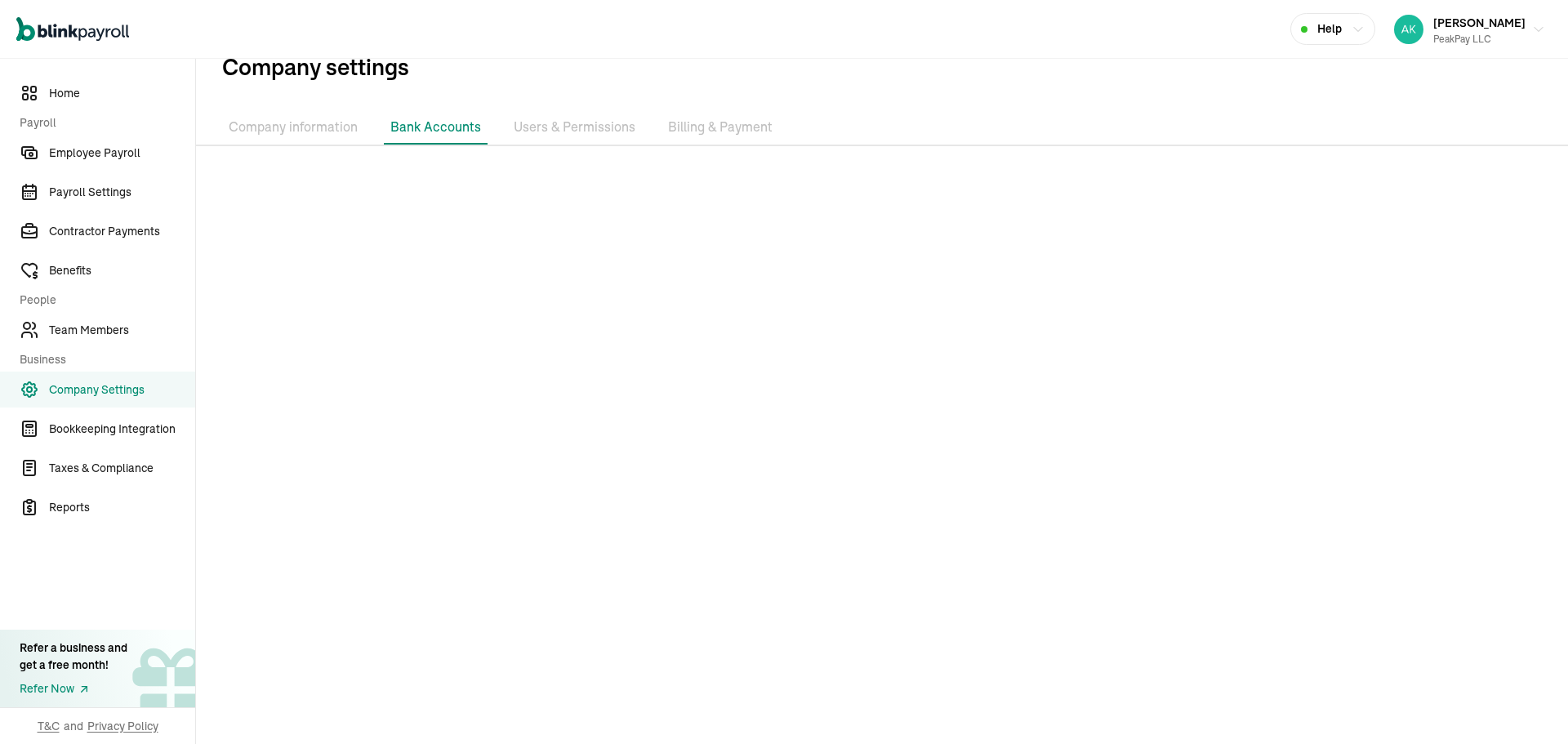
scroll to position [39, 0]
click at [520, 132] on li "Users & Permissions" at bounding box center [575, 123] width 135 height 34
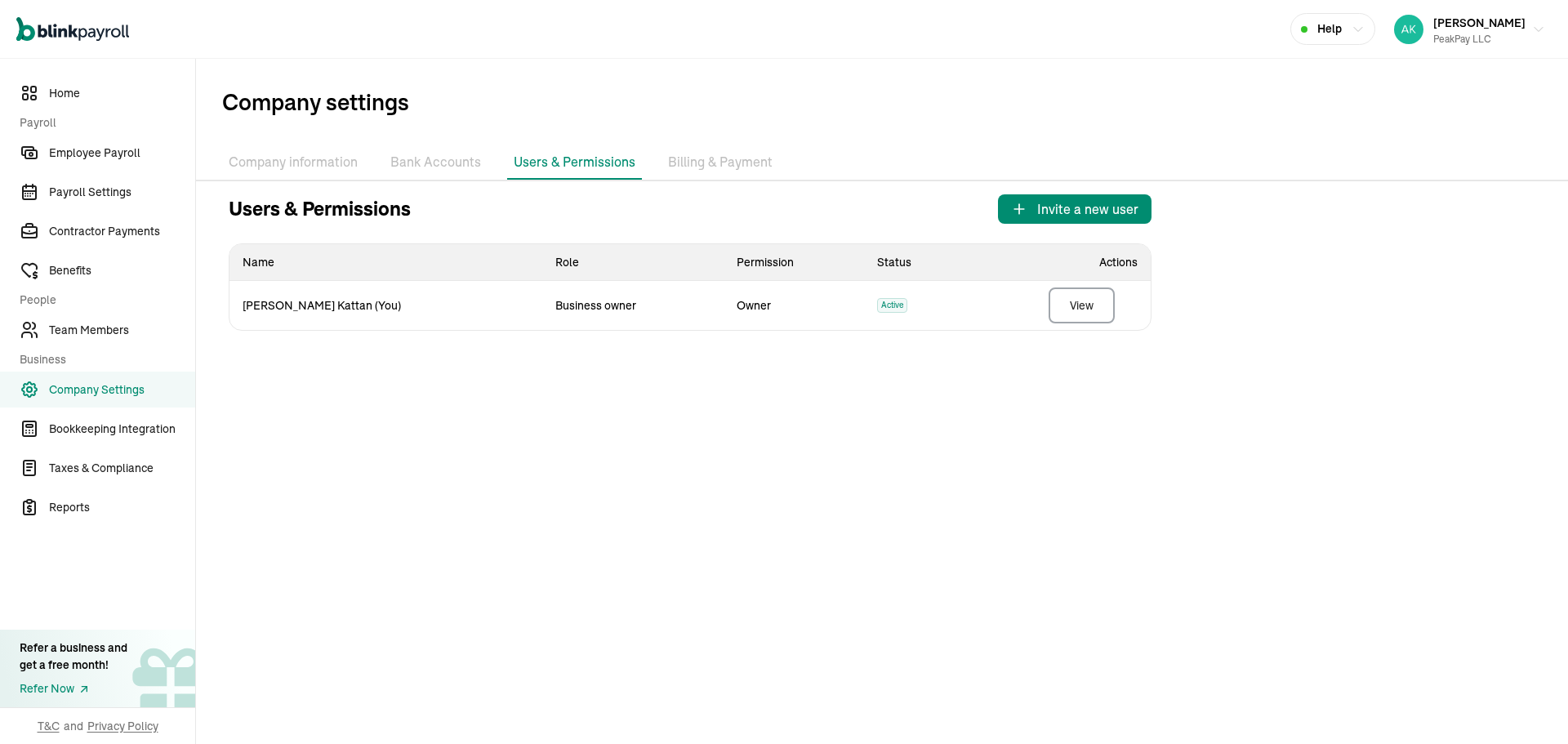
click at [689, 157] on li "Billing & Payment" at bounding box center [720, 163] width 117 height 34
